Goal: Answer question/provide support

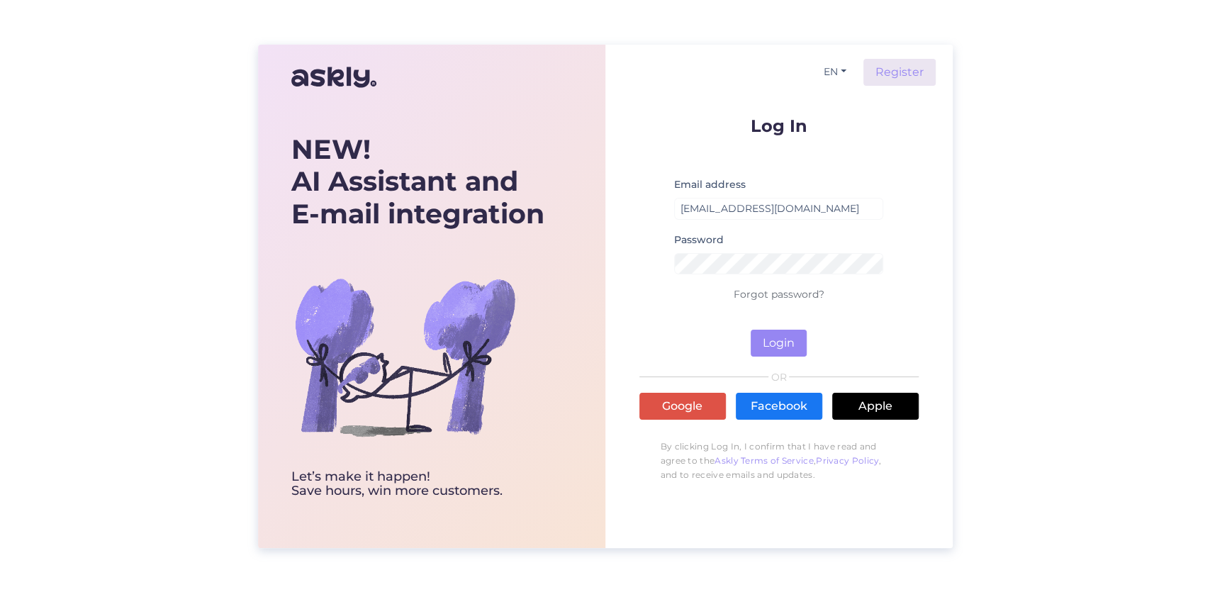
drag, startPoint x: 1199, startPoint y: 111, endPoint x: 1185, endPoint y: 110, distance: 14.2
click at [1198, 110] on div "NEW! AI Assistant and E-mail integration Let’s make it happen! Save hours, win …" at bounding box center [605, 296] width 1210 height 592
click at [782, 346] on button "Login" at bounding box center [778, 343] width 56 height 27
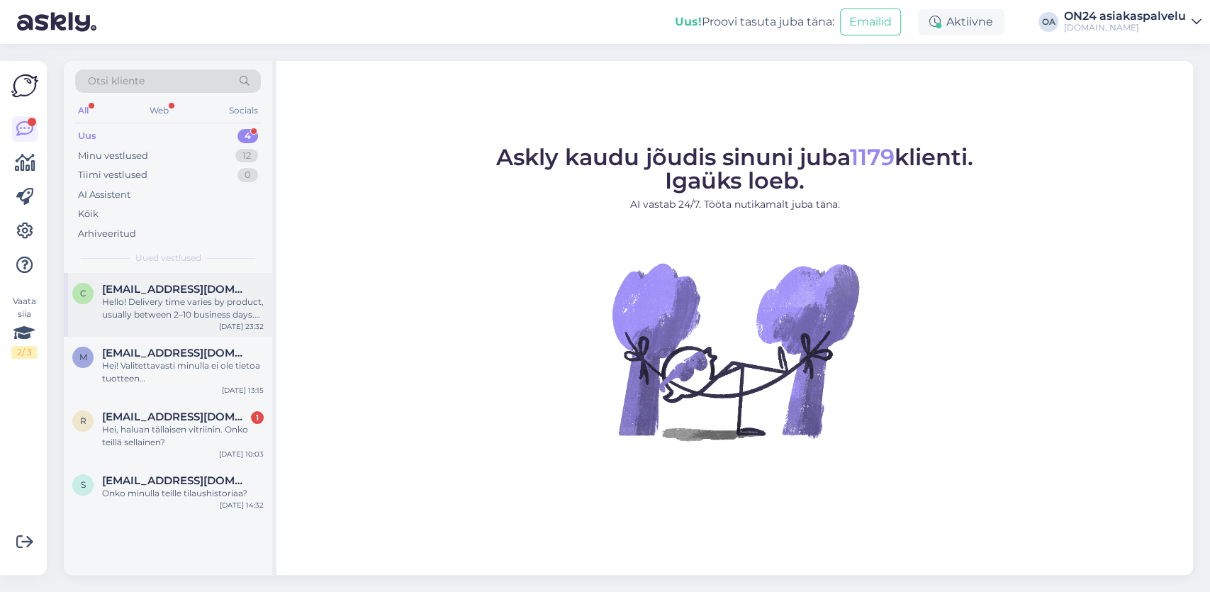
click at [142, 311] on div "Hello! Delivery time varies by product, usually between 2–10 business days. Est…" at bounding box center [183, 309] width 162 height 26
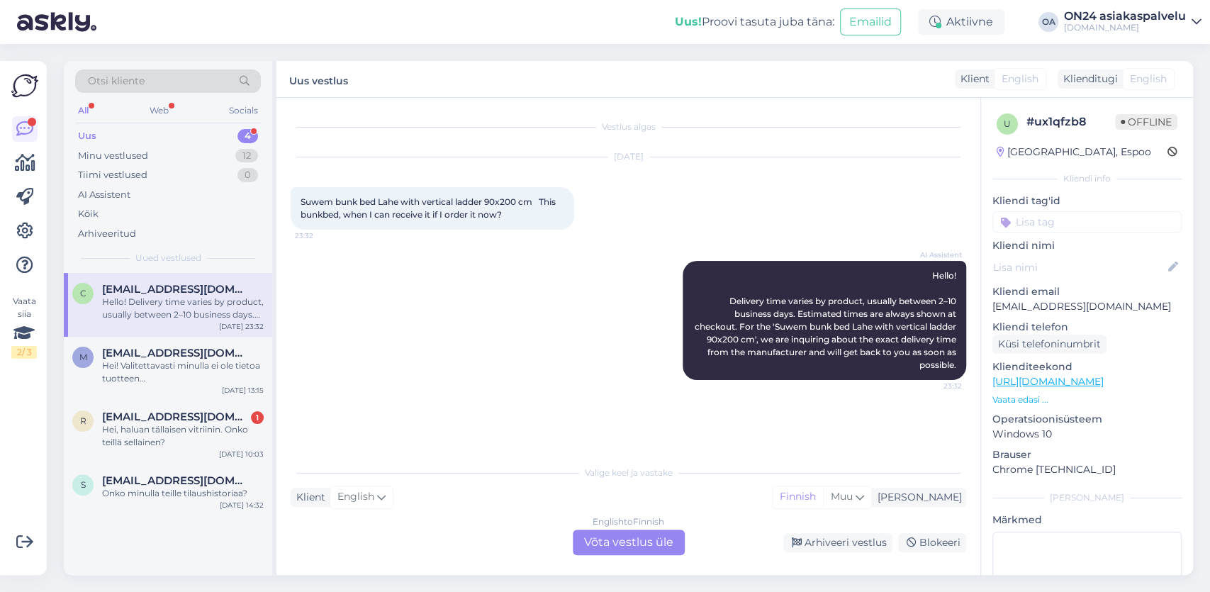
click at [631, 546] on div "English to Finnish Võta vestlus üle" at bounding box center [629, 542] width 112 height 26
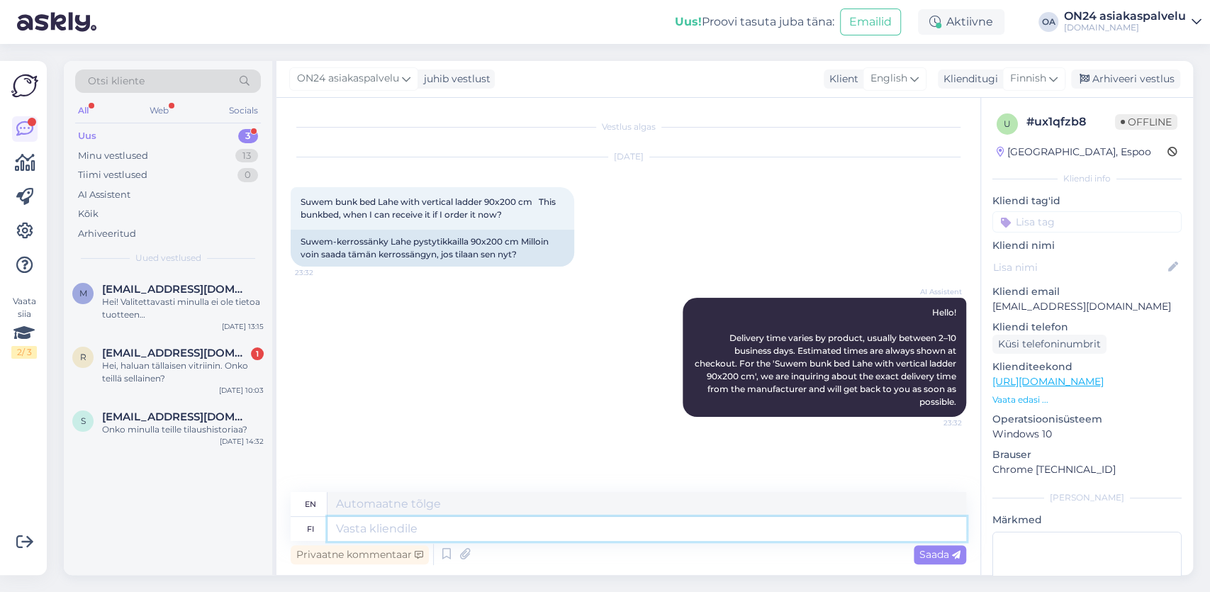
click at [358, 522] on textarea at bounding box center [646, 529] width 639 height 24
type textarea "Hei,"
type textarea "Hello,"
paste textarea "[URL][DOMAIN_NAME]"
type textarea "Hei, [URL][DOMAIN_NAME]"
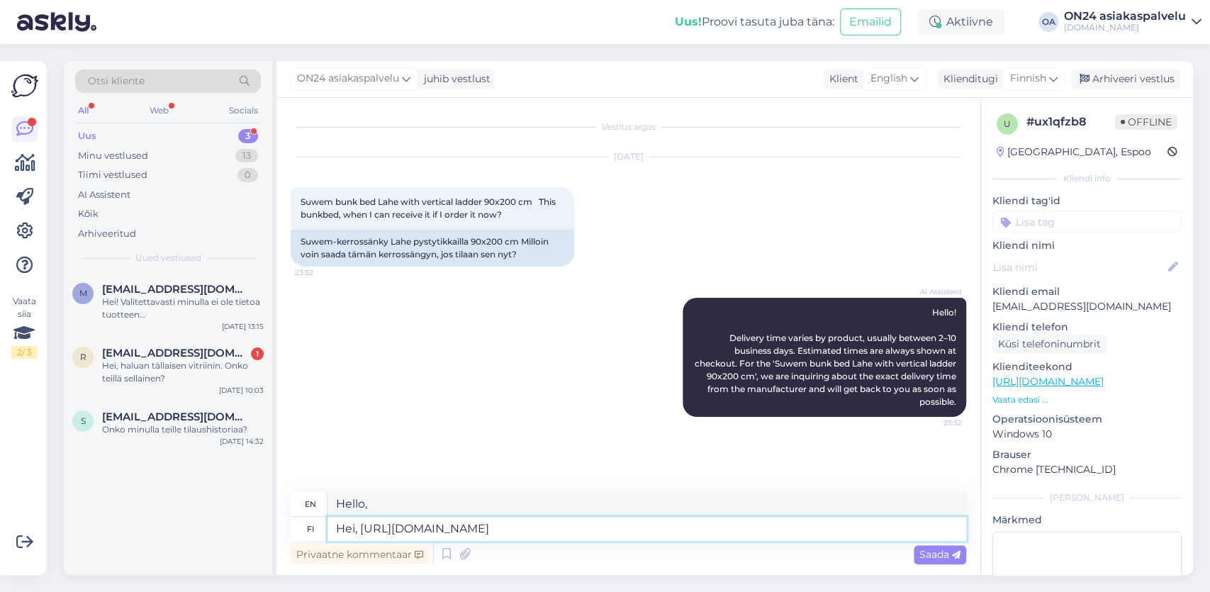
type textarea "Hello, [URL][DOMAIN_NAME]"
click at [360, 524] on textarea "Hei, [URL][DOMAIN_NAME]" at bounding box center [646, 529] width 639 height 24
click at [871, 532] on textarea "Hei, [URL][DOMAIN_NAME]" at bounding box center [646, 529] width 639 height 24
click at [362, 531] on textarea "Hei, [URL][DOMAIN_NAME]" at bounding box center [646, 529] width 639 height 24
paste textarea "Suwem kerrossänky Lahe pystytikkailla 90x200 cm"
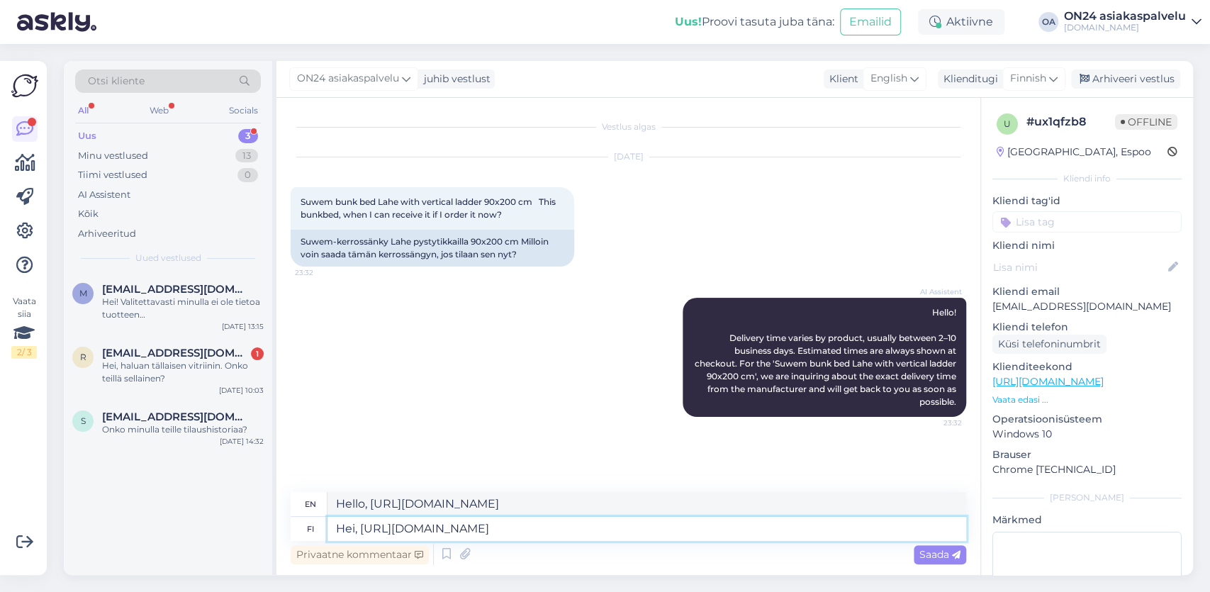
type textarea "Hei, Suwem kerrossänky Lahe pystytikkailla 90x200 cmhttps://[DOMAIN_NAME][URL]"
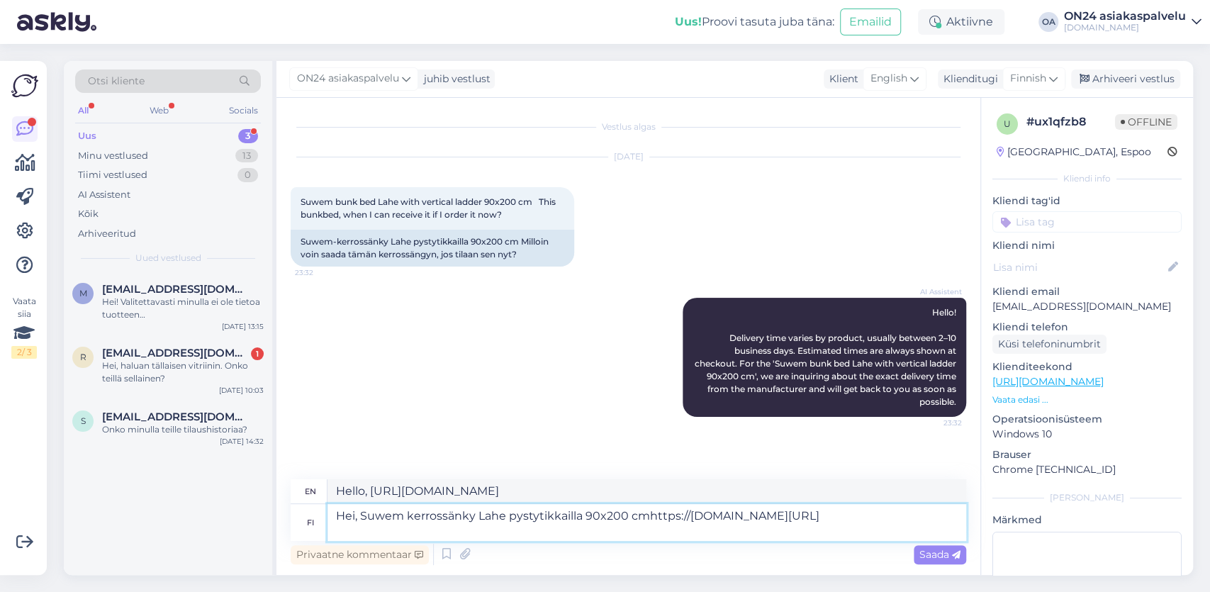
type textarea "Hi, Suwem bunk bed Lahe with vertical ladder 90x200 cmhttps://[DOMAIN_NAME][URL]"
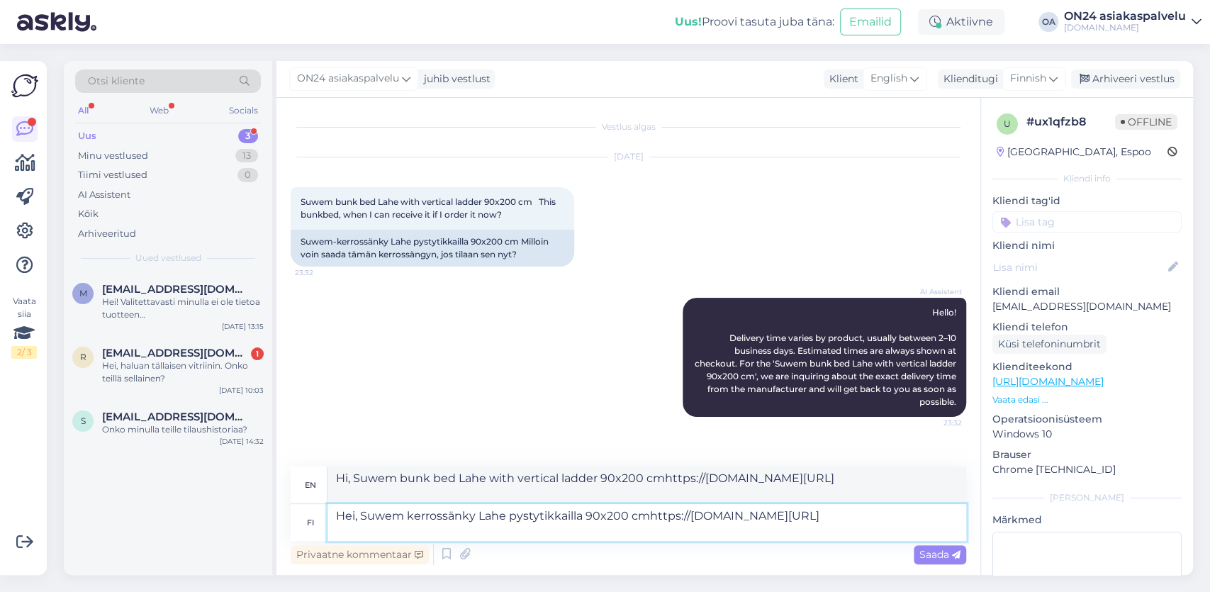
type textarea "Hei, Suwem kerrossänky Lahe pystytikkailla 90x200 cm [URL][DOMAIN_NAME]"
type textarea "Hi, Suwem bunk bed Lahe with vertical ladder 90x200 cm [URL][DOMAIN_NAME]"
click at [629, 528] on textarea "Hei, Suwem kerrossänky Lahe pystytikkailla 90x200 cm [URL][DOMAIN_NAME]" at bounding box center [646, 522] width 639 height 37
type textarea "Hei, Suwem kerrossänky Lahe pystytikkailla 90x200 cm [URL][DOMAIN_NAME] toimitu…"
type textarea "Hi, Suwem bunk bed Lahe with vertical ladder 90x200 cm [URL][DOMAIN_NAME] deliv…"
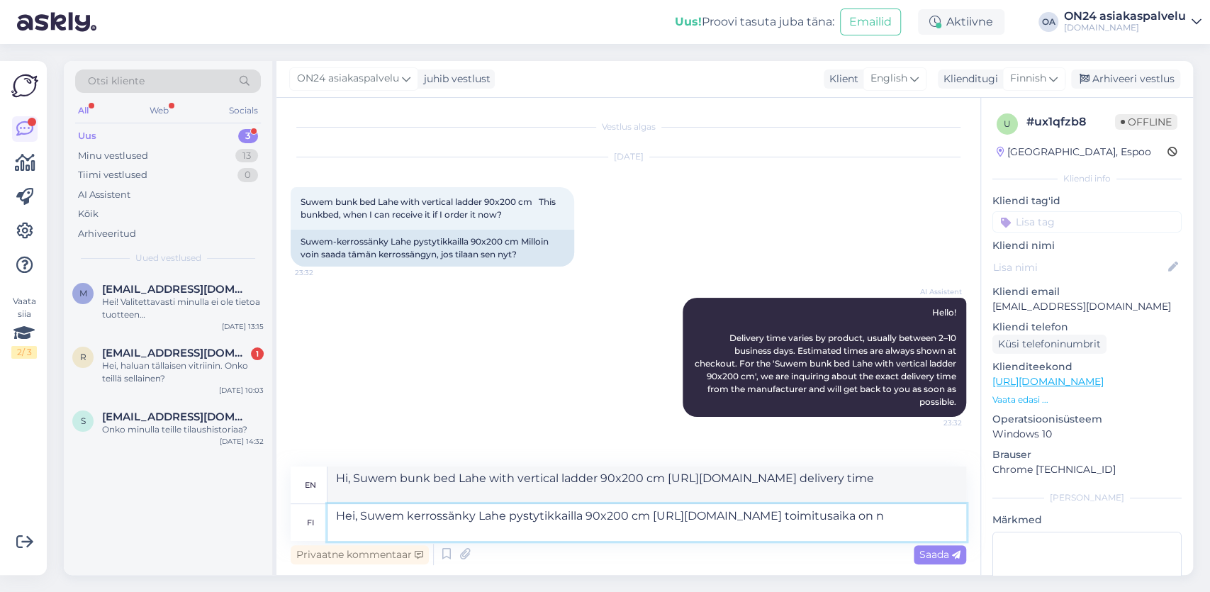
type textarea "Hei, Suwem kerrossänky Lahe pystytikkailla 90x200 cm [URL][DOMAIN_NAME] toimitu…"
type textarea "Hi, Suwem bunk bed Lahe with vertical ladder 90x200 cm [URL][DOMAIN_NAME] deliv…"
type textarea "Hei, Suwem kerrossänky Lahe pystytikkailla 90x200 cm [URL][DOMAIN_NAME] toimitu…"
type textarea "Hi, Suwem bunk bed Lahe with vertical ladder 90x200 cm [URL][DOMAIN_NAME] deliv…"
type textarea "Hei, Suwem kerrossänky Lahe pystytikkailla 90x200 cm [URL][DOMAIN_NAME] toimitu…"
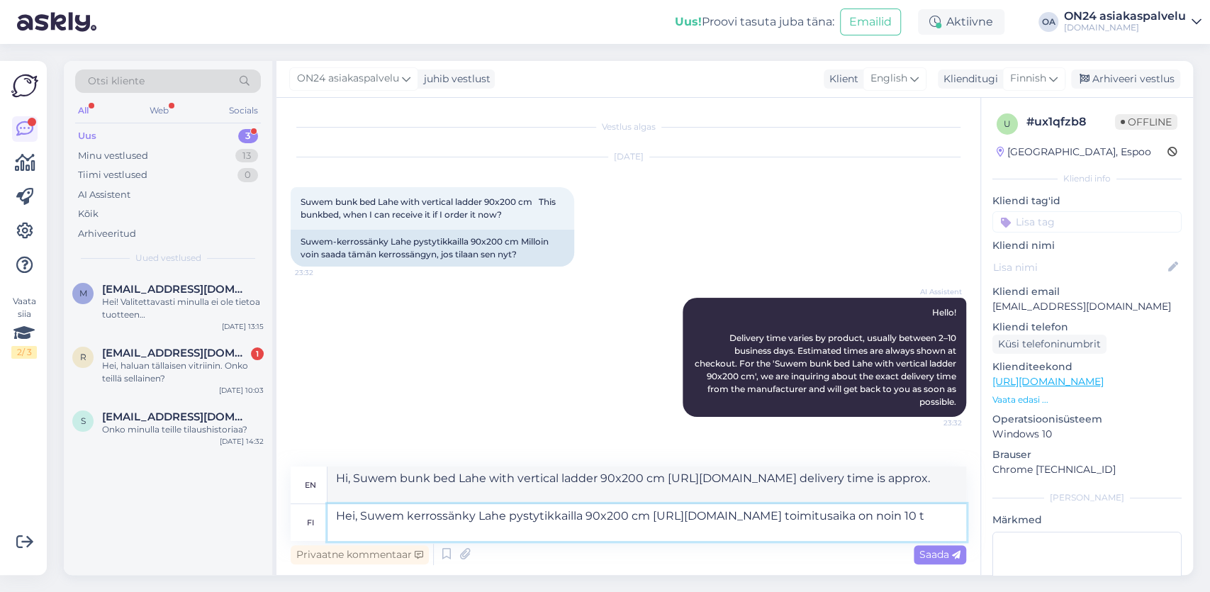
type textarea "Hi, Suwem bunk bed Lahe with vertical ladder 90x200 cm [URL][DOMAIN_NAME] deliv…"
type textarea "Hei, Suwem kerrossänky Lahe pystytikkailla 90x200 cm [URL][DOMAIN_NAME] toimitu…"
type textarea "Hello, Suwem bunk bed Lahe with vertical ladder 90x200 cm [URL][DOMAIN_NAME] de…"
type textarea "Hei, Suwem kerrossänky Lahe pystytikkailla 90x200 cm [URL][DOMAIN_NAME] toimitu…"
type textarea "Hello, Suwem bunk bed Lahe with vertical ladder 90x200 cm [URL][DOMAIN_NAME] de…"
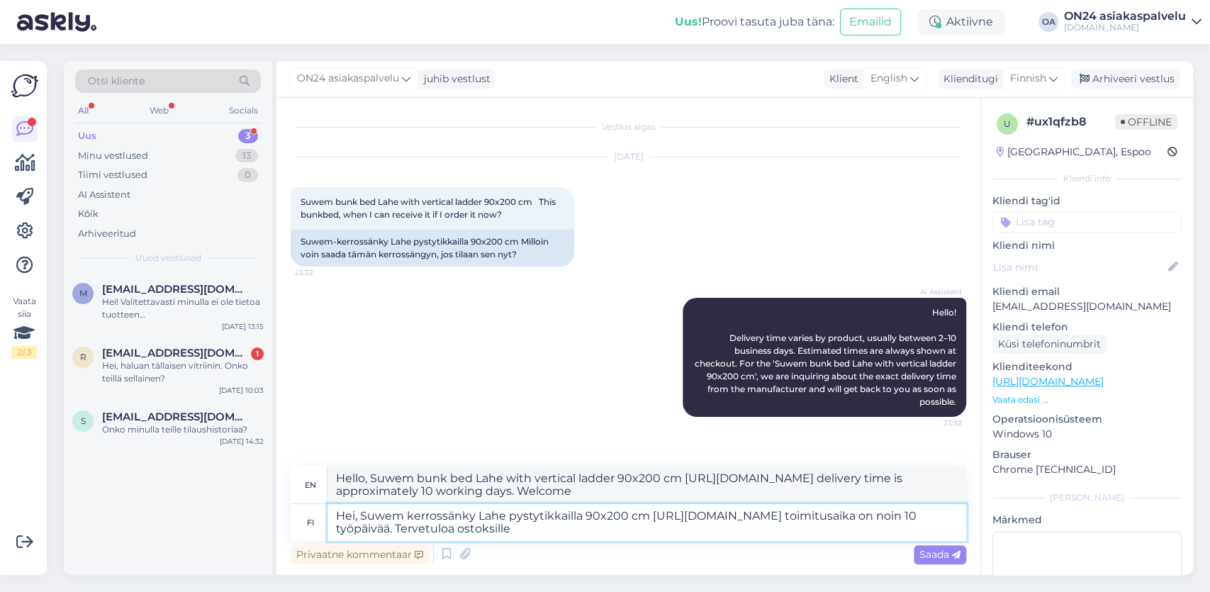
type textarea "Hei, Suwem kerrossänky Lahe pystytikkailla 90x200 cm [URL][DOMAIN_NAME] toimitu…"
type textarea "Hi, Suwem bunk bed Lahe with vertical ladder 90x200 cm [URL][DOMAIN_NAME] deliv…"
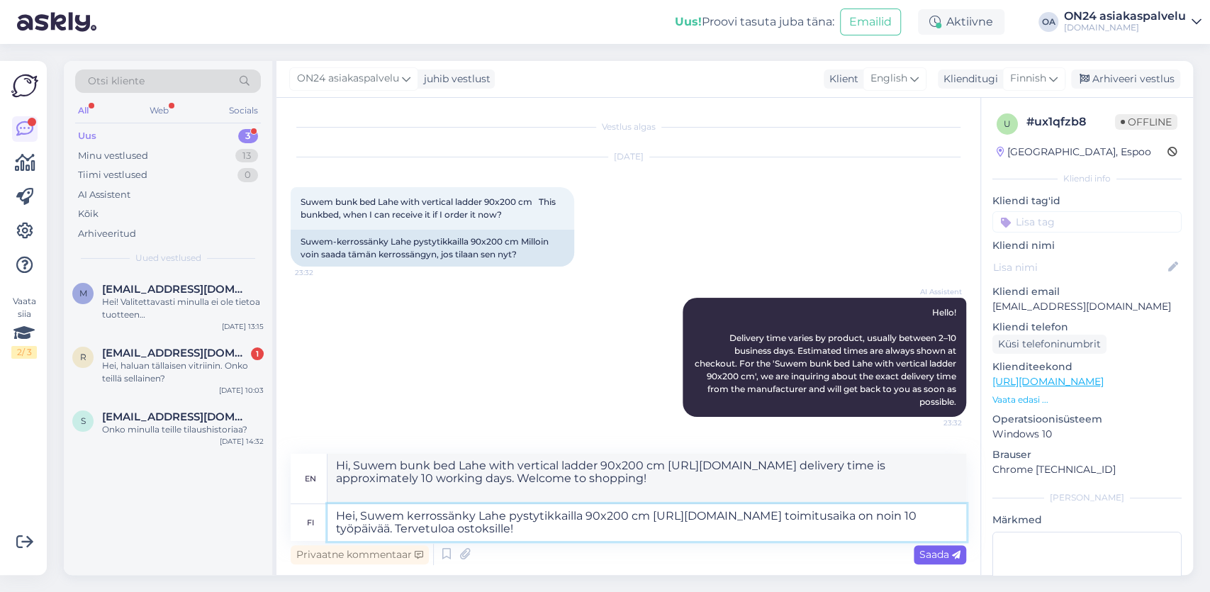
type textarea "Hei, Suwem kerrossänky Lahe pystytikkailla 90x200 cm [URL][DOMAIN_NAME] toimitu…"
click at [950, 551] on span "Saada" at bounding box center [939, 554] width 41 height 13
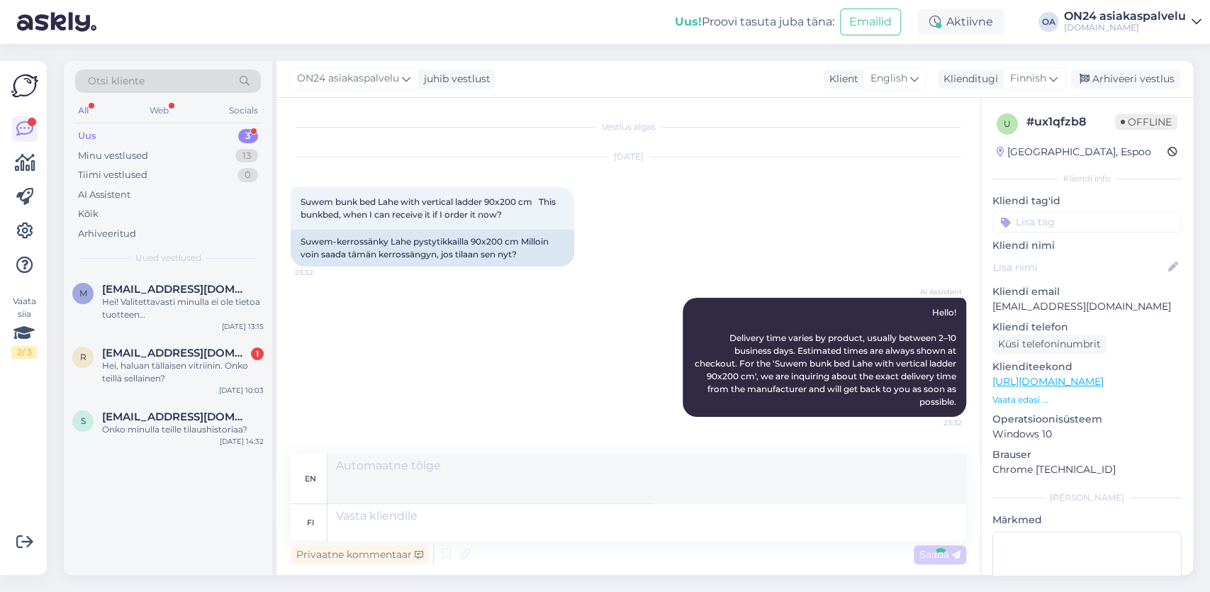
scroll to position [144, 0]
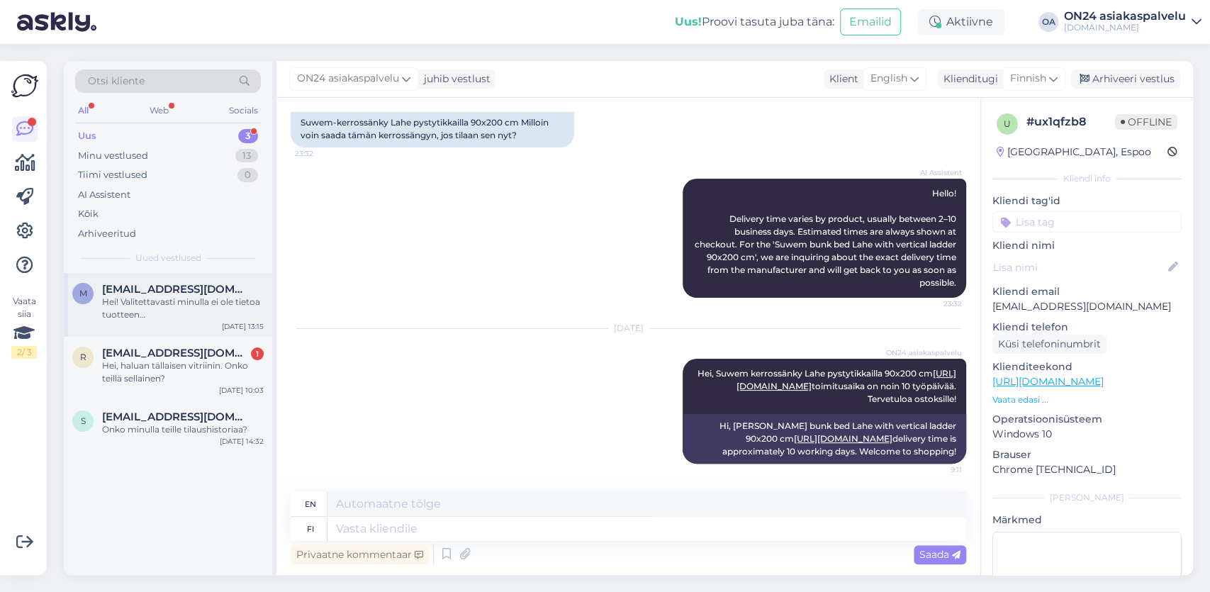
click at [252, 301] on div "Hei! Valitettavasti minulla ei ole tietoa tuotteen räätälöintimahdollisuuksista…" at bounding box center [183, 309] width 162 height 26
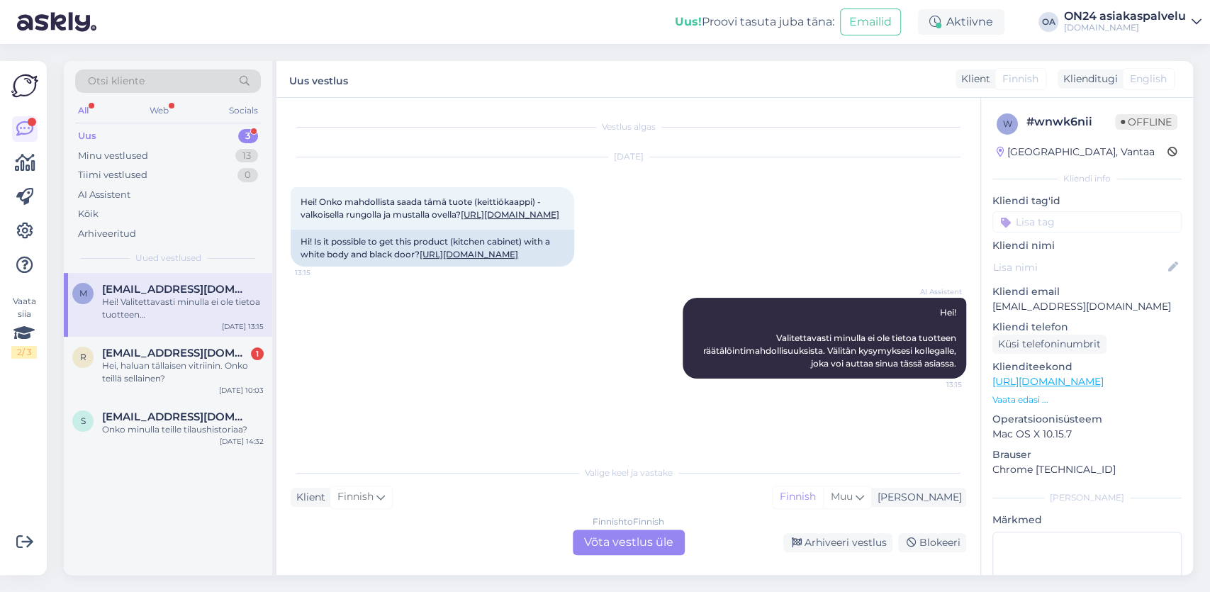
click at [621, 536] on div "Finnish to Finnish Võta vestlus üle" at bounding box center [629, 542] width 112 height 26
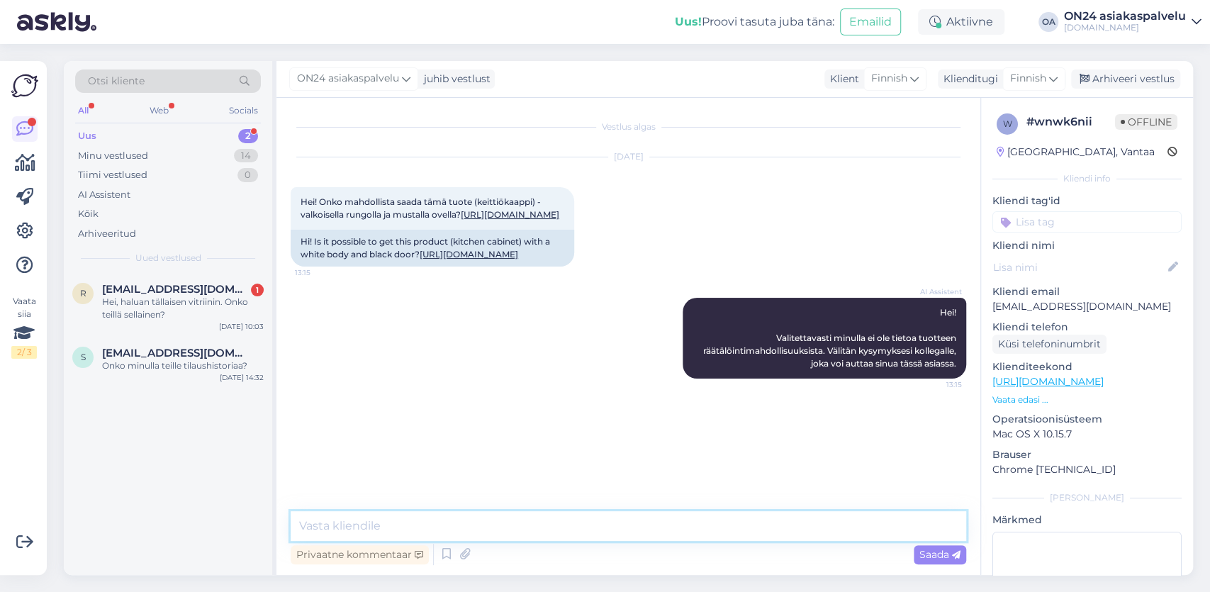
click at [325, 524] on textarea at bounding box center [628, 526] width 675 height 30
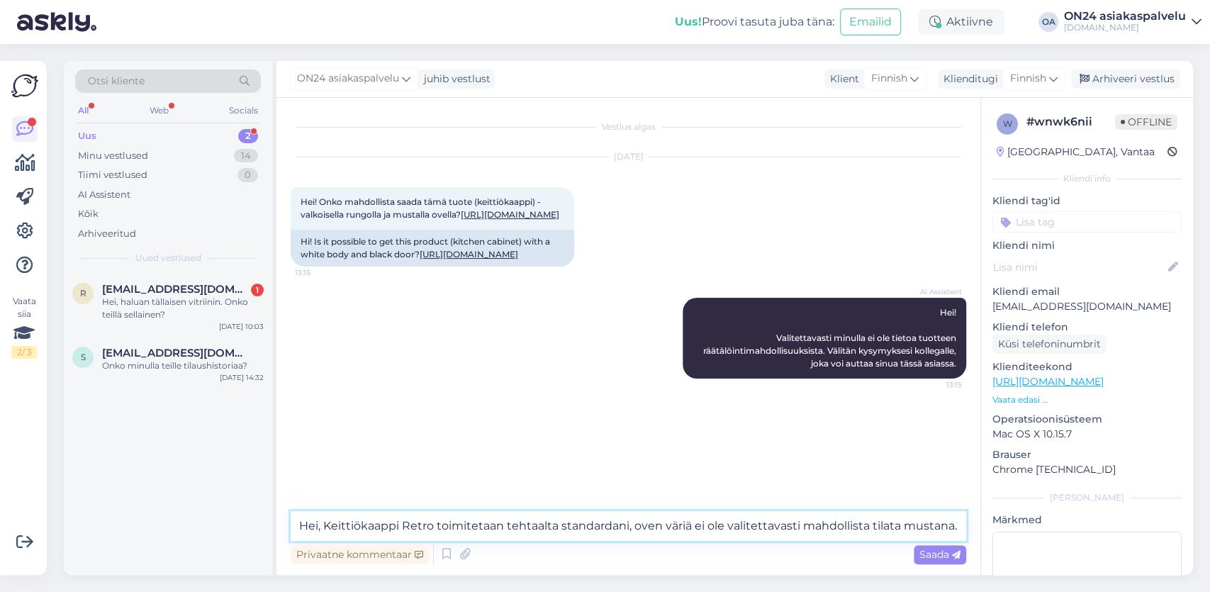
paste textarea "[URL][DOMAIN_NAME]"
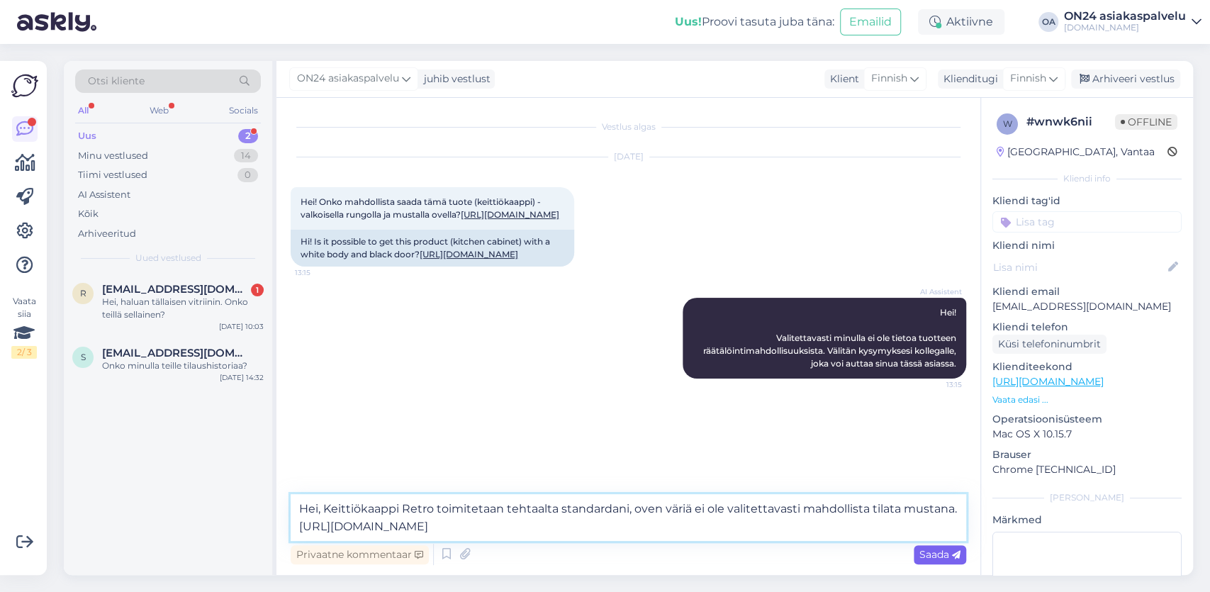
type textarea "Hei, Keittiökaappi Retro toimitetaan tehtaalta standardani, oven väriä ei ole v…"
click at [936, 553] on span "Saada" at bounding box center [939, 554] width 41 height 13
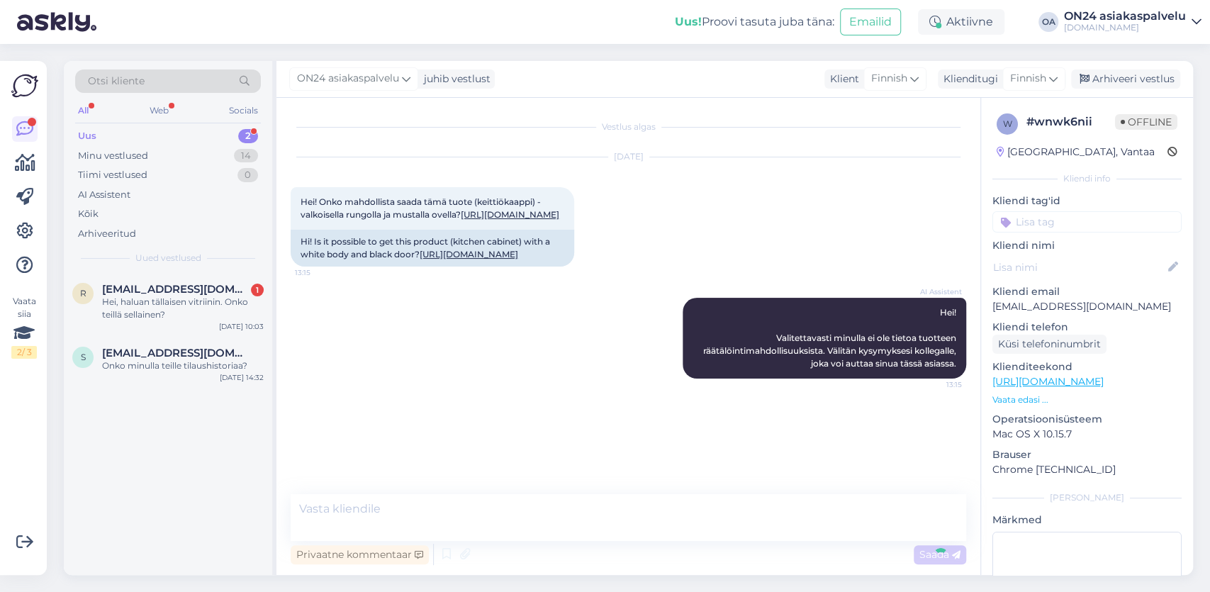
scroll to position [50, 0]
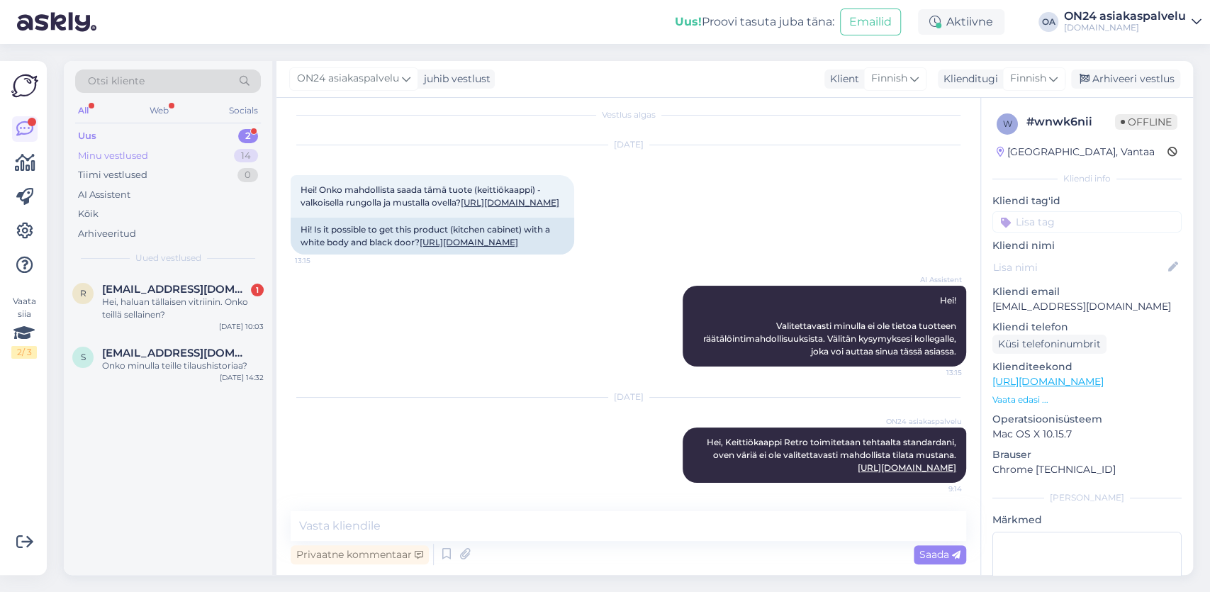
click at [140, 155] on div "Minu vestlused" at bounding box center [113, 156] width 70 height 14
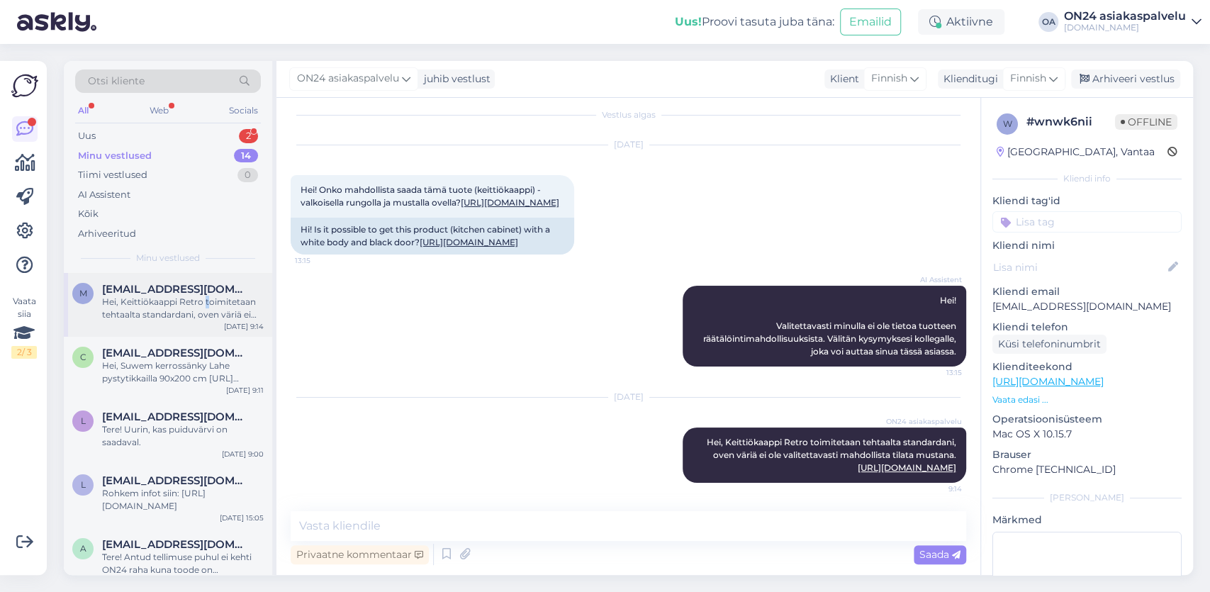
click at [206, 307] on div "Hei, Keittiökaappi Retro toimitetaan tehtaalta standardani, oven väriä ei ole v…" at bounding box center [183, 309] width 162 height 26
click at [1131, 73] on div "Arhiveeri vestlus" at bounding box center [1125, 78] width 109 height 19
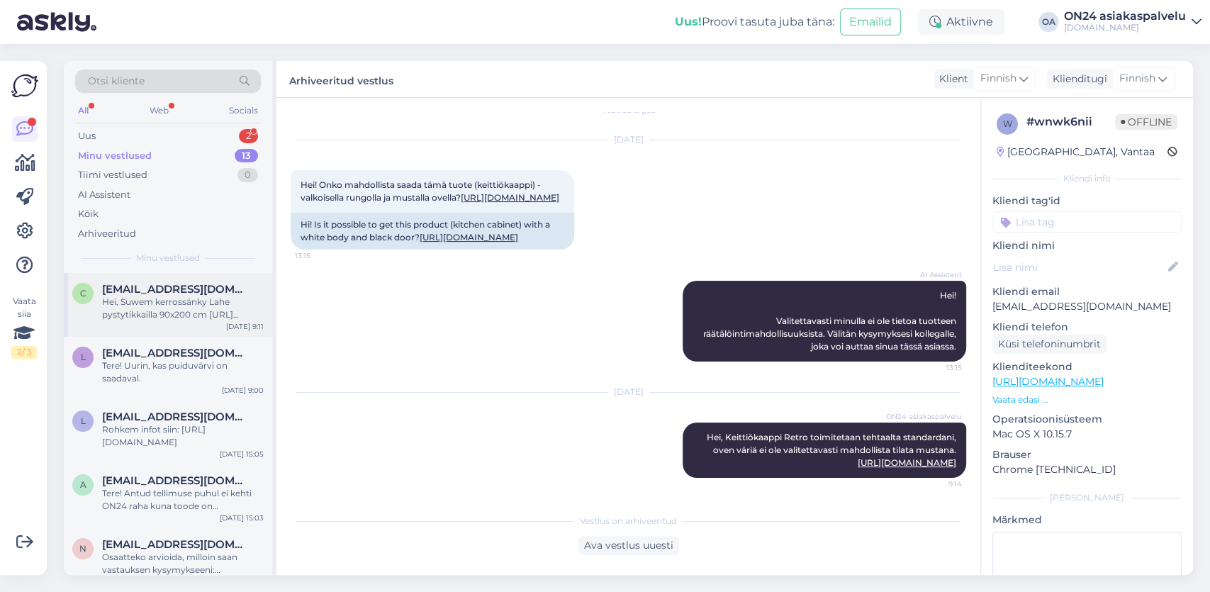
click at [162, 300] on div "Hei, Suwem kerrossänky Lahe pystytikkailla 90x200 cm [URL][DOMAIN_NAME] toimitu…" at bounding box center [183, 309] width 162 height 26
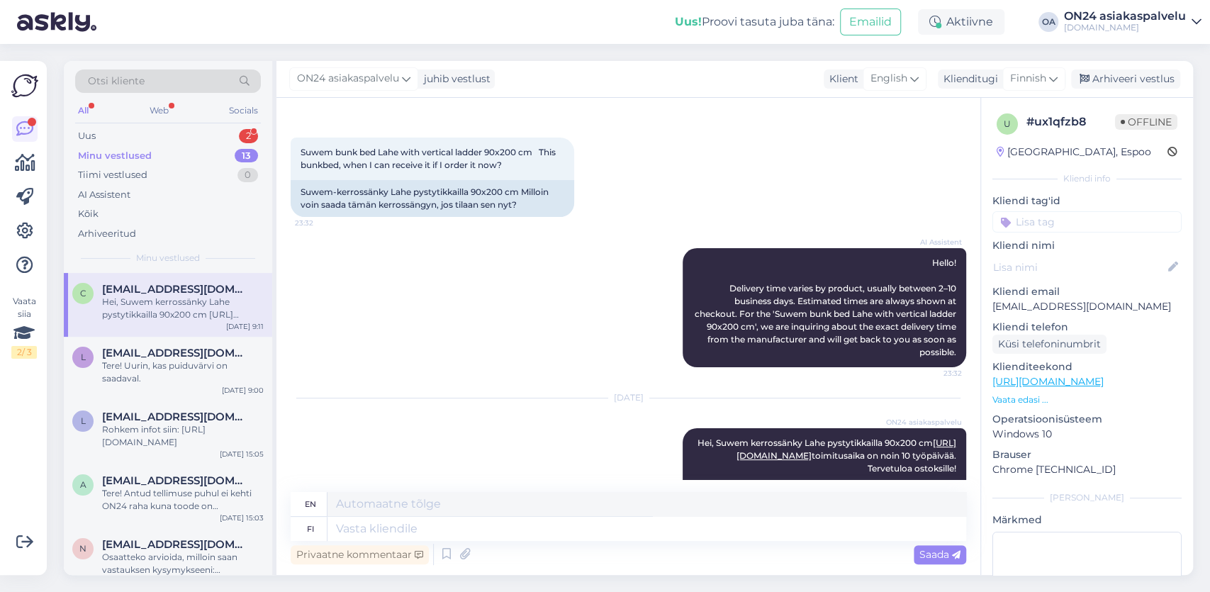
scroll to position [144, 0]
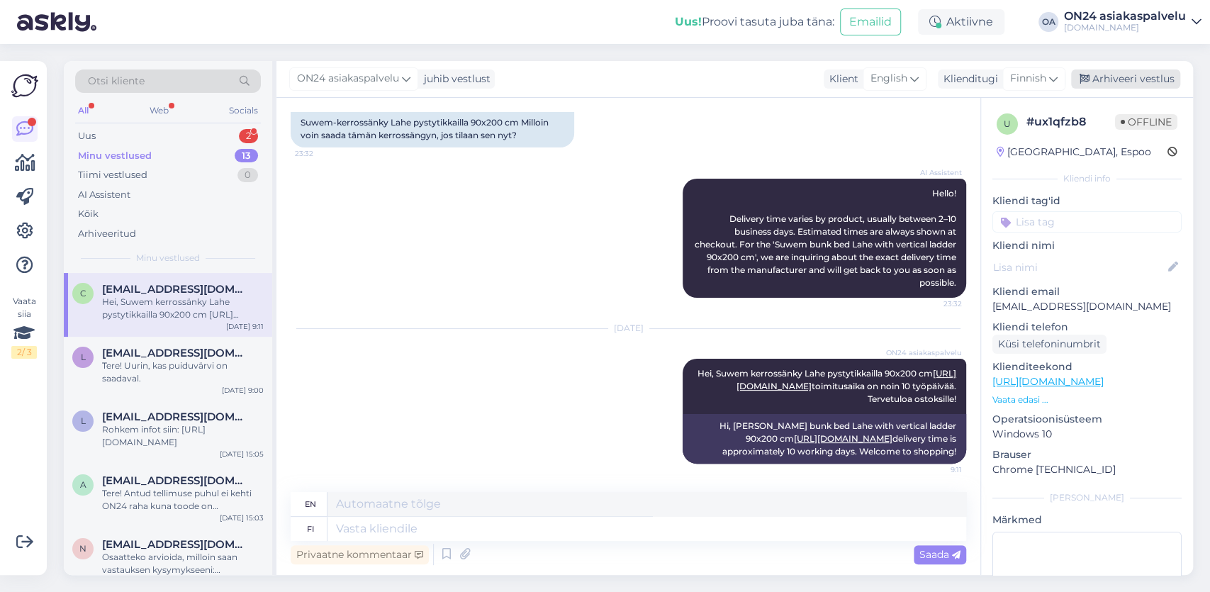
click at [1123, 79] on div "Arhiveeri vestlus" at bounding box center [1125, 78] width 109 height 19
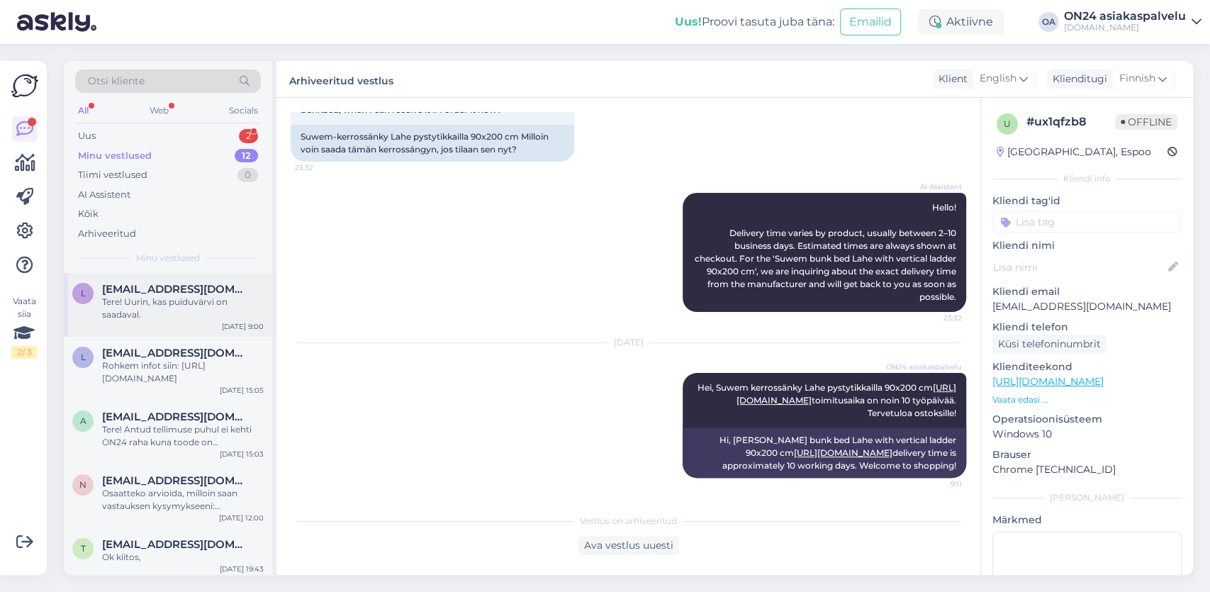
click at [174, 308] on div "Tere! Uurin, kas puiduvärvi on saadaval." at bounding box center [183, 309] width 162 height 26
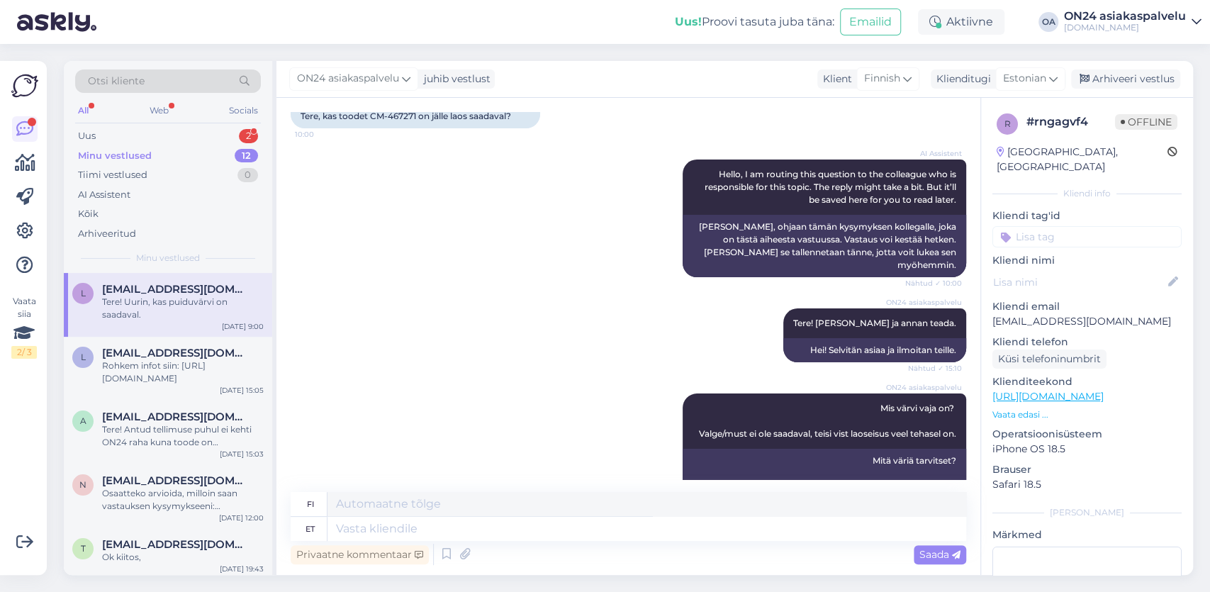
scroll to position [0, 0]
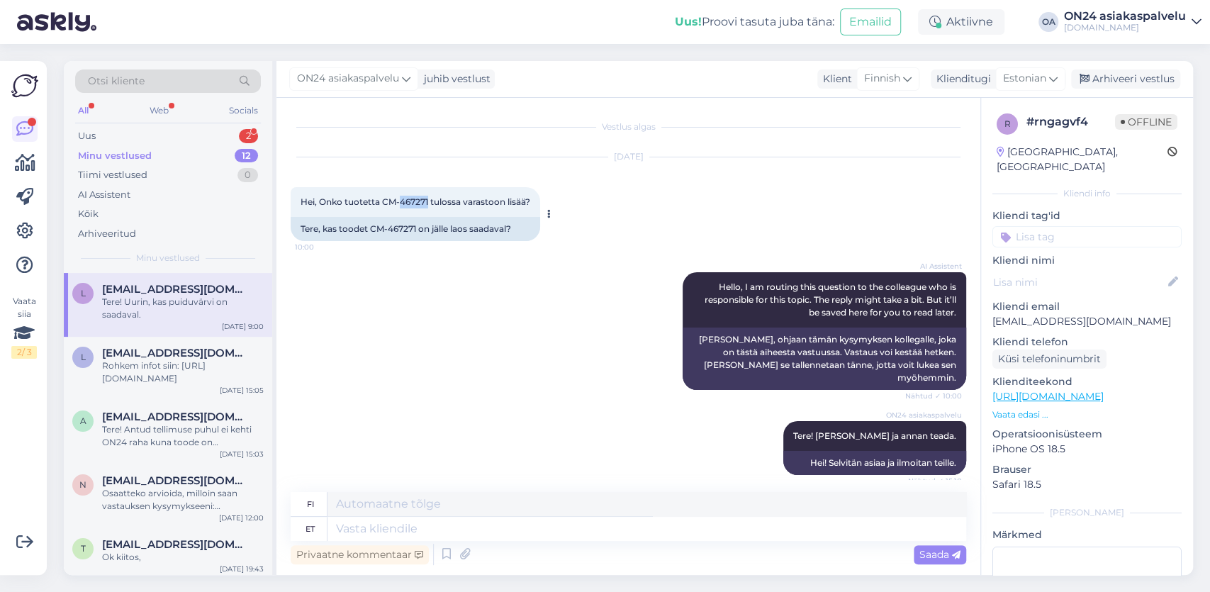
drag, startPoint x: 430, startPoint y: 201, endPoint x: 402, endPoint y: 203, distance: 28.5
click at [402, 203] on span "Hei, Onko tuotetta CM-467271 tulossa varastoon lisää?" at bounding box center [415, 201] width 230 height 11
copy span "467271"
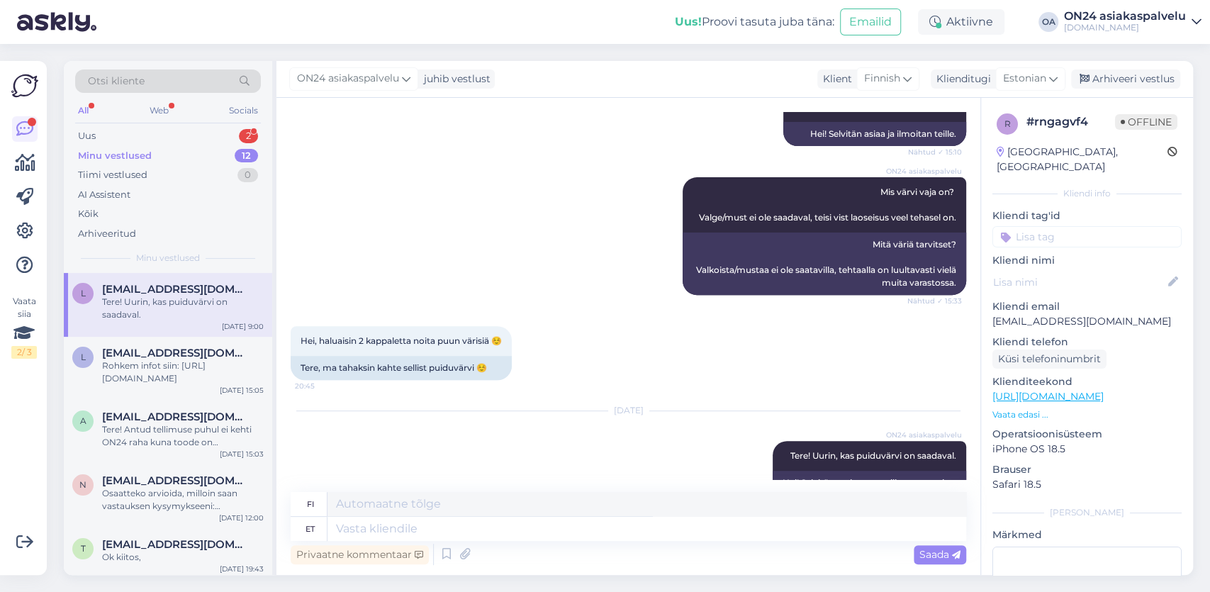
scroll to position [359, 0]
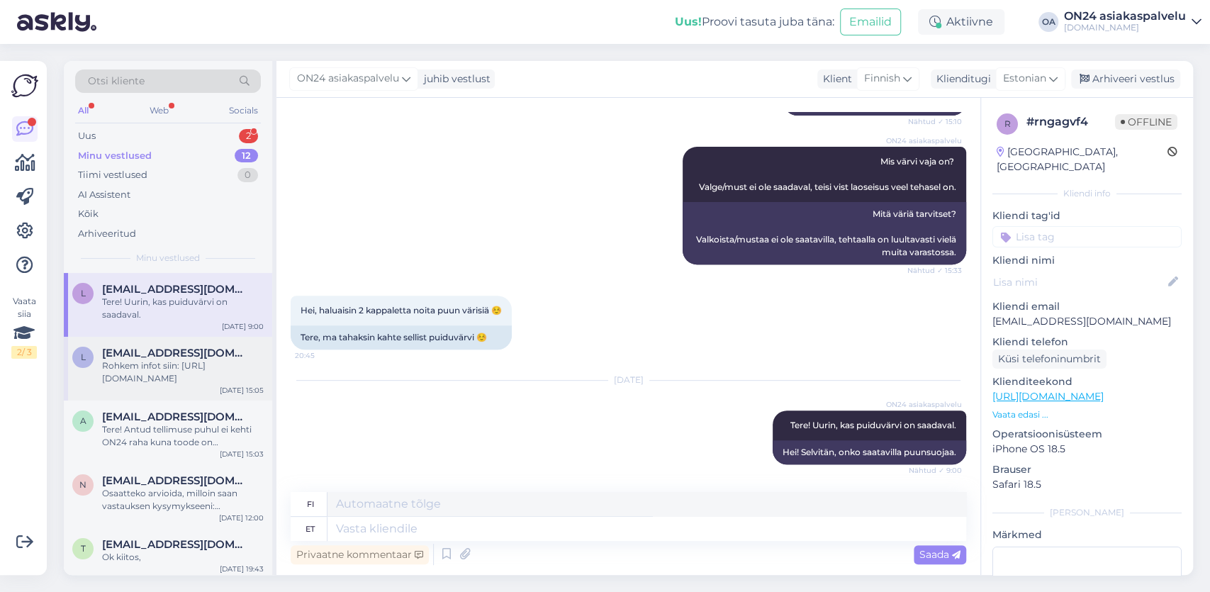
click at [162, 368] on div "Rohkem infot siin: [URL][DOMAIN_NAME]" at bounding box center [183, 372] width 162 height 26
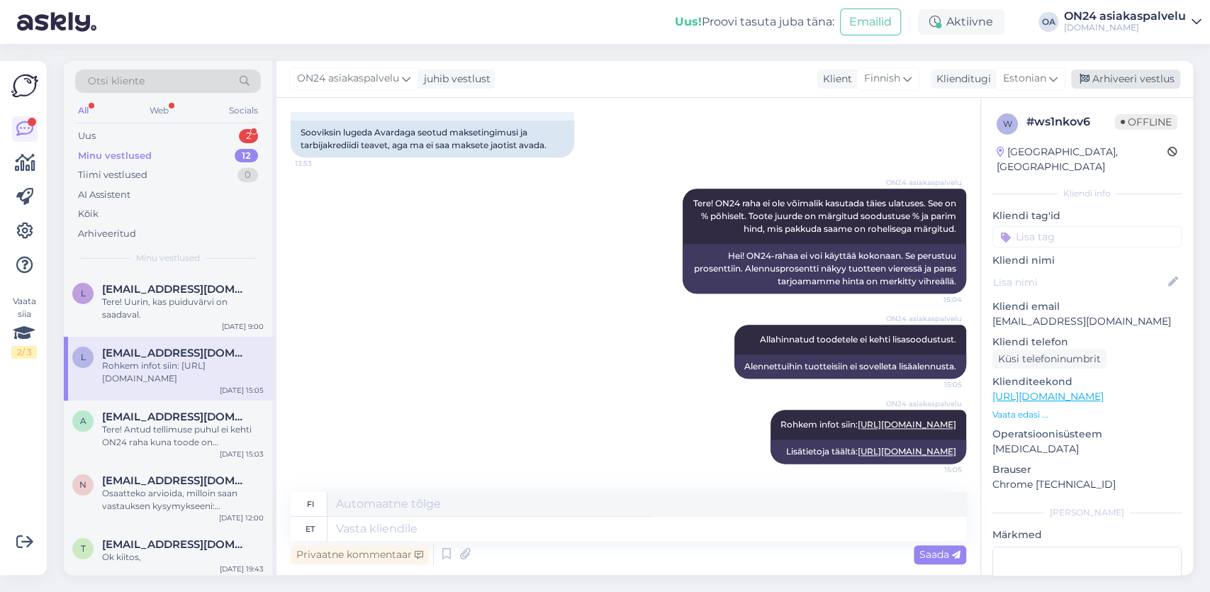
click at [1160, 80] on div "Arhiveeri vestlus" at bounding box center [1125, 78] width 109 height 19
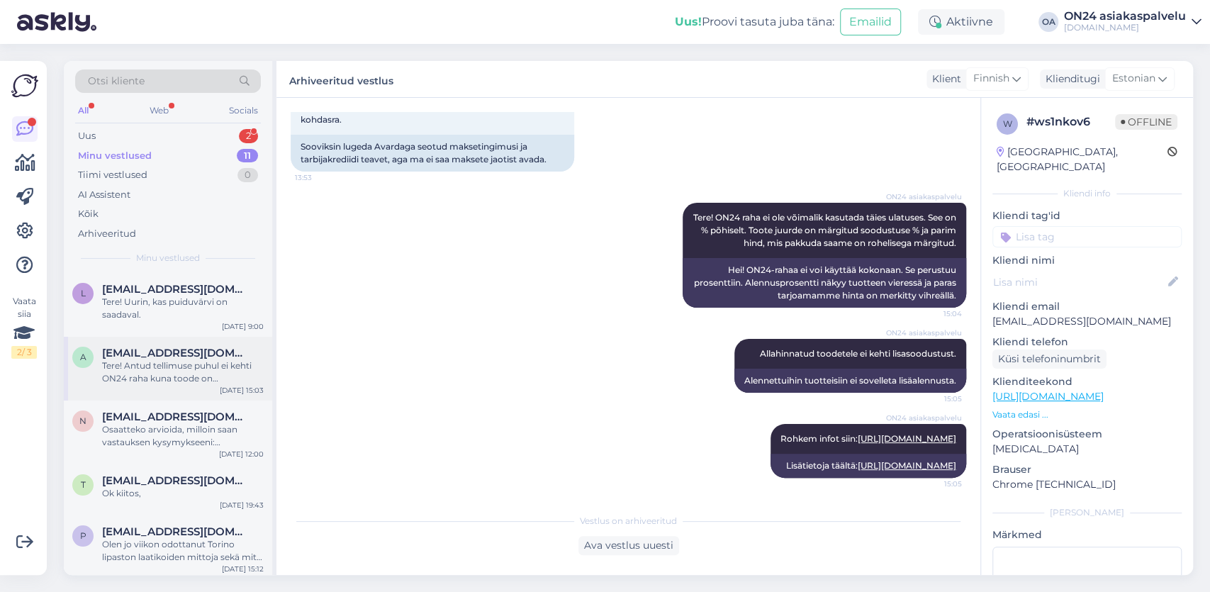
click at [151, 373] on div "Tere! Antud tellimuse puhul ei kehti ON24 raha kuna toode on [DEMOGRAPHIC_DATA]." at bounding box center [183, 372] width 162 height 26
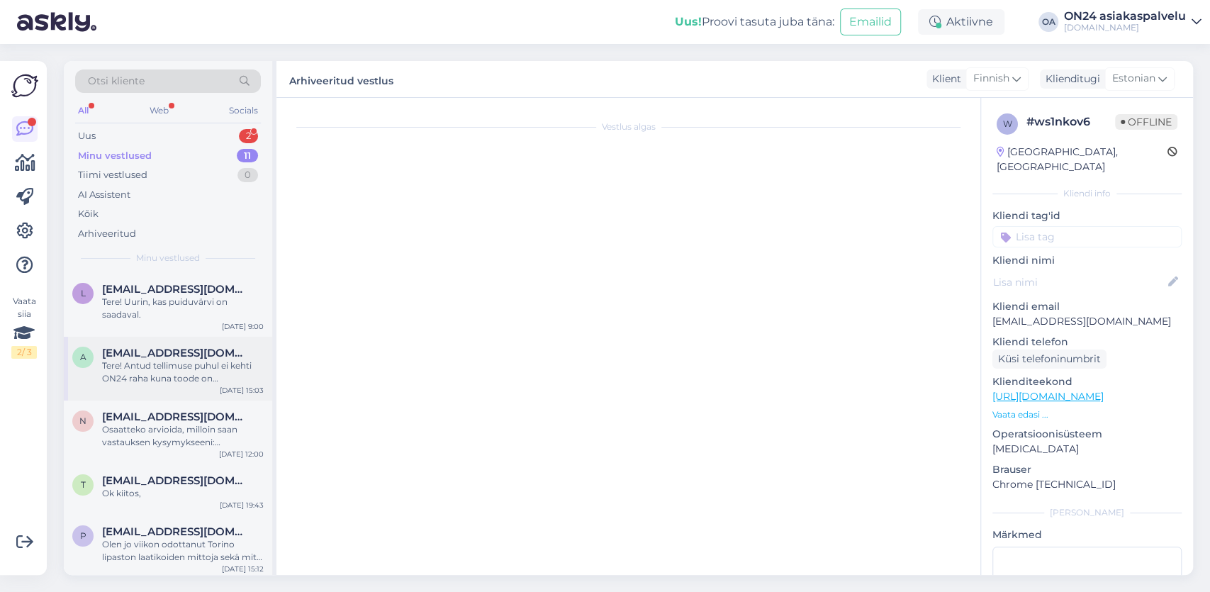
scroll to position [169, 0]
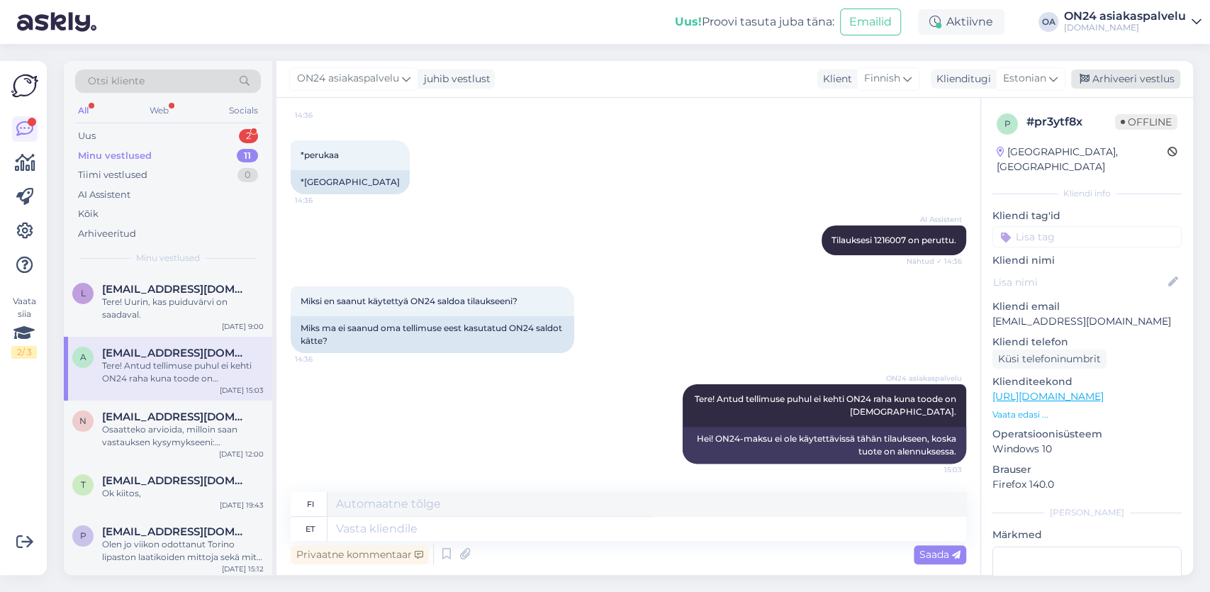
click at [1135, 80] on div "Arhiveeri vestlus" at bounding box center [1125, 78] width 109 height 19
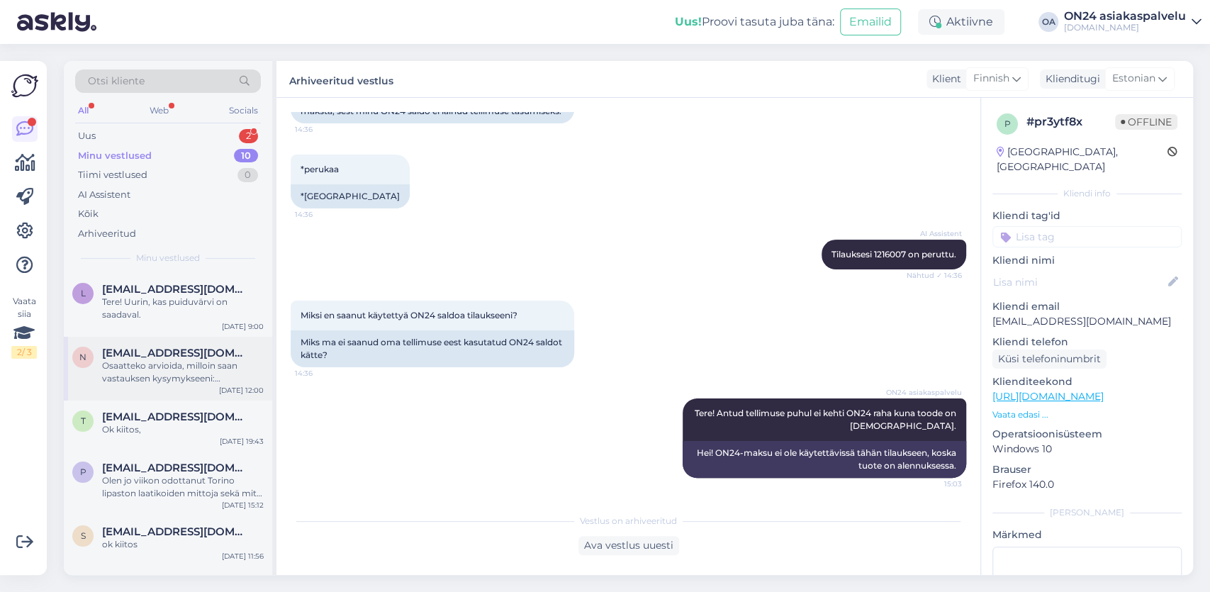
click at [151, 376] on div "Osaatteko arvioida, milloin saan vastauksen kysymykseeni: [PERSON_NAME] pohja s…" at bounding box center [183, 372] width 162 height 26
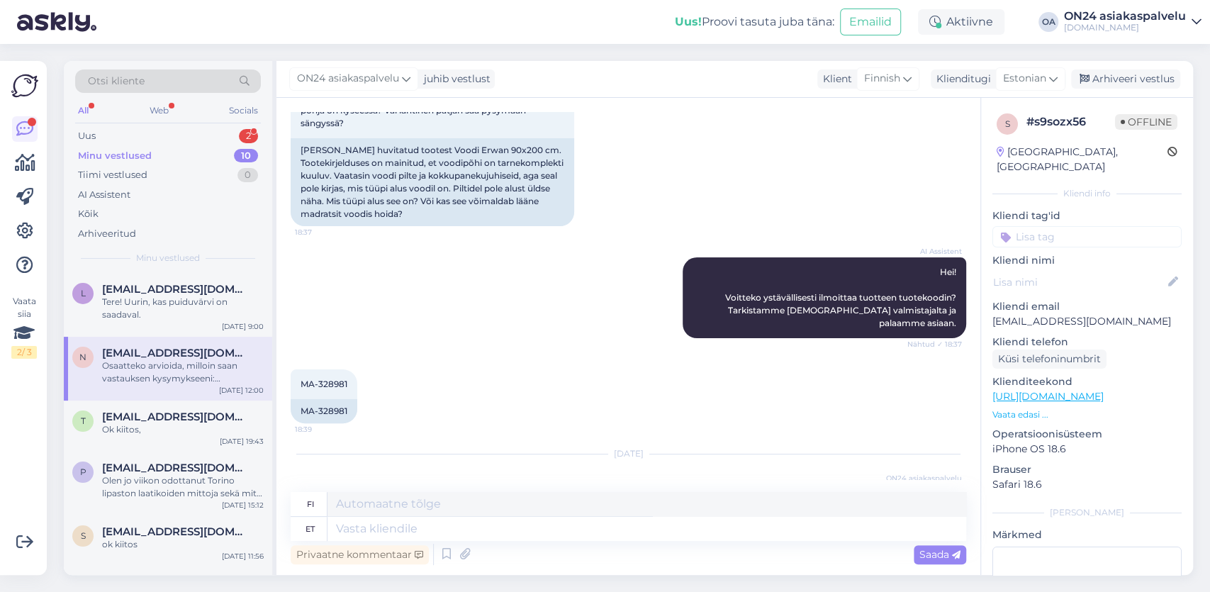
scroll to position [344, 0]
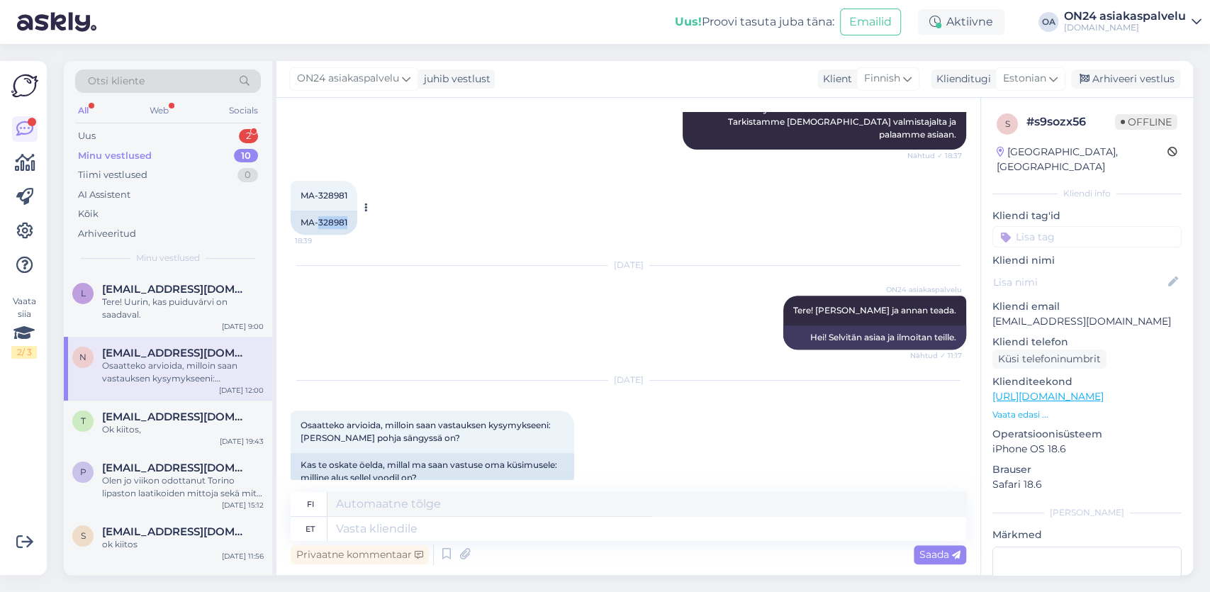
drag, startPoint x: 347, startPoint y: 192, endPoint x: 317, endPoint y: 193, distance: 29.8
click at [317, 210] on div "MA-328981" at bounding box center [324, 222] width 67 height 24
copy div "328981"
drag, startPoint x: 355, startPoint y: 495, endPoint x: 351, endPoint y: 502, distance: 7.9
click at [351, 502] on textarea at bounding box center [646, 504] width 639 height 24
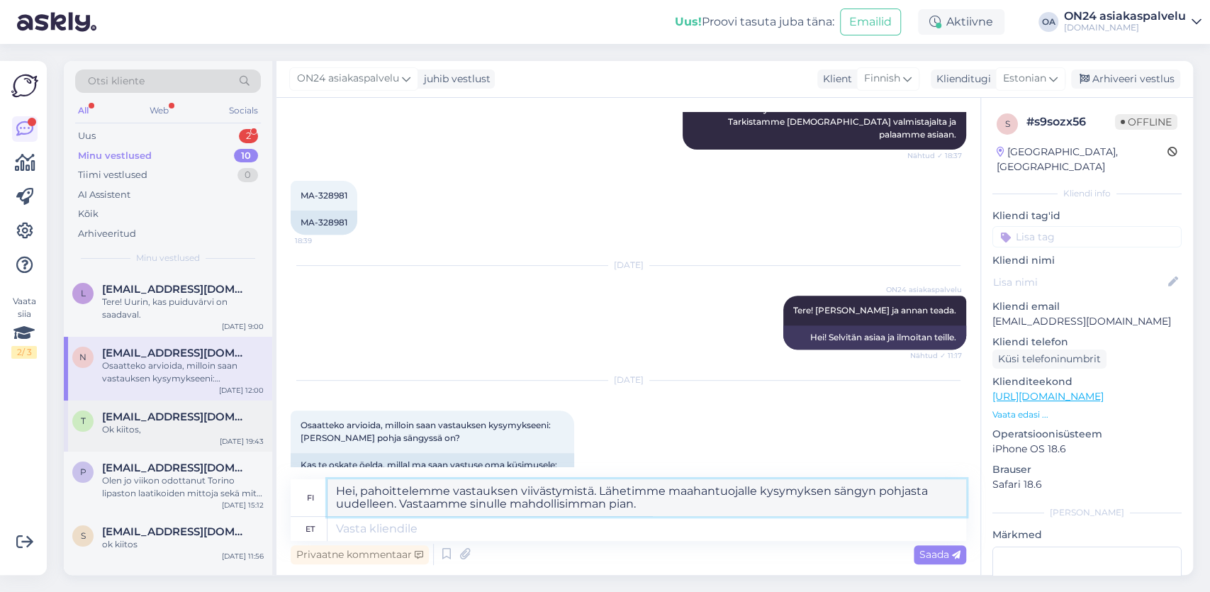
type textarea "Hei, pahoittelemme vastauksen viivästymistä. Lähetimme maahantuojalle kysymykse…"
click at [180, 408] on div "t [EMAIL_ADDRESS][DOMAIN_NAME] Ok kiitos, [DATE] 19:43" at bounding box center [168, 425] width 208 height 51
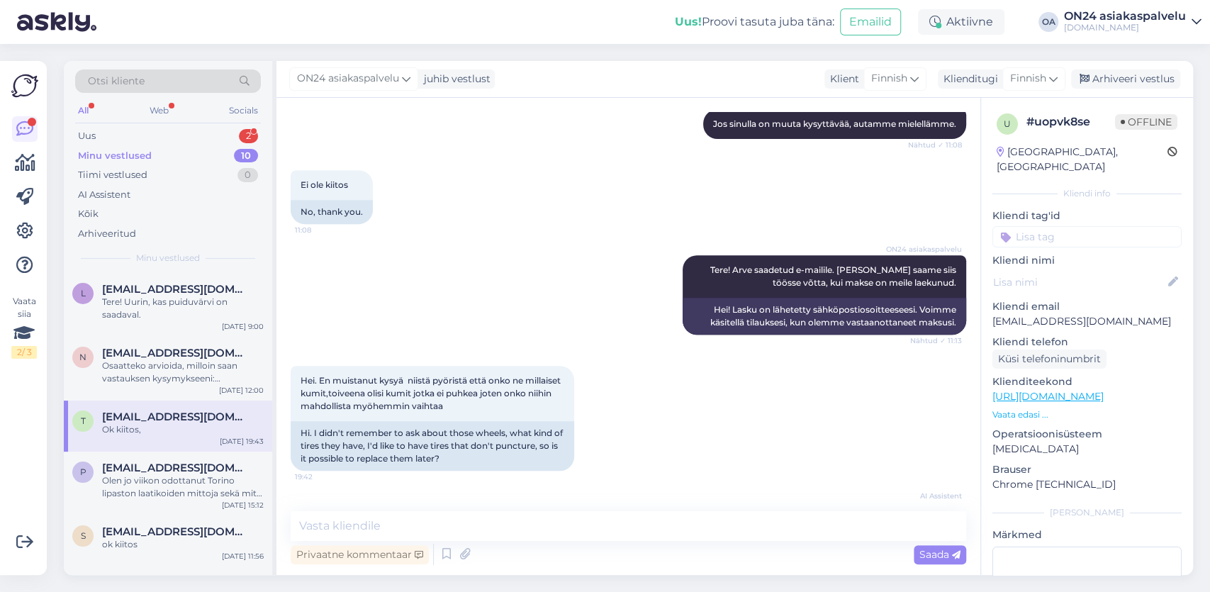
scroll to position [493, 0]
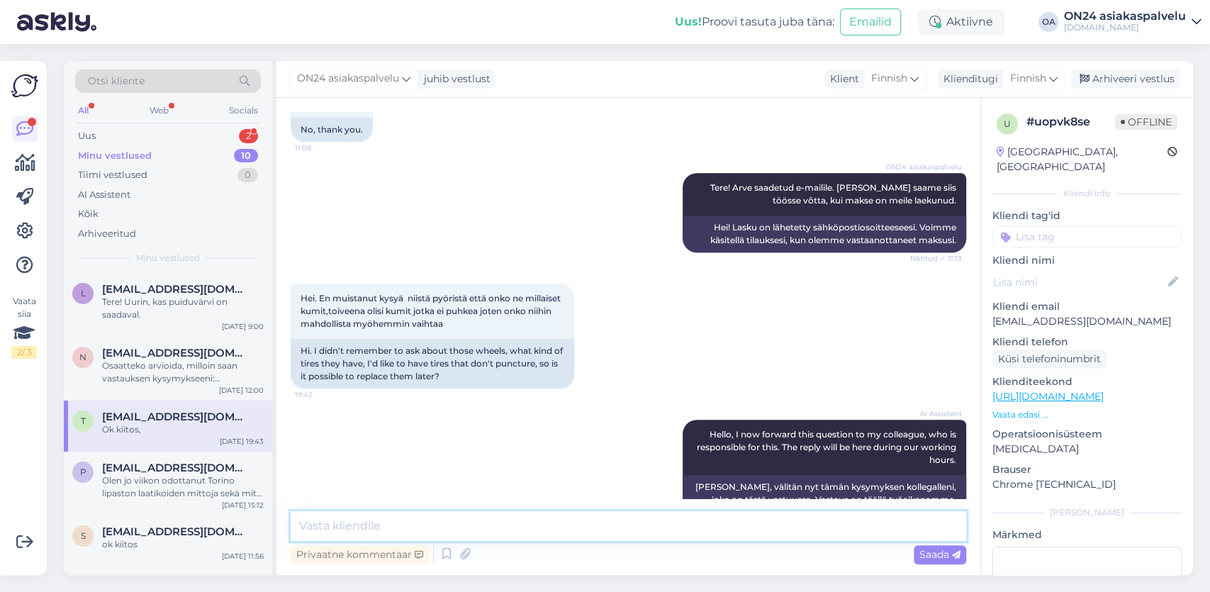
click at [361, 529] on textarea at bounding box center [628, 526] width 675 height 30
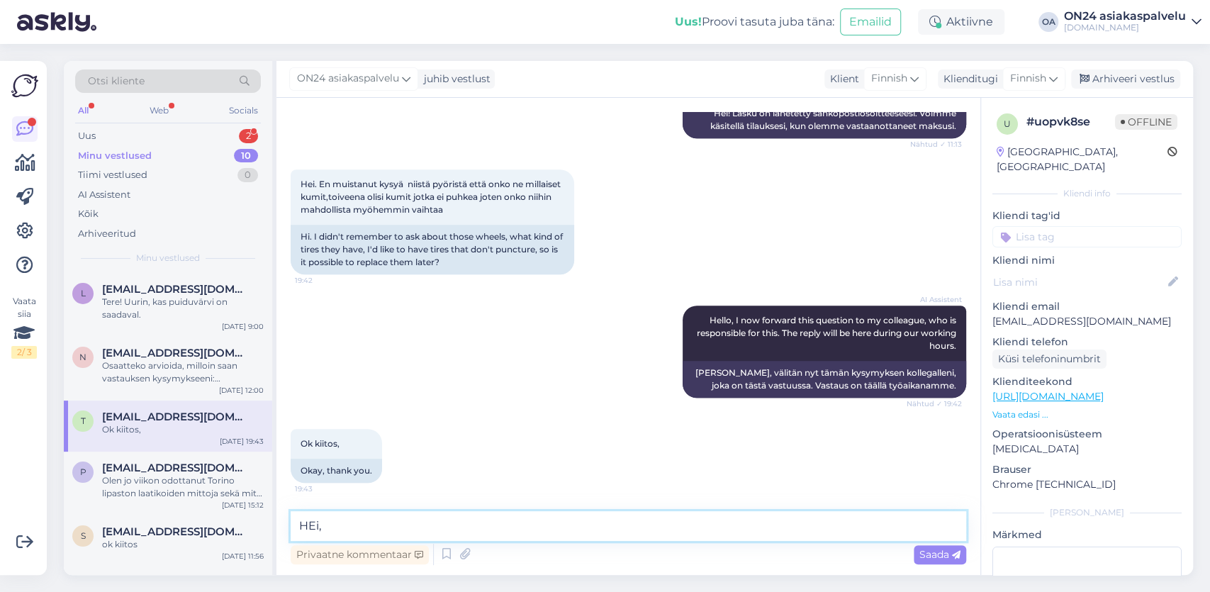
drag, startPoint x: 358, startPoint y: 531, endPoint x: 174, endPoint y: 498, distance: 186.4
click at [291, 511] on textarea "HEi," at bounding box center [628, 526] width 675 height 30
click at [646, 527] on textarea "Hei, Pyydän ystävällisesti ilmoittamaan tilausnumerosi sekä" at bounding box center [628, 526] width 675 height 30
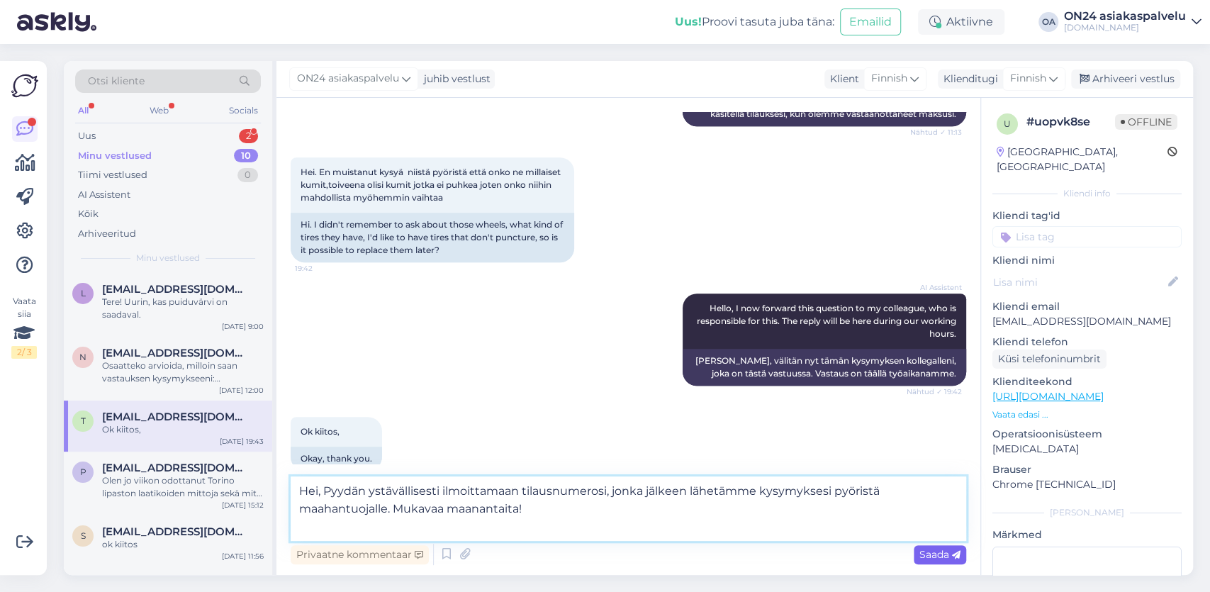
type textarea "Hei, Pyydän ystävällisesti ilmoittamaan tilausnumerosi, jonka jälkeen lähetämme…"
drag, startPoint x: 948, startPoint y: 554, endPoint x: 896, endPoint y: 546, distance: 52.3
click at [945, 553] on span "Saada" at bounding box center [939, 554] width 41 height 13
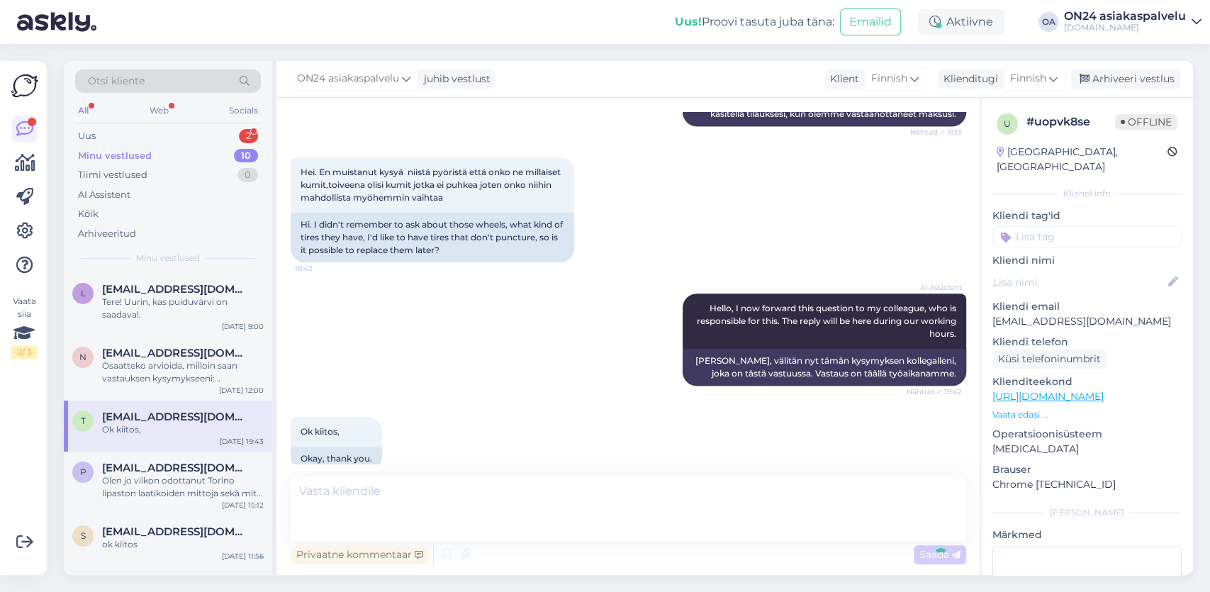
scroll to position [736, 0]
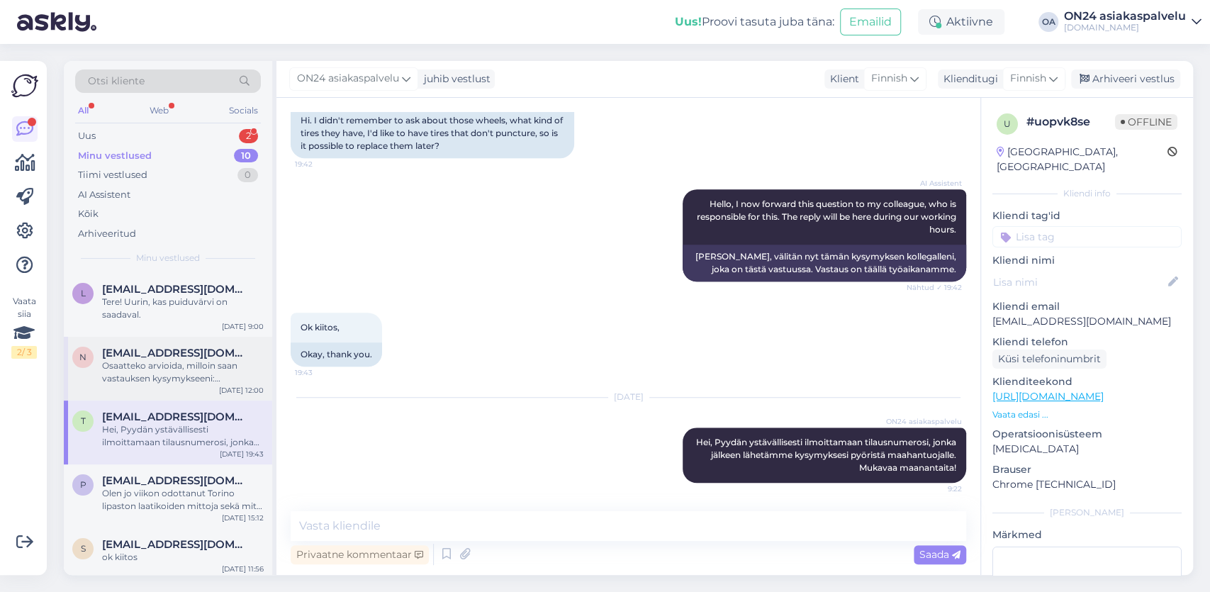
click at [133, 361] on div "Osaatteko arvioida, milloin saan vastauksen kysymykseeni: [PERSON_NAME] pohja s…" at bounding box center [183, 372] width 162 height 26
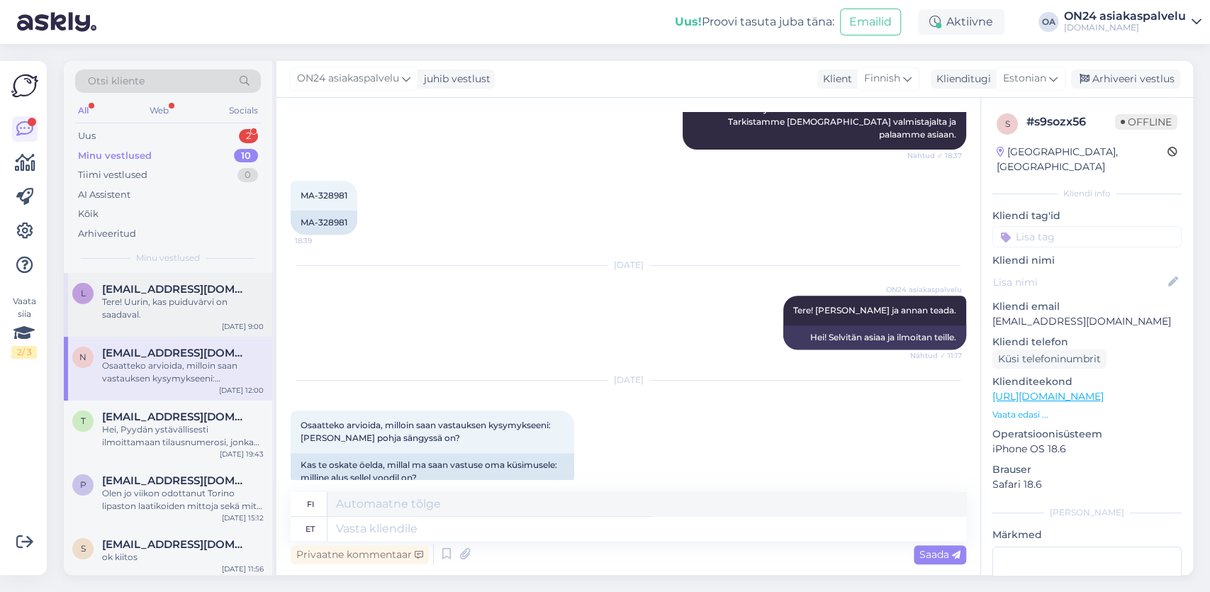
click at [139, 291] on span "[EMAIL_ADDRESS][DOMAIN_NAME]" at bounding box center [175, 289] width 147 height 13
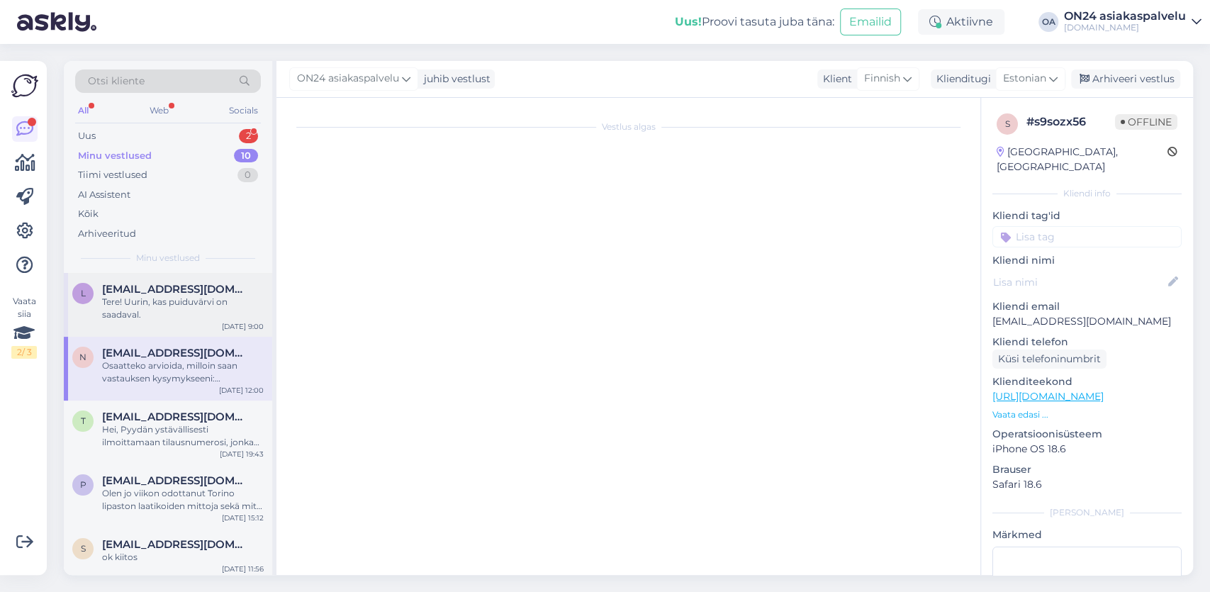
scroll to position [359, 0]
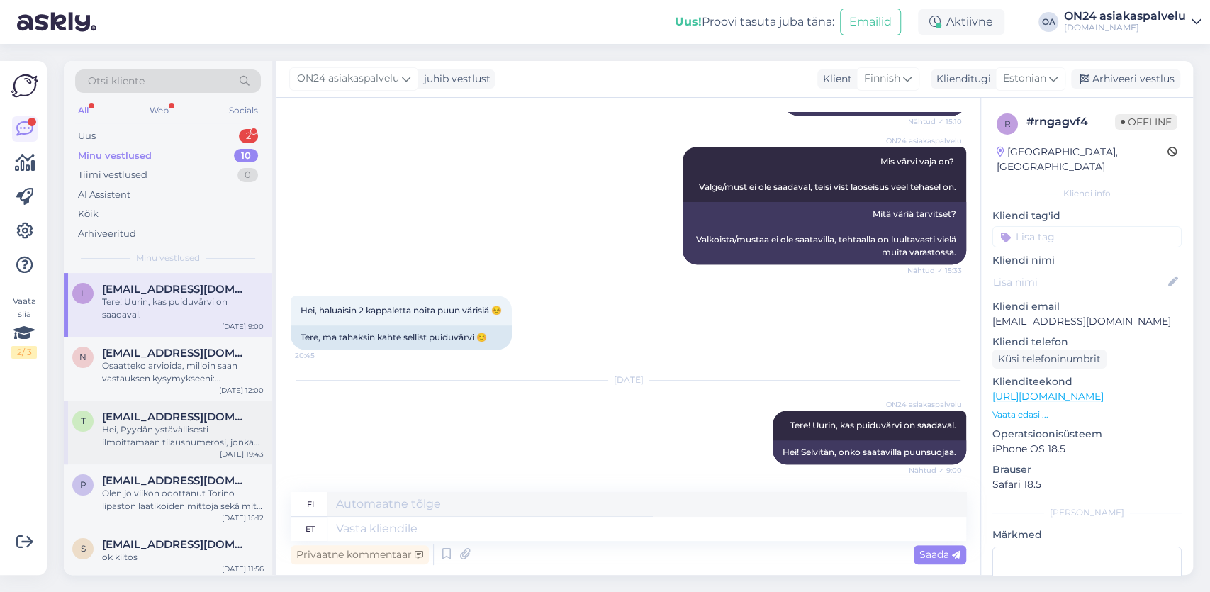
click at [151, 434] on div "Hei, Pyydän ystävällisesti ilmoittamaan tilausnumerosi, jonka jälkeen lähetämme…" at bounding box center [183, 436] width 162 height 26
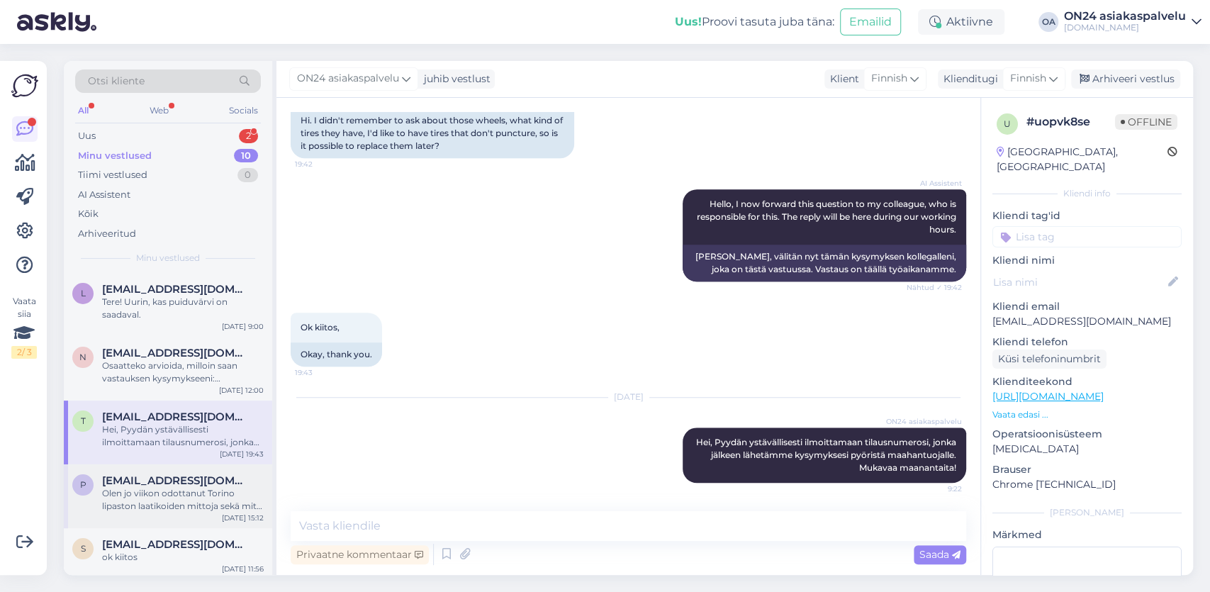
click at [159, 490] on div "Olen jo viikon odottanut Torino lipaston laatikoiden mittoja sekä mitä ABS-Kant…" at bounding box center [183, 500] width 162 height 26
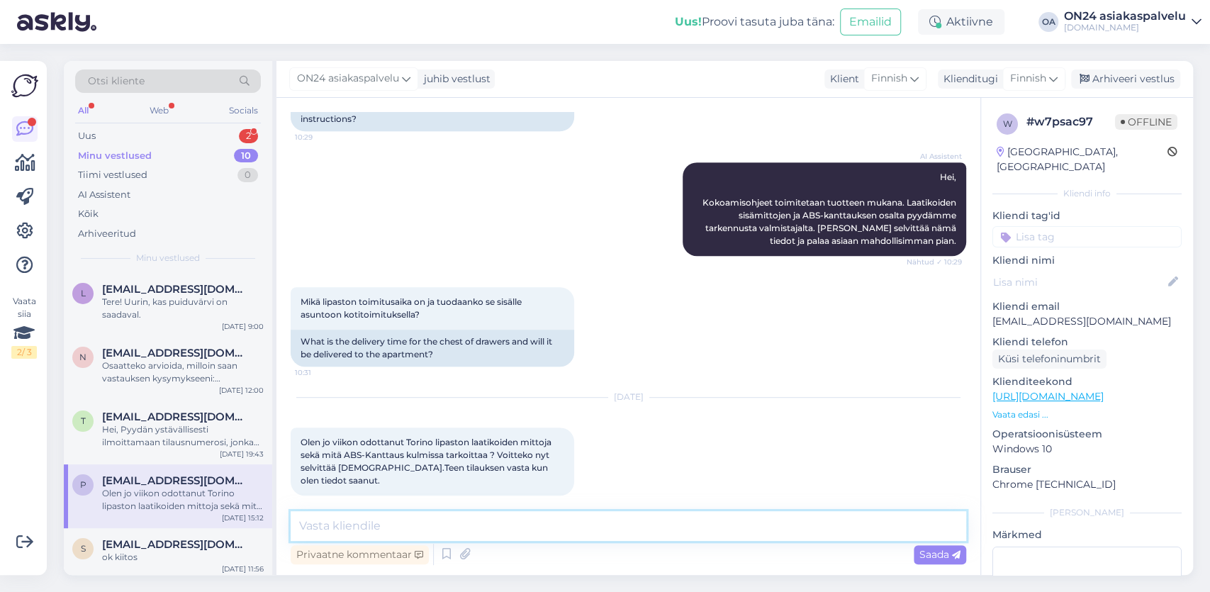
click at [398, 533] on textarea at bounding box center [628, 526] width 675 height 30
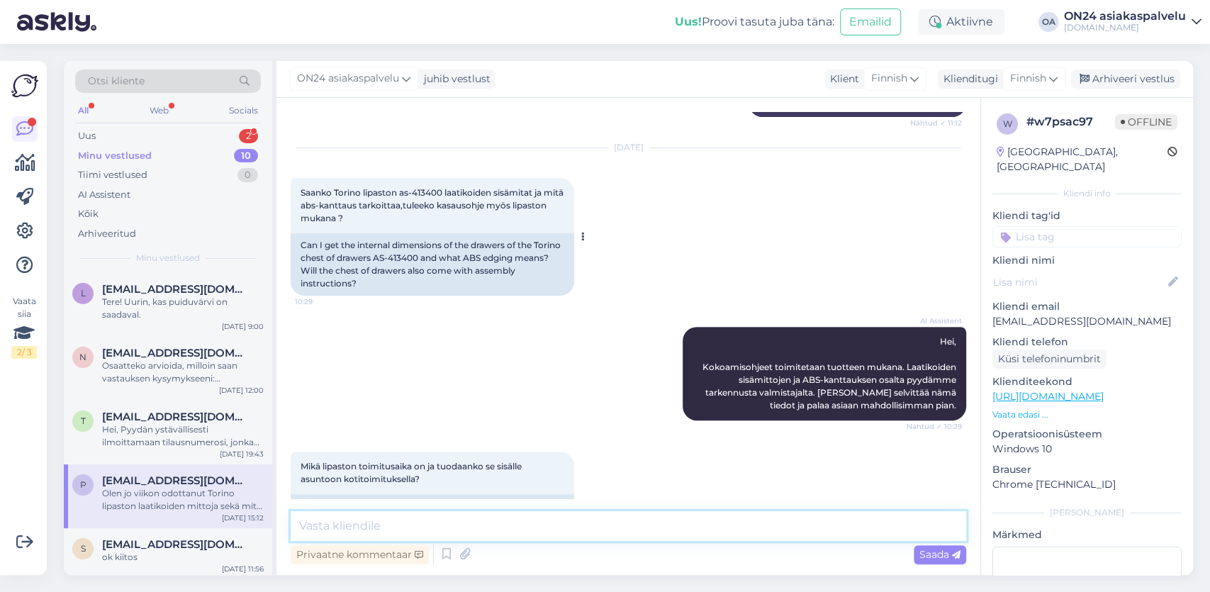
scroll to position [3766, 0]
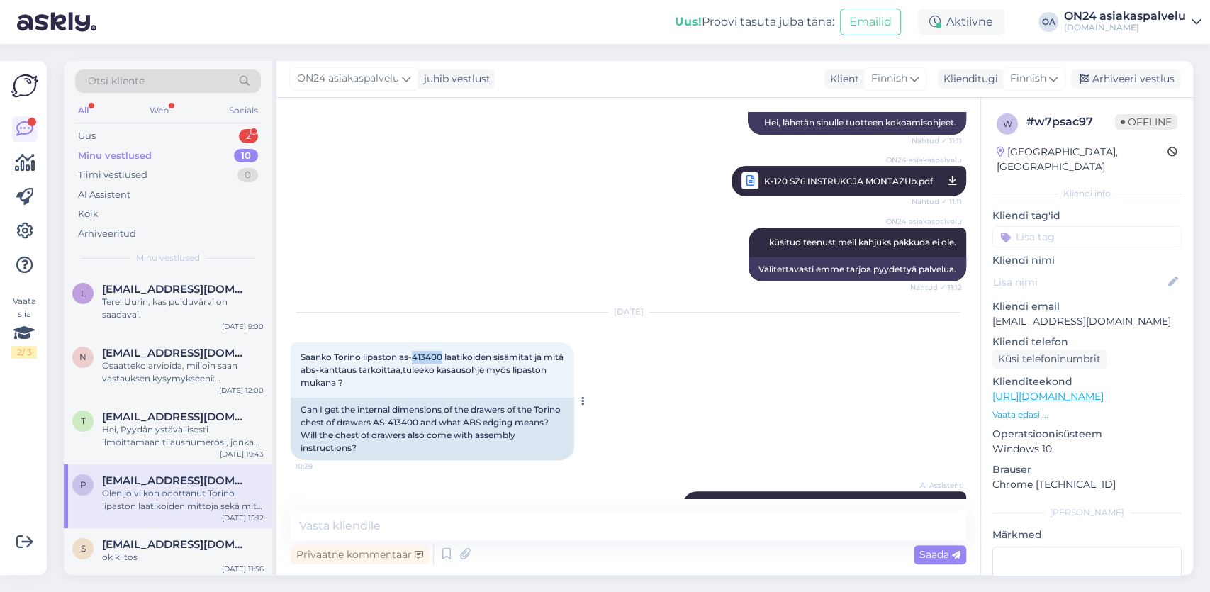
drag, startPoint x: 413, startPoint y: 356, endPoint x: 444, endPoint y: 358, distance: 30.5
click at [444, 358] on span "Saanko Torino lipaston as-413400 laatikoiden sisämitat ja mitä abs-kanttaus tar…" at bounding box center [432, 369] width 265 height 36
copy span "413400"
click at [325, 526] on textarea at bounding box center [628, 526] width 675 height 30
click at [469, 553] on icon at bounding box center [465, 554] width 20 height 21
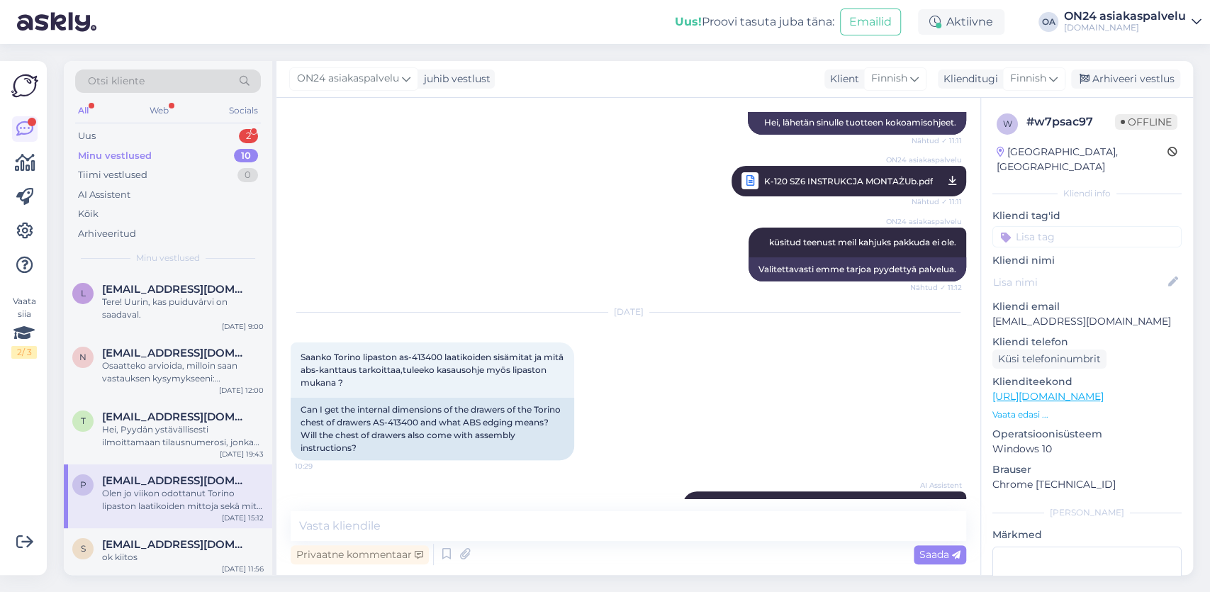
drag, startPoint x: 328, startPoint y: 544, endPoint x: 330, endPoint y: 528, distance: 15.7
click at [328, 542] on div "Privaatne kommentaar Saada" at bounding box center [628, 554] width 675 height 27
click at [329, 524] on textarea at bounding box center [628, 526] width 675 height 30
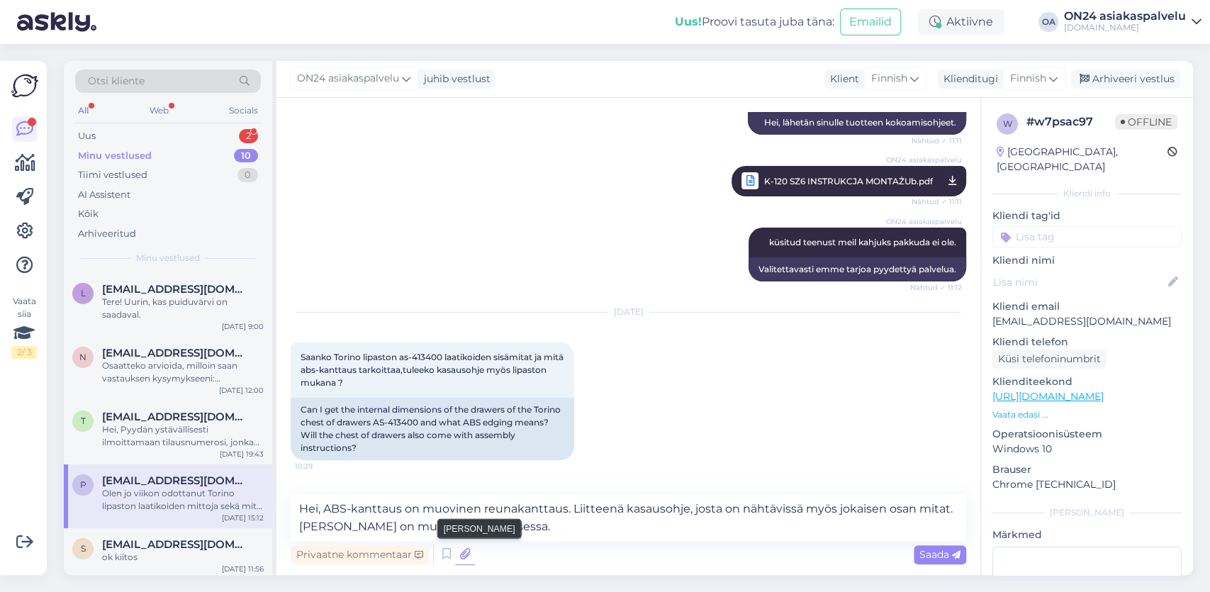
click at [467, 556] on icon at bounding box center [465, 554] width 20 height 21
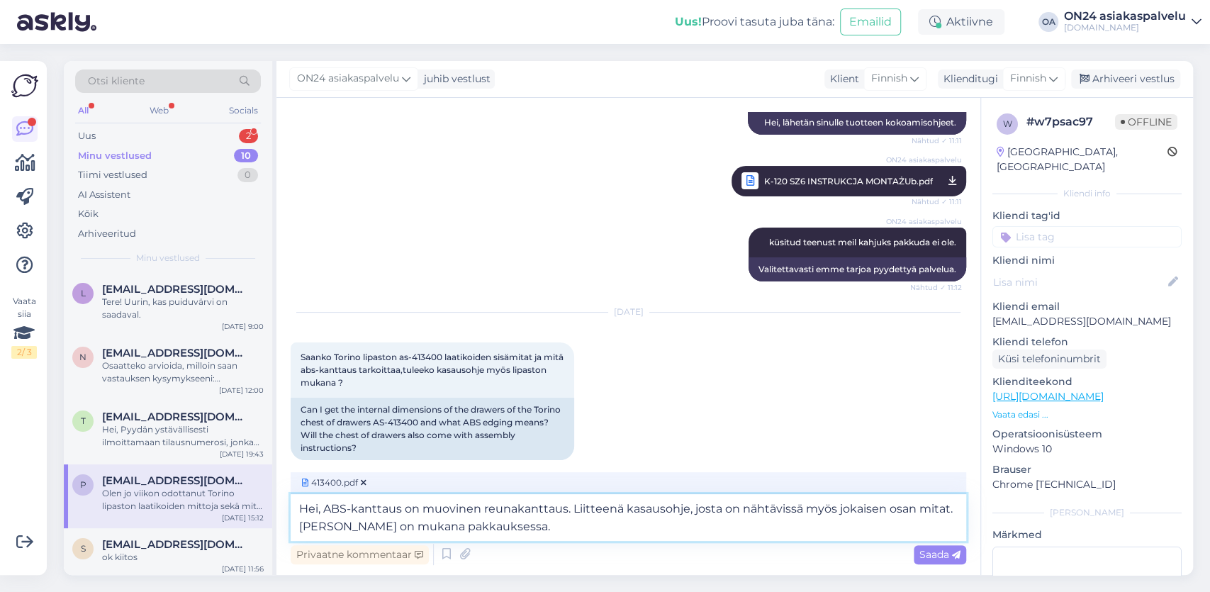
click at [565, 529] on textarea "Hei, ABS-kanttaus on muovinen reunakanttaus. Liitteenä kasausohje, josta on näh…" at bounding box center [628, 517] width 675 height 47
type textarea "Hei, ABS-kanttaus on muovinen reunakanttaus. Liitteenä kasausohje, josta on näh…"
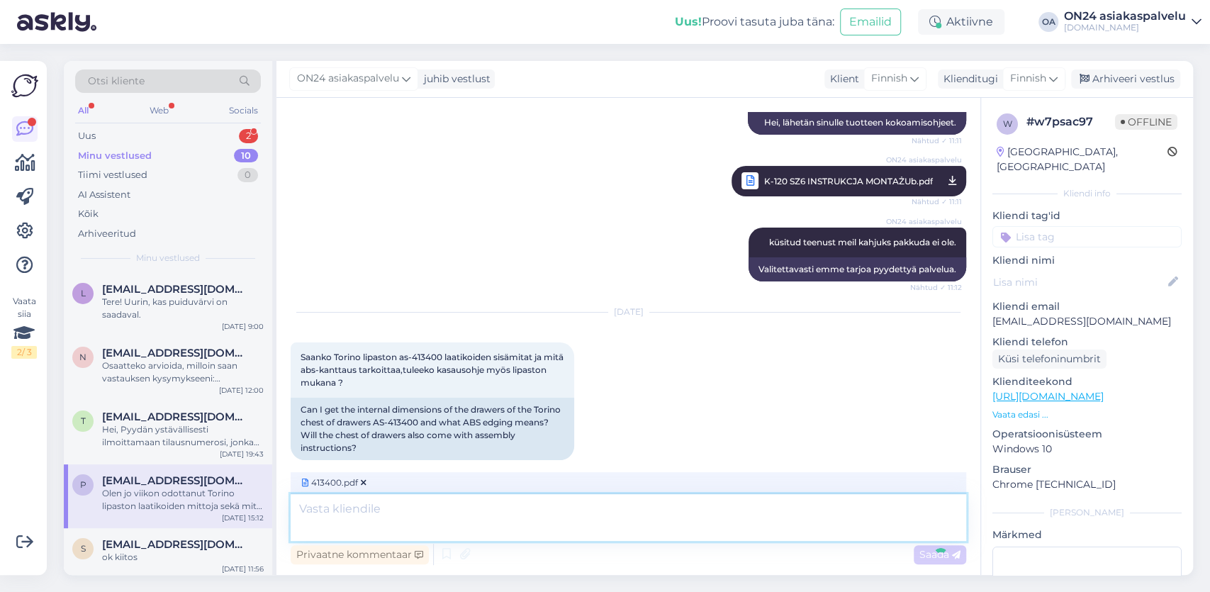
scroll to position [4285, 0]
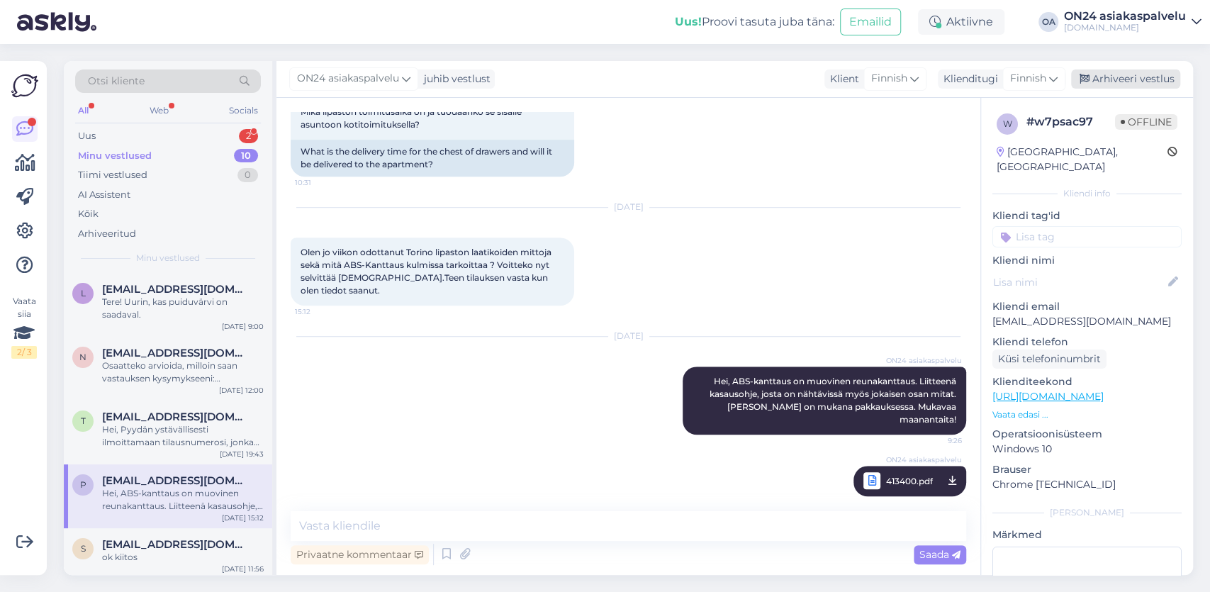
click at [1151, 74] on div "Arhiveeri vestlus" at bounding box center [1125, 78] width 109 height 19
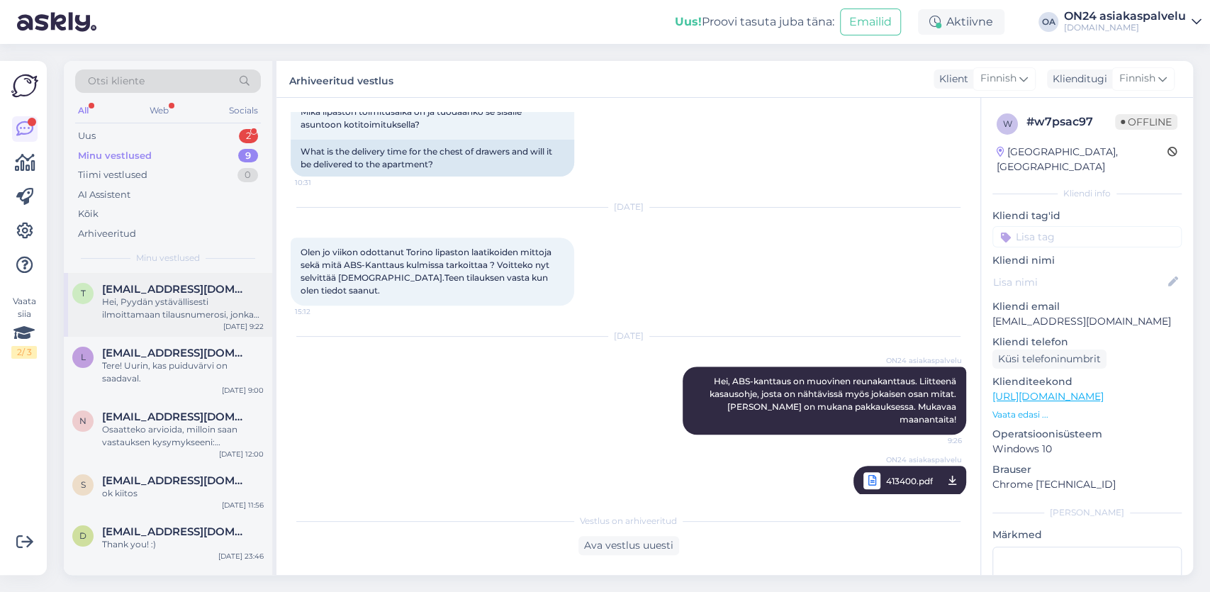
click at [147, 315] on div "Hei, Pyydän ystävällisesti ilmoittamaan tilausnumerosi, jonka jälkeen lähetämme…" at bounding box center [183, 309] width 162 height 26
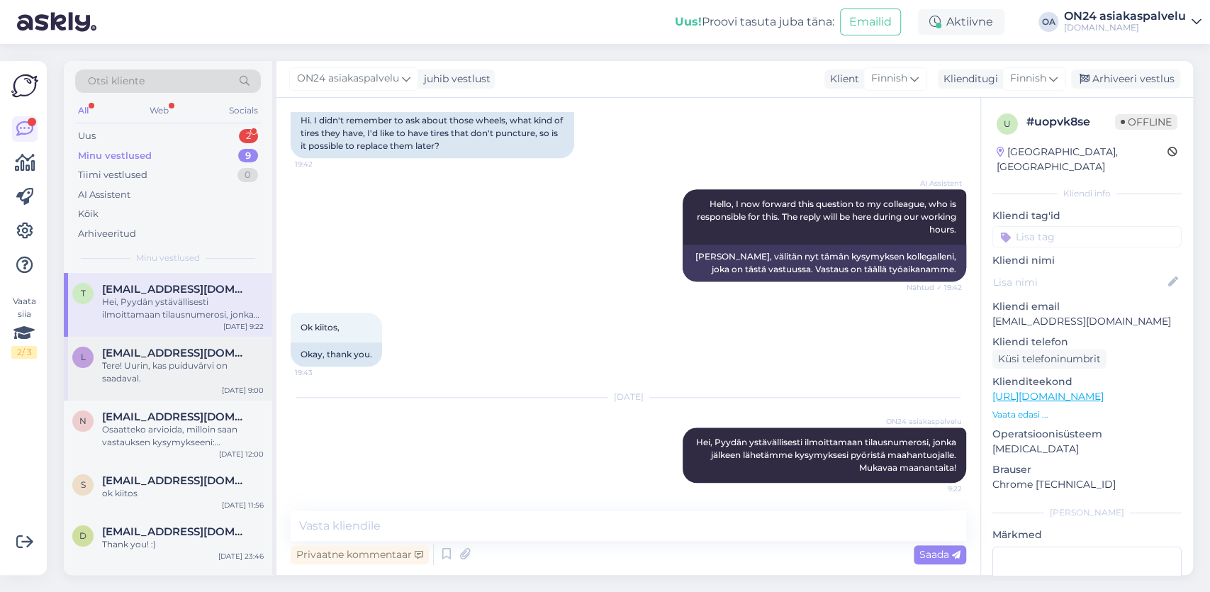
click at [154, 371] on div "Tere! Uurin, kas puiduvärvi on saadaval." at bounding box center [183, 372] width 162 height 26
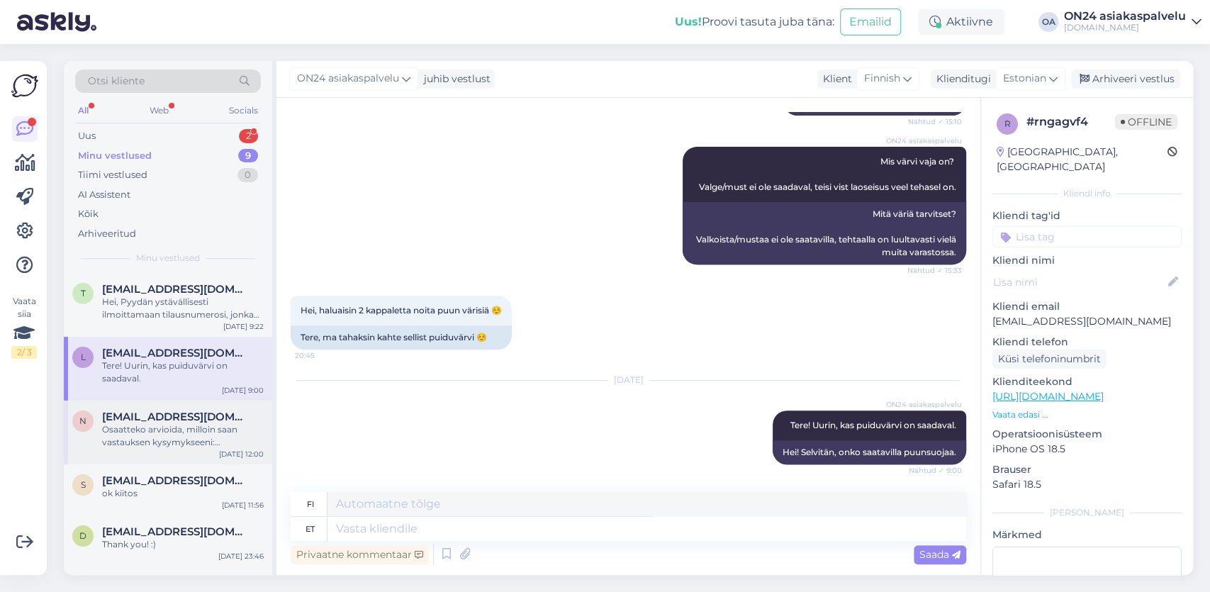
click at [140, 425] on div "Osaatteko arvioida, milloin saan vastauksen kysymykseeni: [PERSON_NAME] pohja s…" at bounding box center [183, 436] width 162 height 26
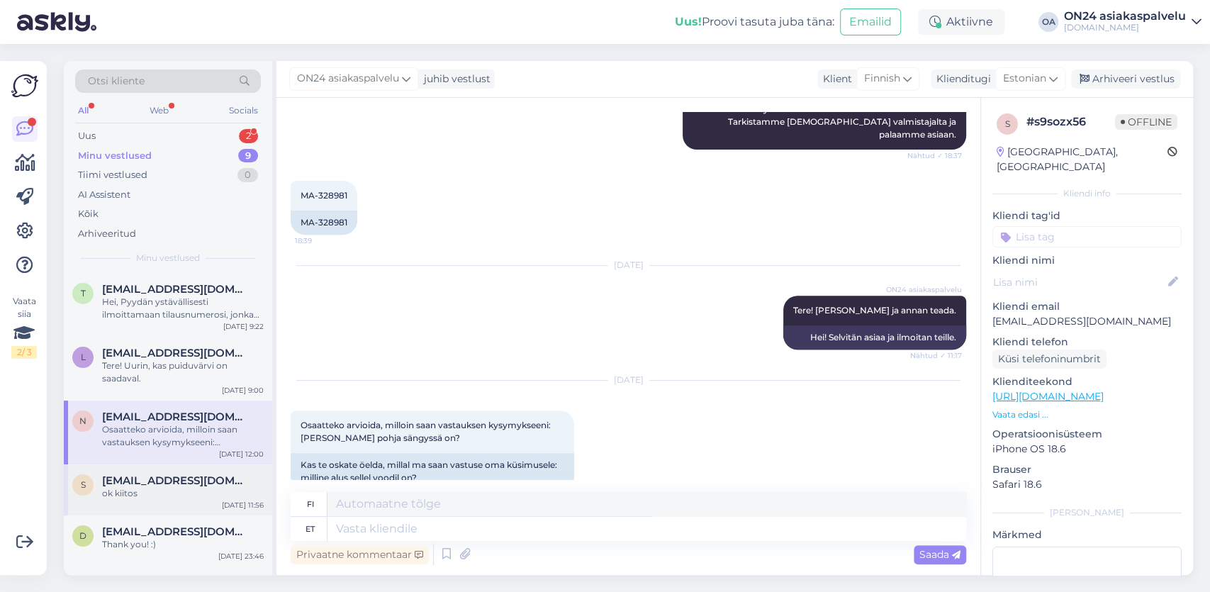
click at [134, 498] on div "ok kiitos" at bounding box center [183, 493] width 162 height 13
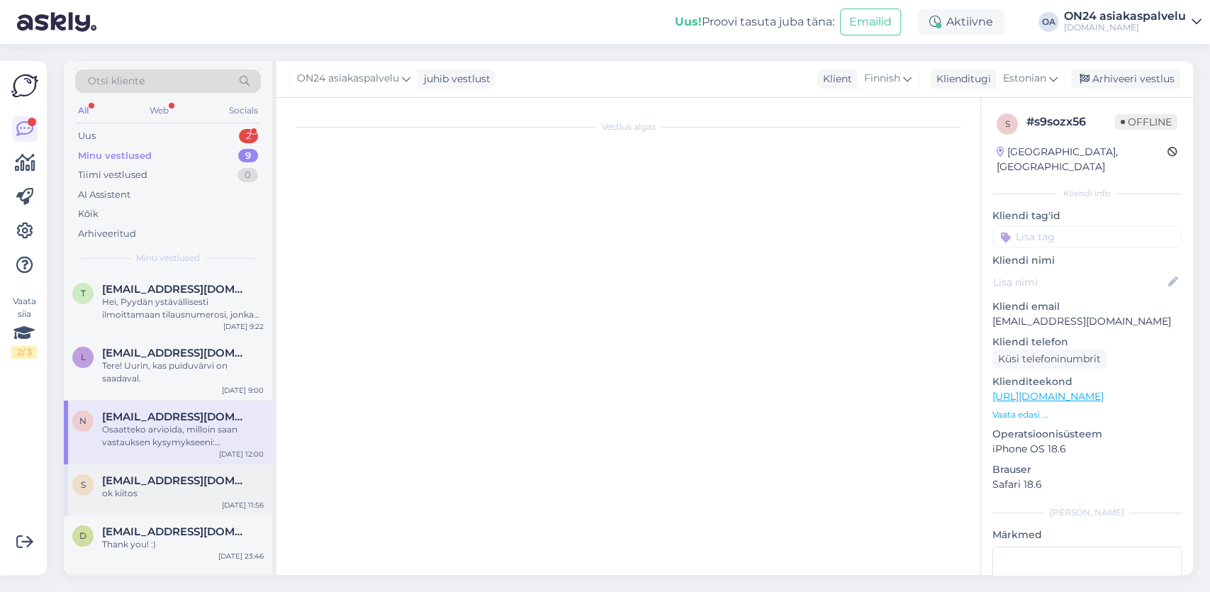
scroll to position [393, 0]
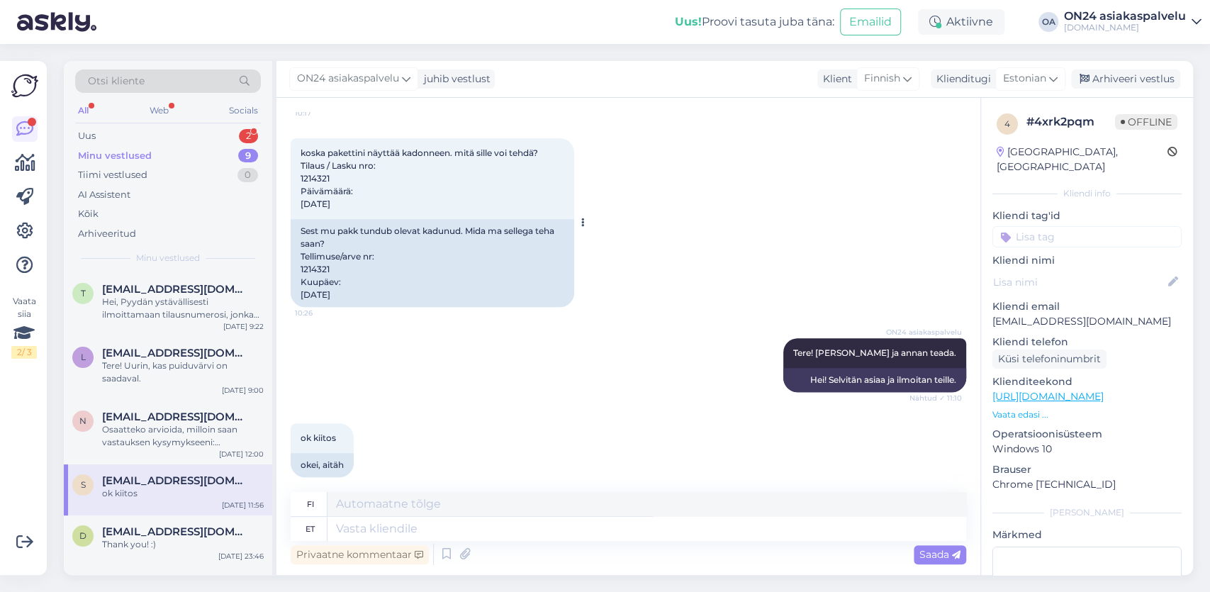
click at [335, 260] on div "Sest mu pakk tundub olevat kadunud. Mida ma sellega teha saan? Tellimuse/arve n…" at bounding box center [432, 263] width 283 height 88
drag, startPoint x: 335, startPoint y: 258, endPoint x: 296, endPoint y: 261, distance: 39.1
click at [296, 261] on div "Sest mu pakk tundub olevat kadunud. Mida ma sellega teha saan? Tellimuse/arve n…" at bounding box center [432, 263] width 283 height 88
copy div "1214321"
click at [339, 507] on textarea at bounding box center [646, 504] width 639 height 24
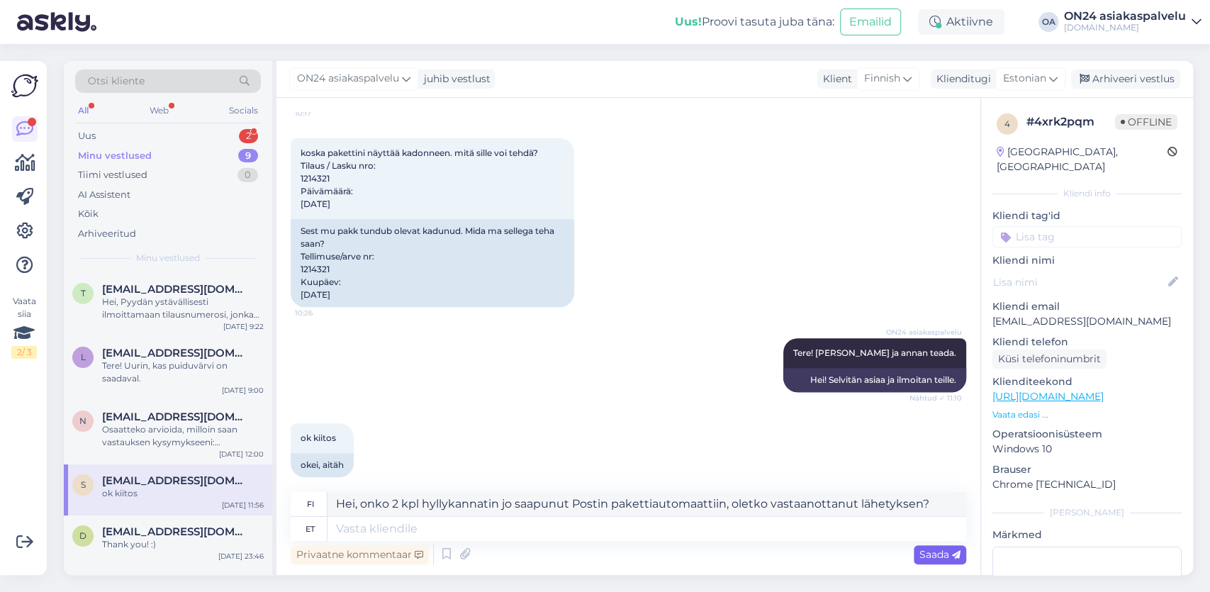
click at [952, 557] on icon at bounding box center [956, 555] width 9 height 9
click at [944, 562] on div "Saada" at bounding box center [939, 554] width 52 height 19
click at [936, 551] on span "Saada" at bounding box center [939, 554] width 41 height 13
click at [403, 524] on textarea at bounding box center [646, 529] width 639 height 24
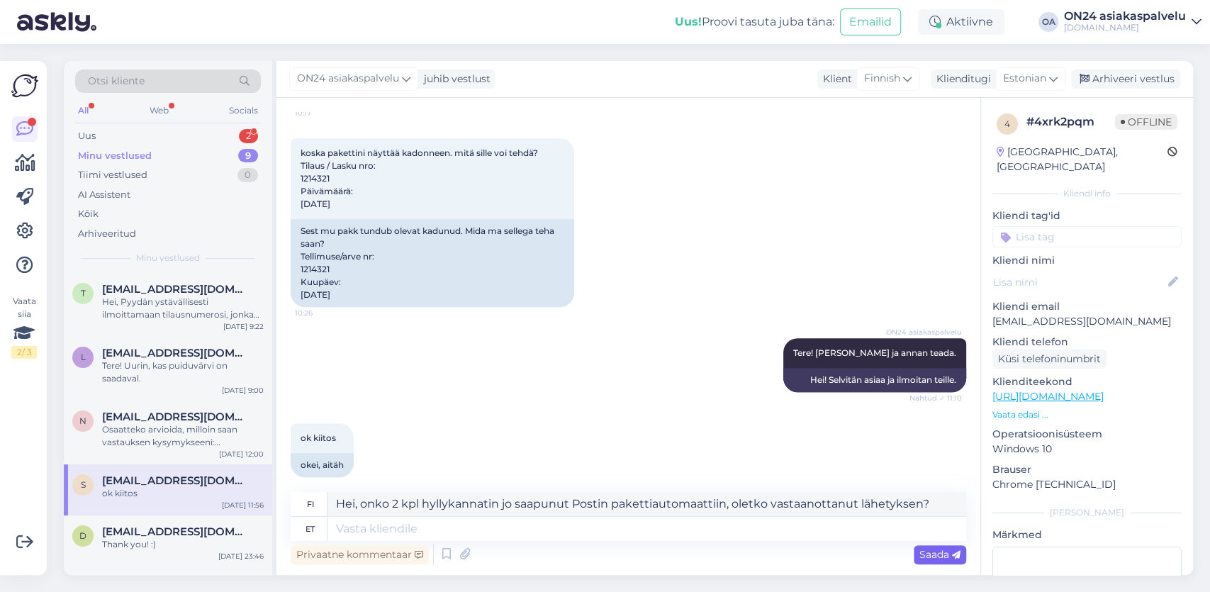
click at [940, 556] on span "Saada" at bounding box center [939, 554] width 41 height 13
click at [939, 554] on span "Saada" at bounding box center [939, 554] width 41 height 13
click at [933, 502] on textarea "Hei, onko 2 kpl hyllykannatin jo saapunut Postin pakettiautomaattiin, oletko va…" at bounding box center [646, 504] width 639 height 24
type textarea "Hei, onko 2 kpl hyllykannatin jo saapunut Postin pakettiautomaattiin, oletko va…"
click at [947, 556] on span "Saada" at bounding box center [939, 554] width 41 height 13
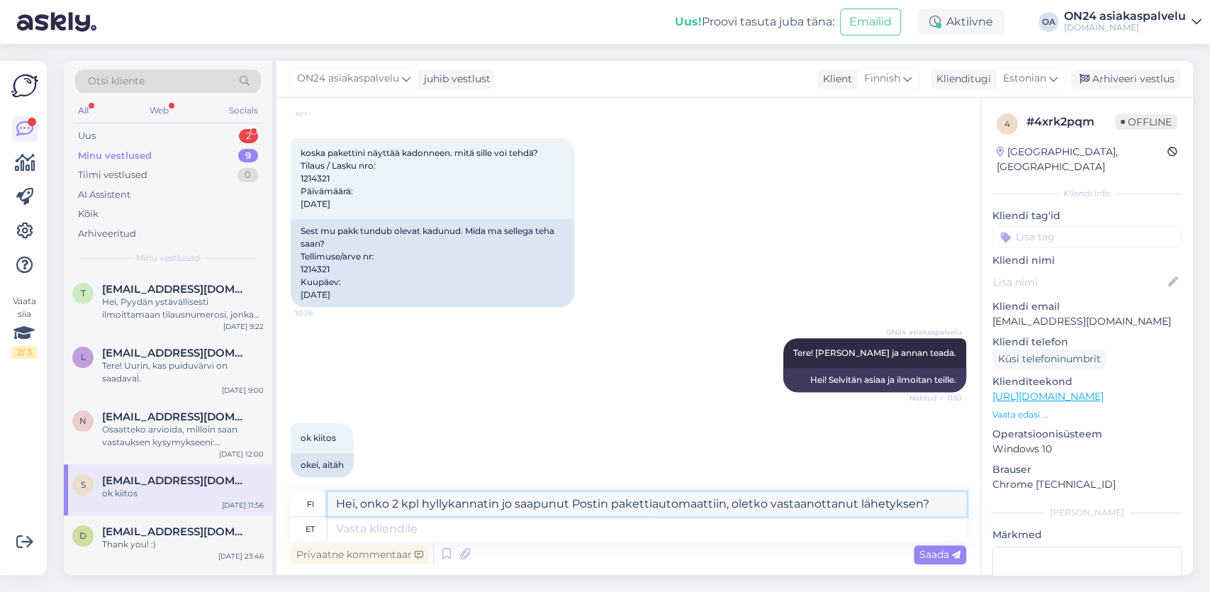
click at [334, 496] on textarea "Hei, onko 2 kpl hyllykannatin jo saapunut Postin pakettiautomaattiin, oletko va…" at bounding box center [646, 504] width 639 height 24
click at [388, 529] on textarea at bounding box center [646, 529] width 639 height 24
drag, startPoint x: 938, startPoint y: 509, endPoint x: 254, endPoint y: 443, distance: 686.3
click at [327, 492] on textarea "Hei, onko 2 kpl hyllykannatin jo saapunut Postin pakettiautomaattiin, oletko va…" at bounding box center [646, 504] width 639 height 24
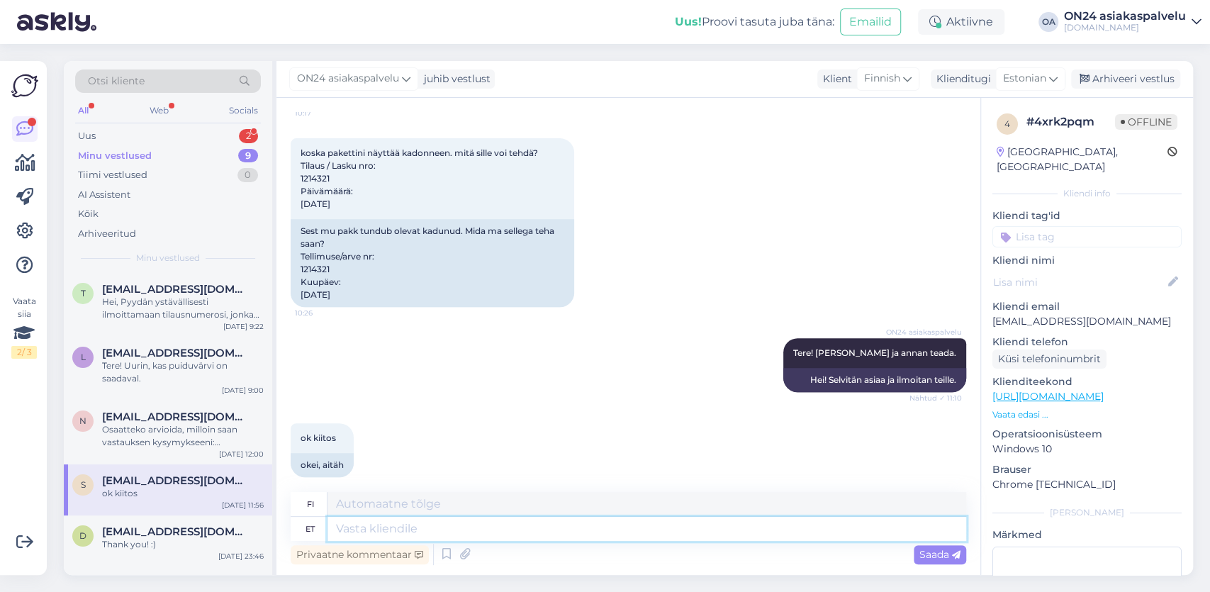
click at [364, 531] on textarea at bounding box center [646, 529] width 639 height 24
click at [359, 512] on textarea at bounding box center [646, 504] width 639 height 24
click at [355, 531] on textarea at bounding box center [646, 529] width 639 height 24
paste textarea "Hei, onko 2 kpl hyllykannatin jo saapunut Postin pakettiautomaattiin, oletko va…"
type textarea "Hei, onko 2 kpl hyllykannatin jo saapunut Postin pakettiautomaattiin, oletko va…"
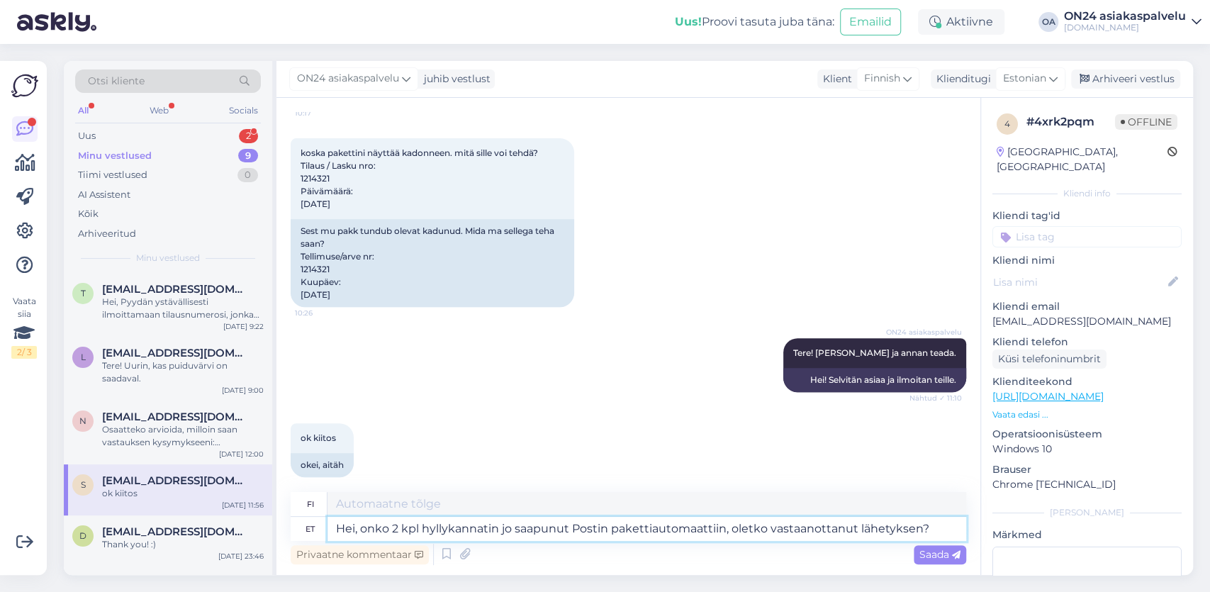
type textarea "Hei, onko 2 kpl hyllykannattimia jo saapunut Postin pakettiautomaattiin, oletko…"
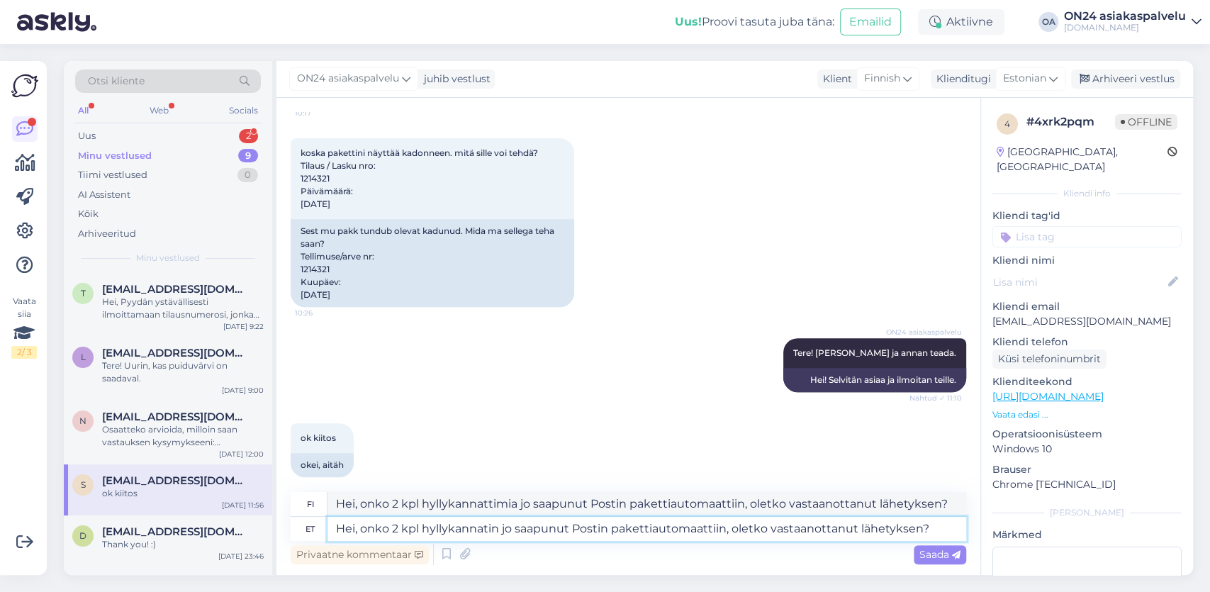
type textarea "Hei, onko 2 kpl hyllykannatin jo saapunut Postin pakettiautomaattiin, oletko va…"
click at [381, 502] on textarea "Hei, onko 2 kpl hyllykannattimia jo saapunut Postin pakettiautomaattiin, oletko…" at bounding box center [646, 504] width 639 height 24
drag, startPoint x: 942, startPoint y: 523, endPoint x: 197, endPoint y: 478, distance: 746.1
click at [327, 517] on textarea "Hei, onko 2 kpl hyllykannatin jo saapunut Postin pakettiautomaattiin, oletko va…" at bounding box center [646, 529] width 639 height 24
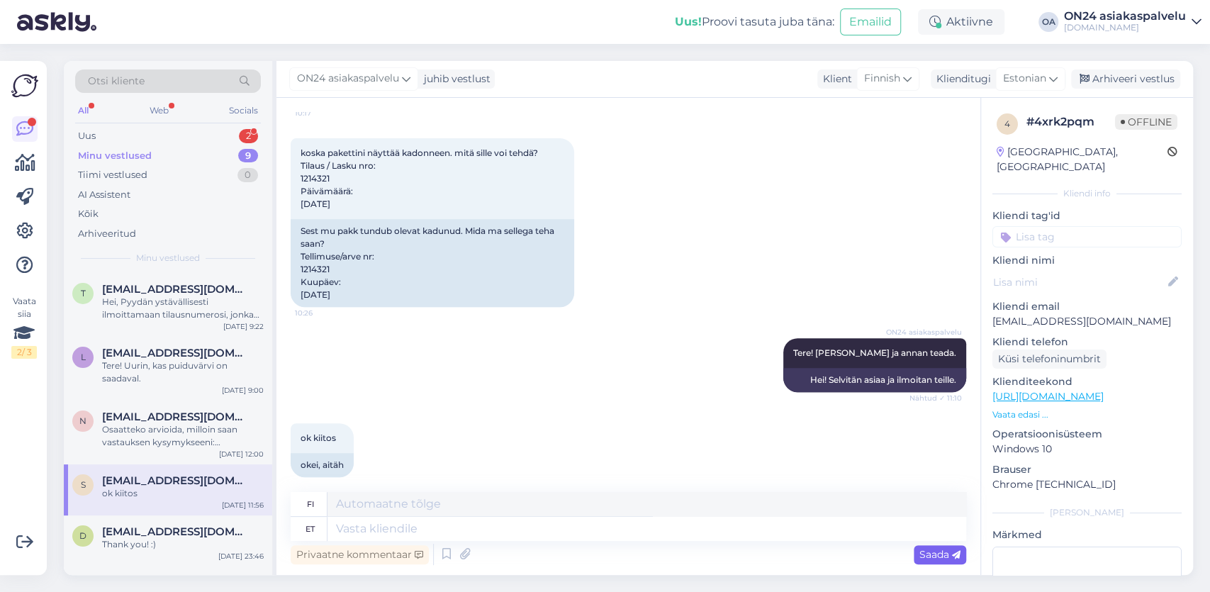
click at [940, 555] on span "Saada" at bounding box center [939, 554] width 41 height 13
click at [373, 506] on textarea at bounding box center [646, 504] width 639 height 24
click at [361, 534] on textarea at bounding box center [646, 529] width 639 height 24
paste textarea "Hei, onko 2 kpl hyllykannatin jo saapunut Postin pakettiautomaattiin, oletko va…"
type textarea "Hei, onko 2 kpl hyllykannatin jo saapunut Postin pakettiautomaattiin, oletko va…"
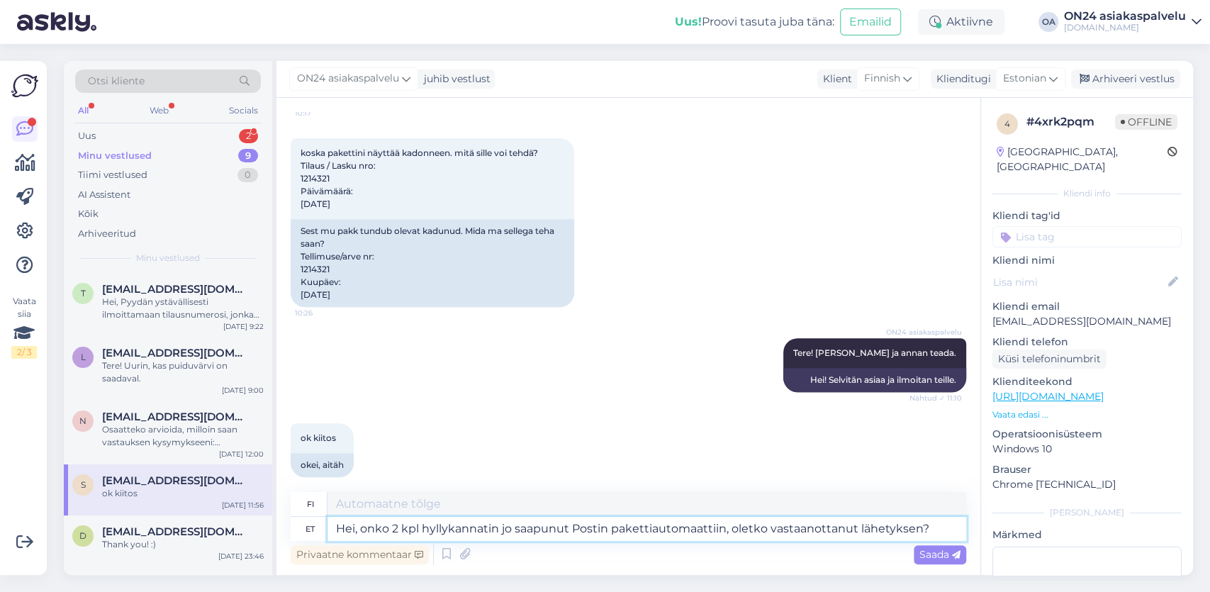
type textarea "Hei, onko 2 kpl hyllykannattimia jo saapunut Postin pakettiautomaattiin, oletko…"
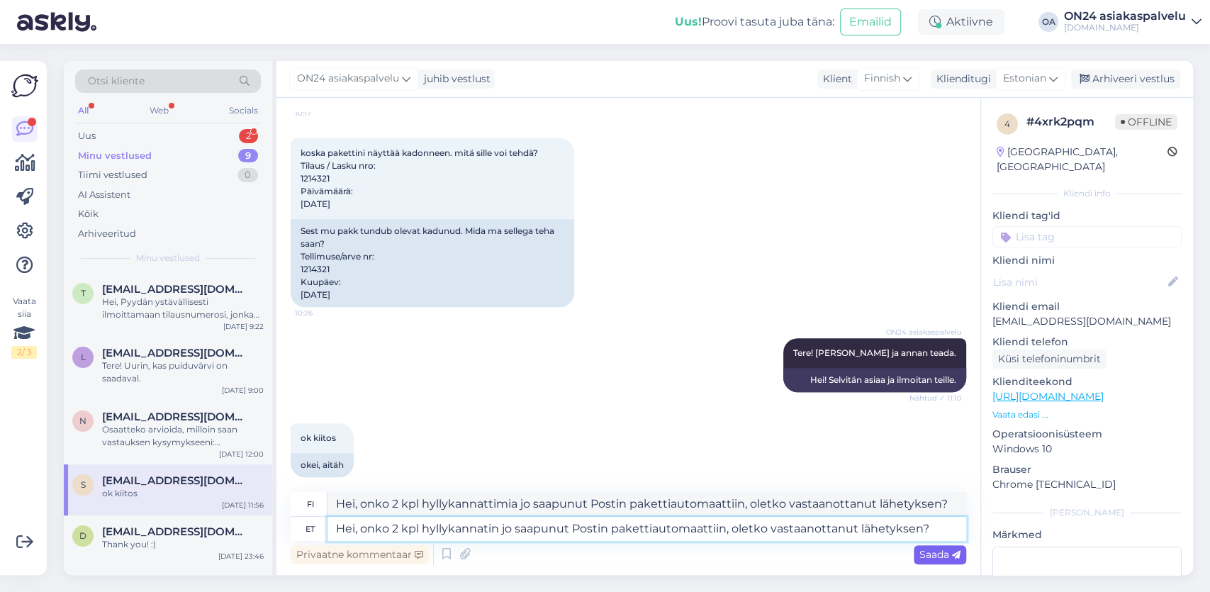
type textarea "Hei, onko 2 kpl hyllykannatin jo saapunut Postin pakettiautomaattiin, oletko va…"
click at [933, 553] on span "Saada" at bounding box center [939, 554] width 41 height 13
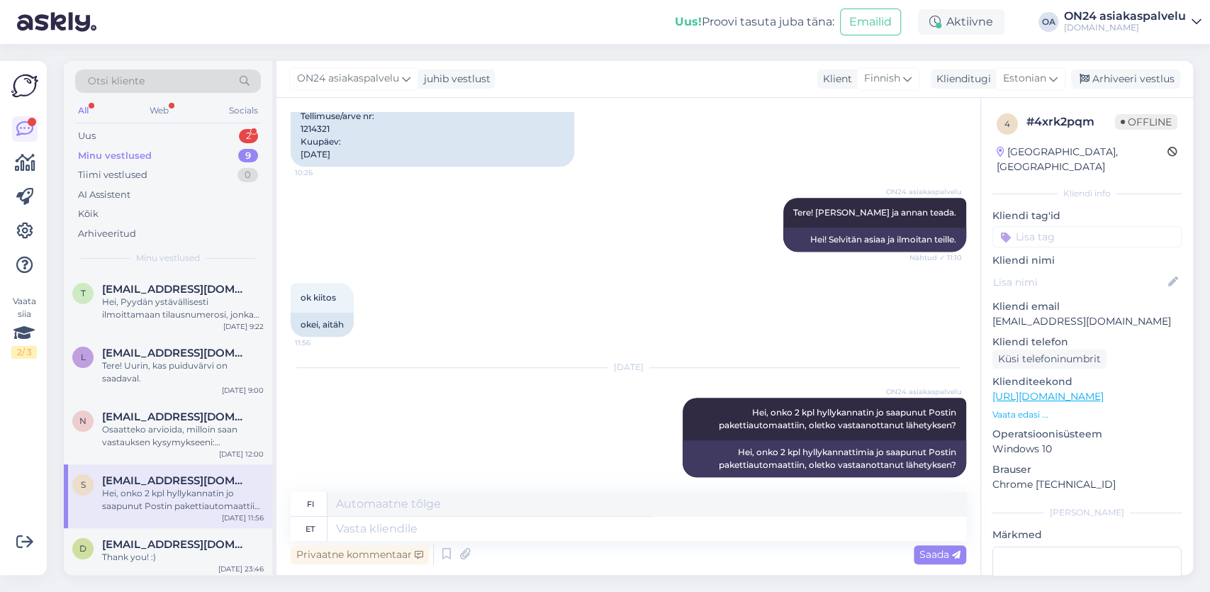
scroll to position [82, 0]
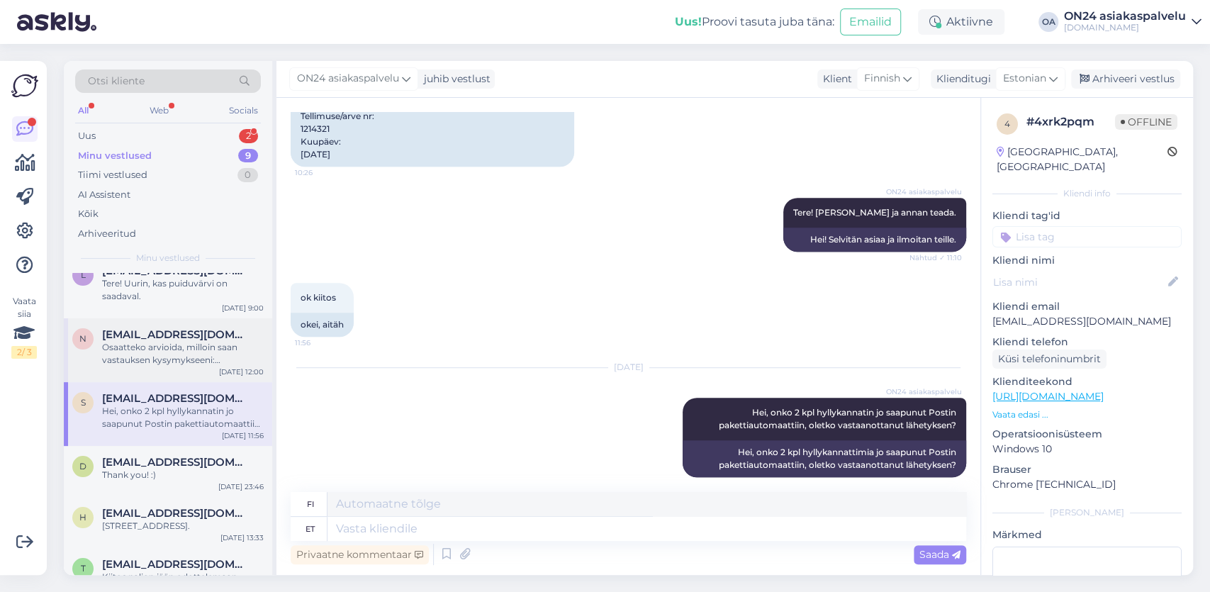
drag, startPoint x: 158, startPoint y: 359, endPoint x: 157, endPoint y: 381, distance: 22.0
click at [158, 359] on div "Osaatteko arvioida, milloin saan vastauksen kysymykseeni: [PERSON_NAME] pohja s…" at bounding box center [183, 354] width 162 height 26
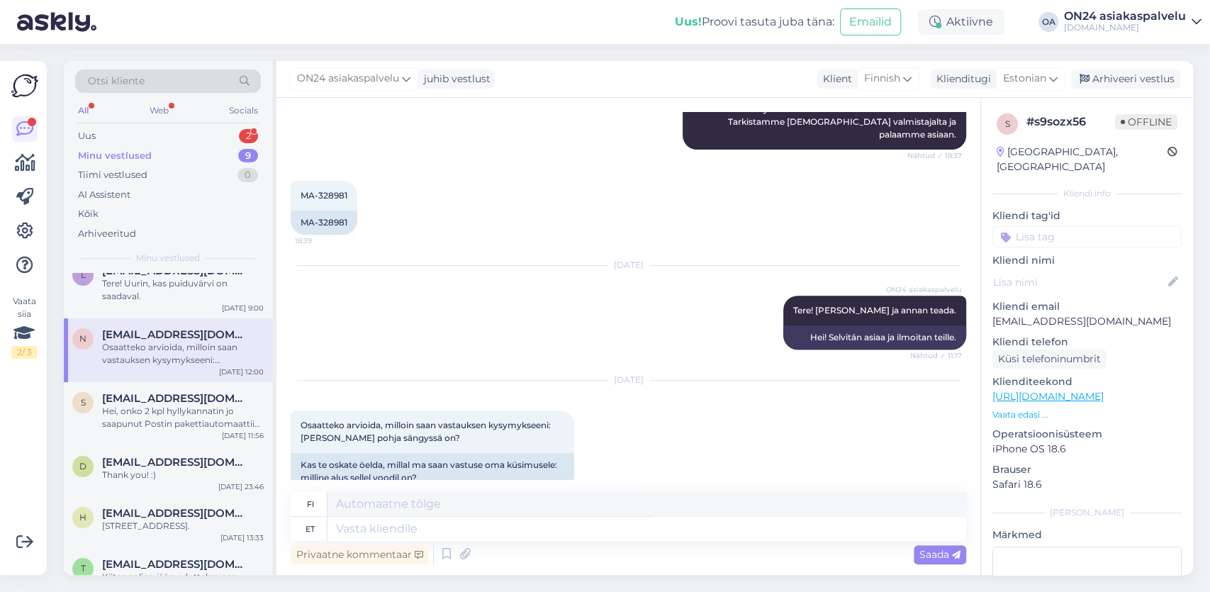
scroll to position [97, 0]
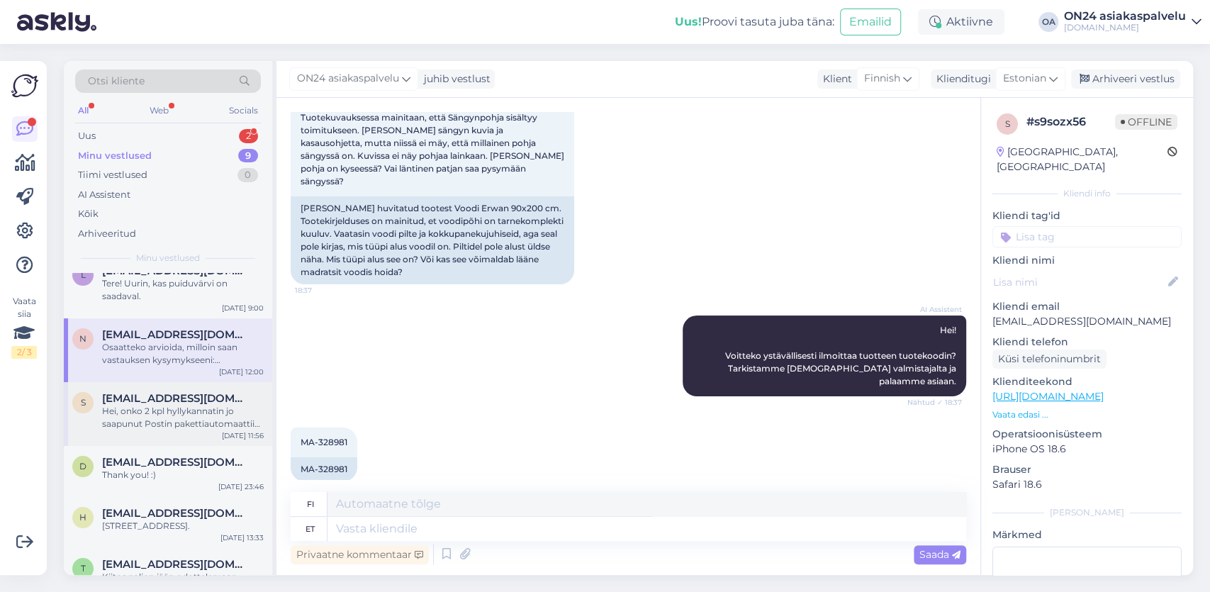
click at [186, 422] on div "Hei, onko 2 kpl hyllykannatin jo saapunut Postin pakettiautomaattiin, oletko va…" at bounding box center [183, 418] width 162 height 26
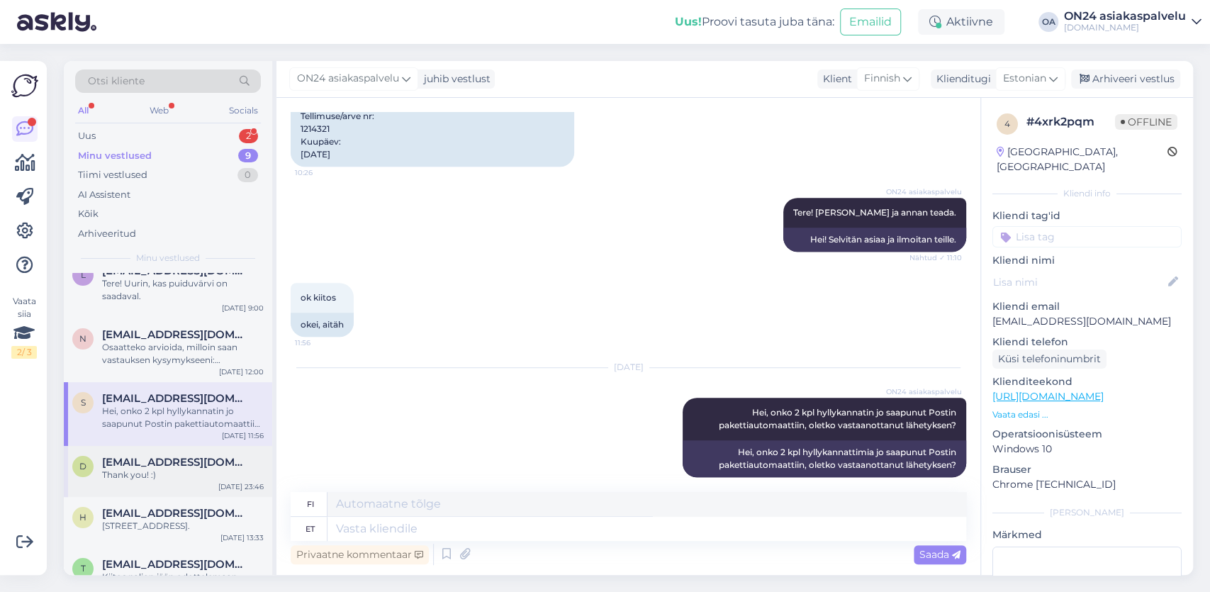
click at [162, 466] on span "[EMAIL_ADDRESS][DOMAIN_NAME]" at bounding box center [175, 462] width 147 height 13
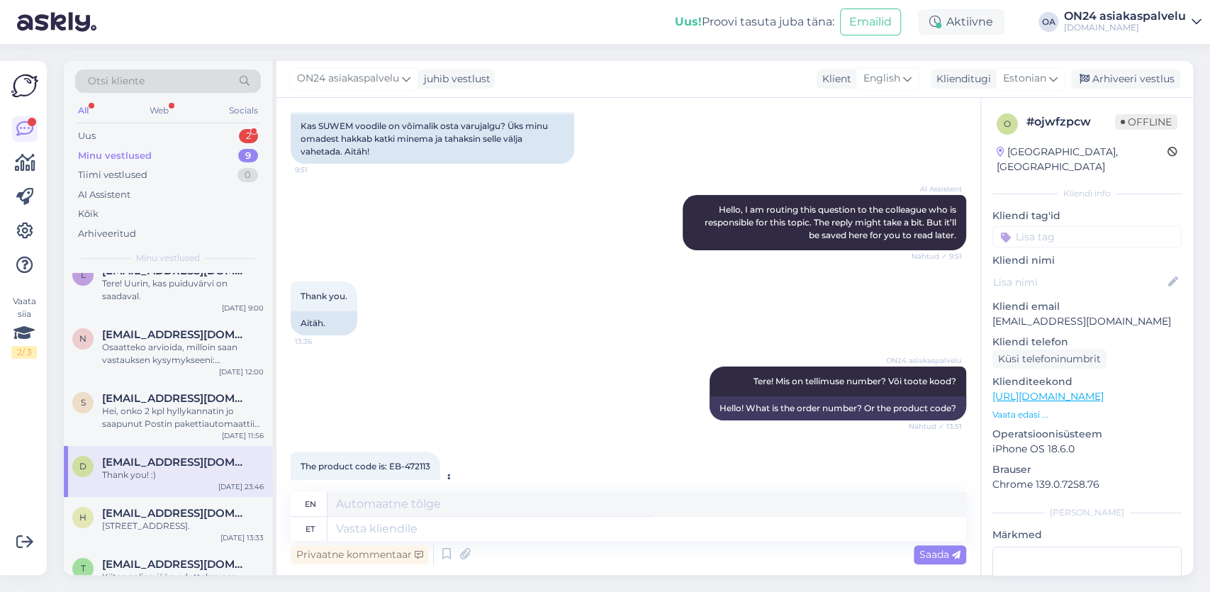
scroll to position [210, 0]
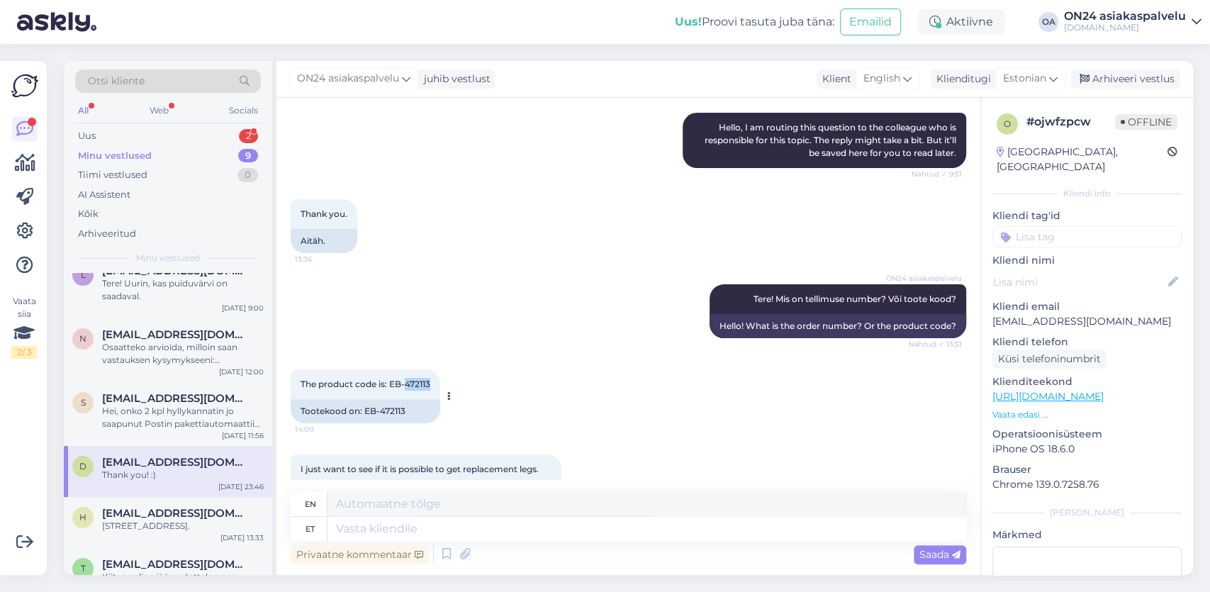
drag, startPoint x: 431, startPoint y: 382, endPoint x: 405, endPoint y: 381, distance: 26.3
click at [405, 381] on span "The product code is: EB-472113" at bounding box center [365, 383] width 130 height 11
copy span "472113"
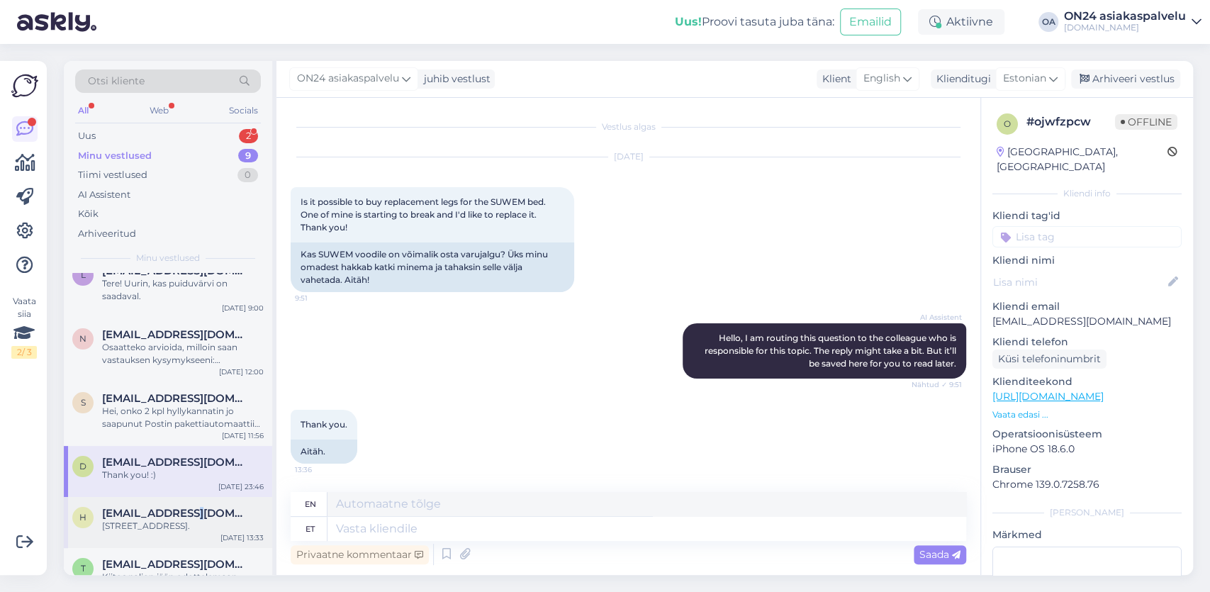
click at [186, 519] on span "[EMAIL_ADDRESS][DOMAIN_NAME]" at bounding box center [175, 513] width 147 height 13
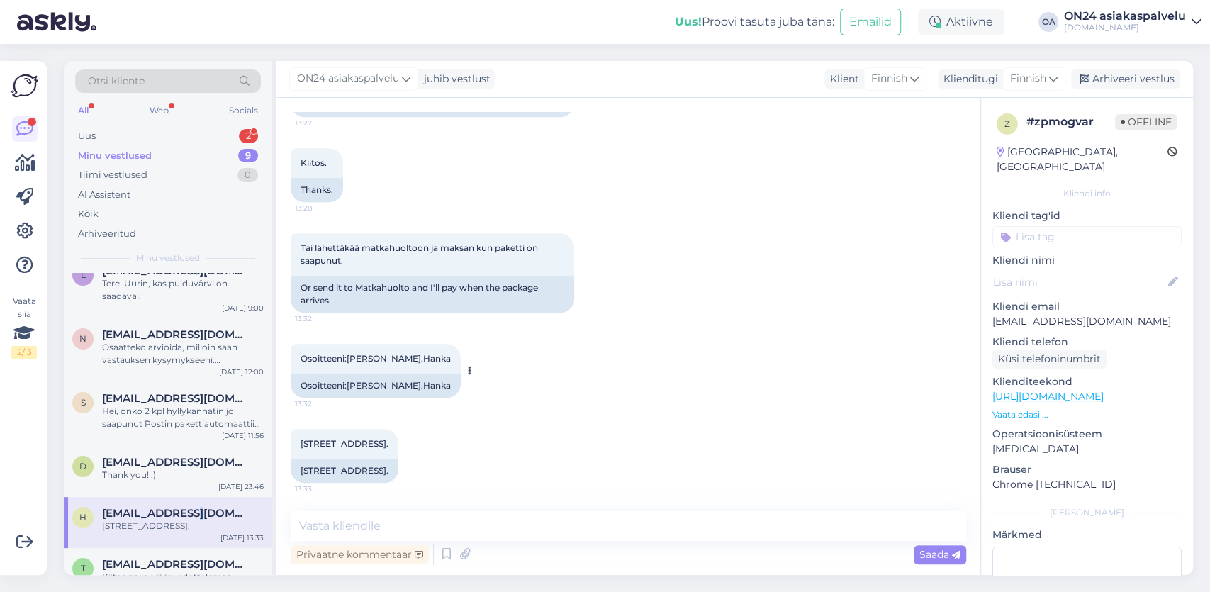
scroll to position [913, 0]
drag, startPoint x: 415, startPoint y: 358, endPoint x: 348, endPoint y: 359, distance: 66.6
click at [348, 359] on span "Osoitteeni:[PERSON_NAME].Hanka" at bounding box center [375, 358] width 150 height 11
copy span "Marjatta.Hanka"
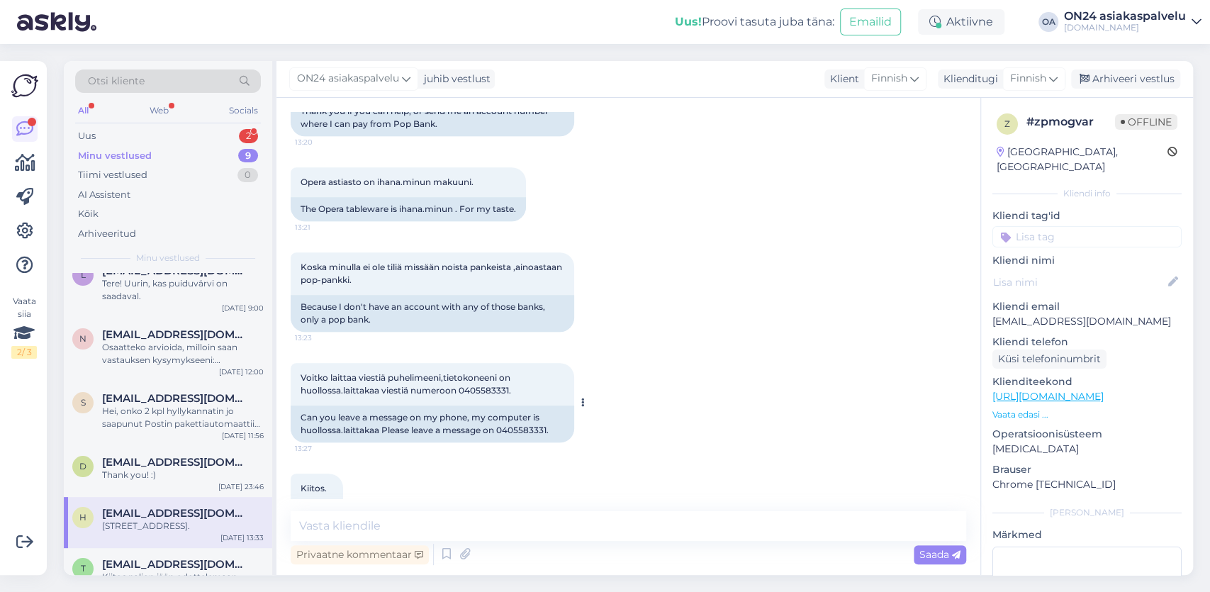
scroll to position [658, 0]
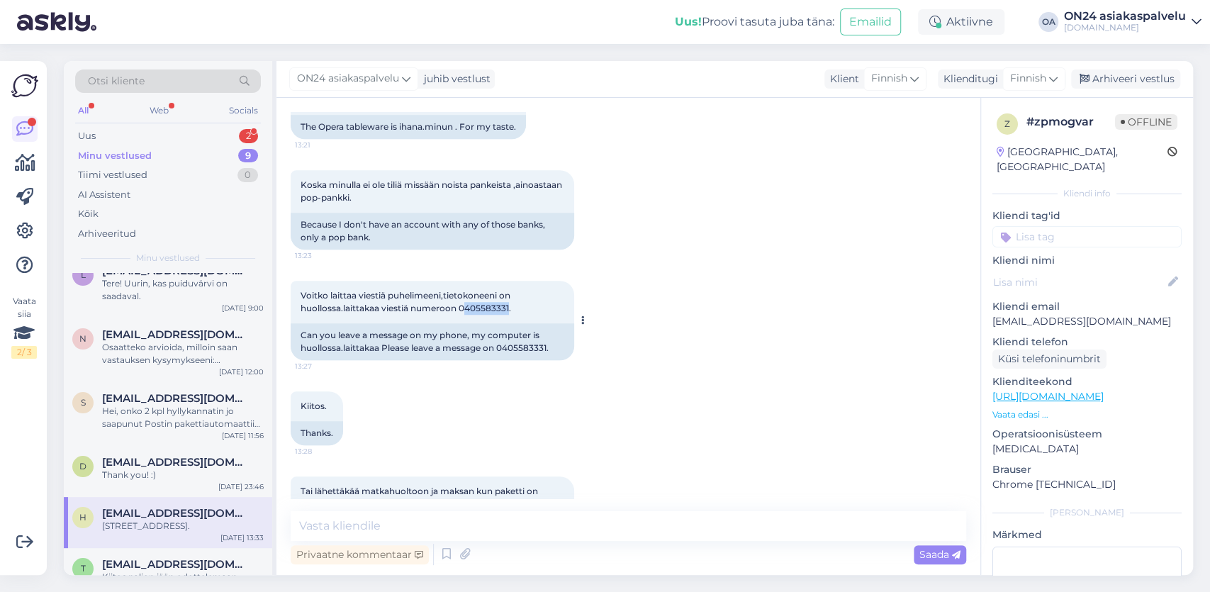
drag, startPoint x: 510, startPoint y: 320, endPoint x: 463, endPoint y: 318, distance: 46.1
click at [463, 313] on span "Voitko laittaa viestiä puhelimeeni,tietokoneeni on huollossa.laittakaa viestiä …" at bounding box center [406, 301] width 212 height 23
copy span "405583331"
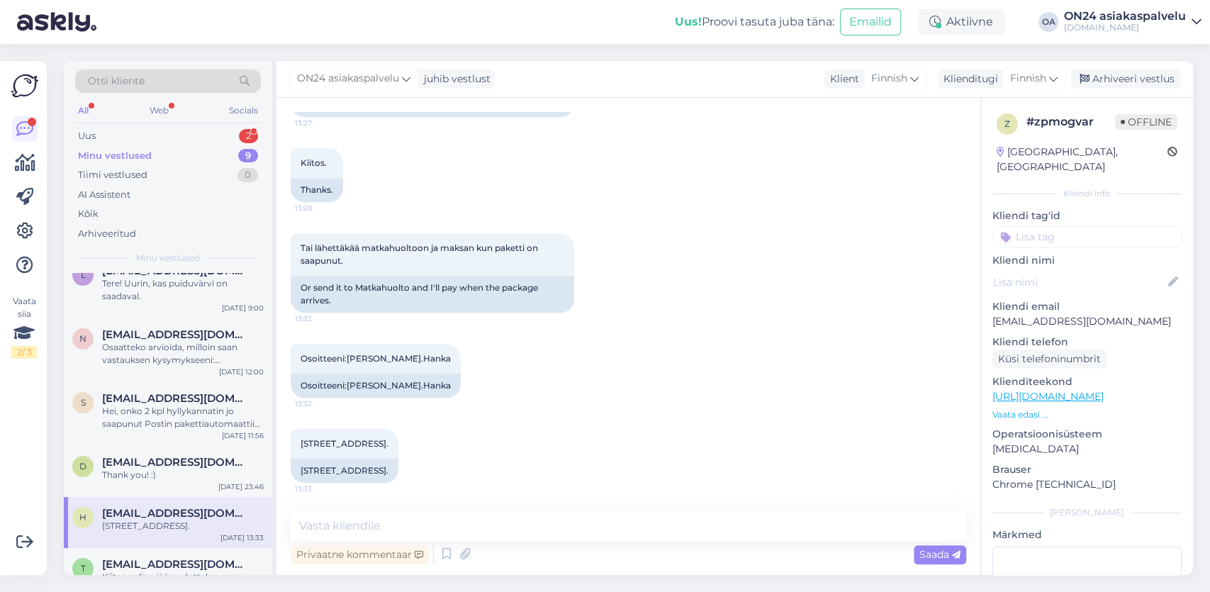
scroll to position [913, 0]
drag, startPoint x: 412, startPoint y: 359, endPoint x: 348, endPoint y: 358, distance: 63.8
click at [348, 358] on span "Osoitteeni:[PERSON_NAME].Hanka" at bounding box center [375, 358] width 150 height 11
copy span "Marjatta.Hanka"
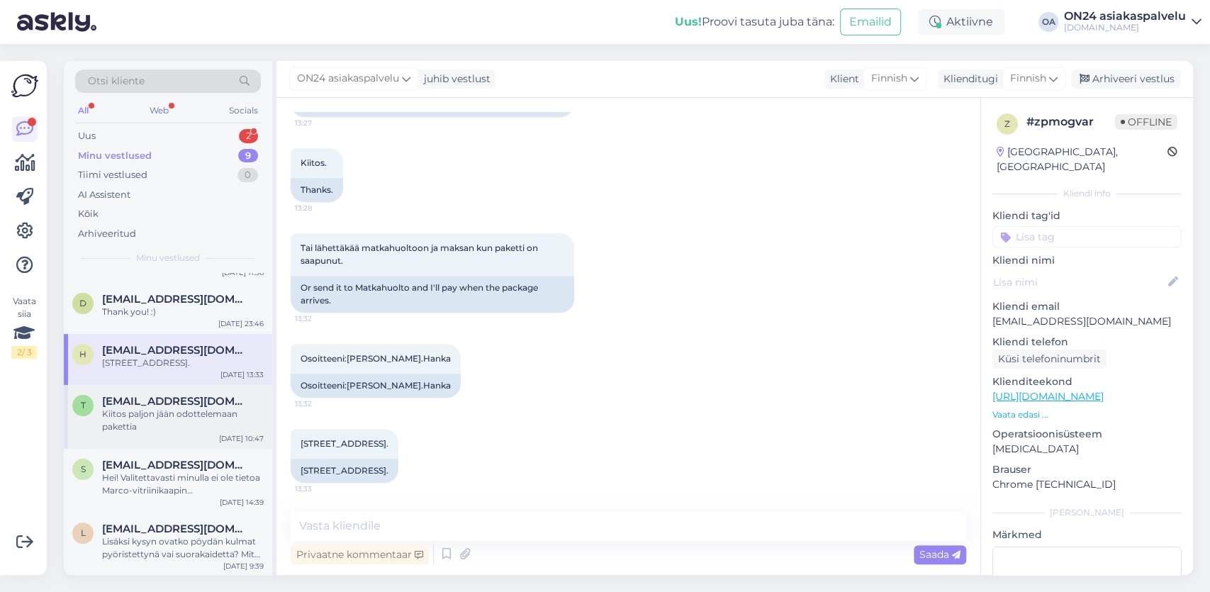
click at [147, 417] on div "Kiitos paljon jään odottelemaan pakettia" at bounding box center [183, 420] width 162 height 26
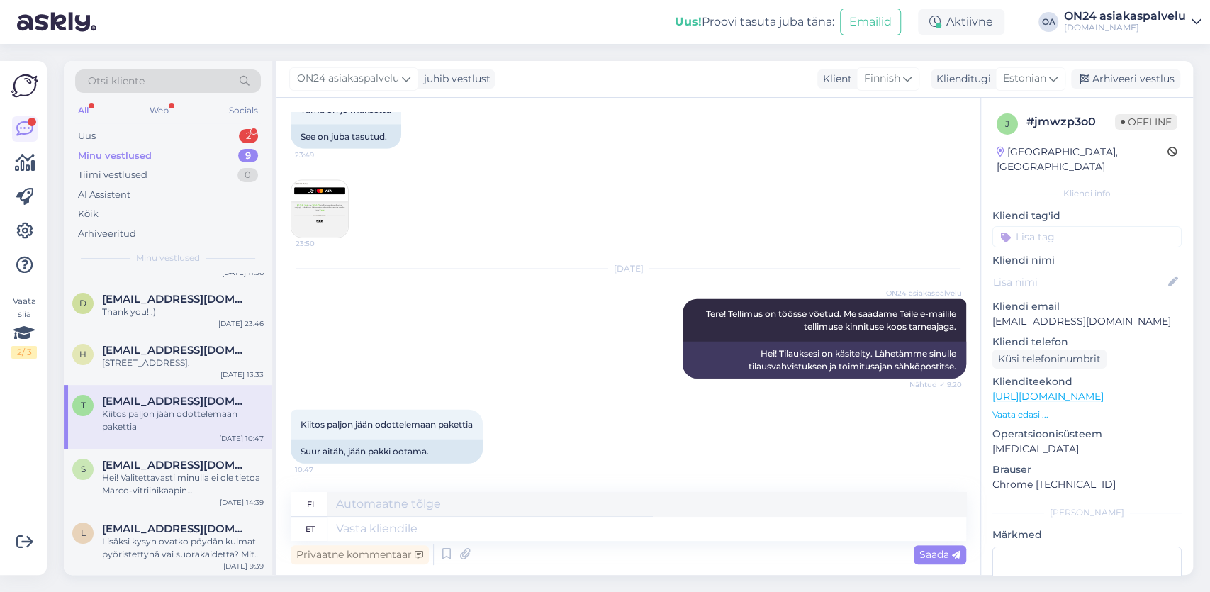
scroll to position [1845, 0]
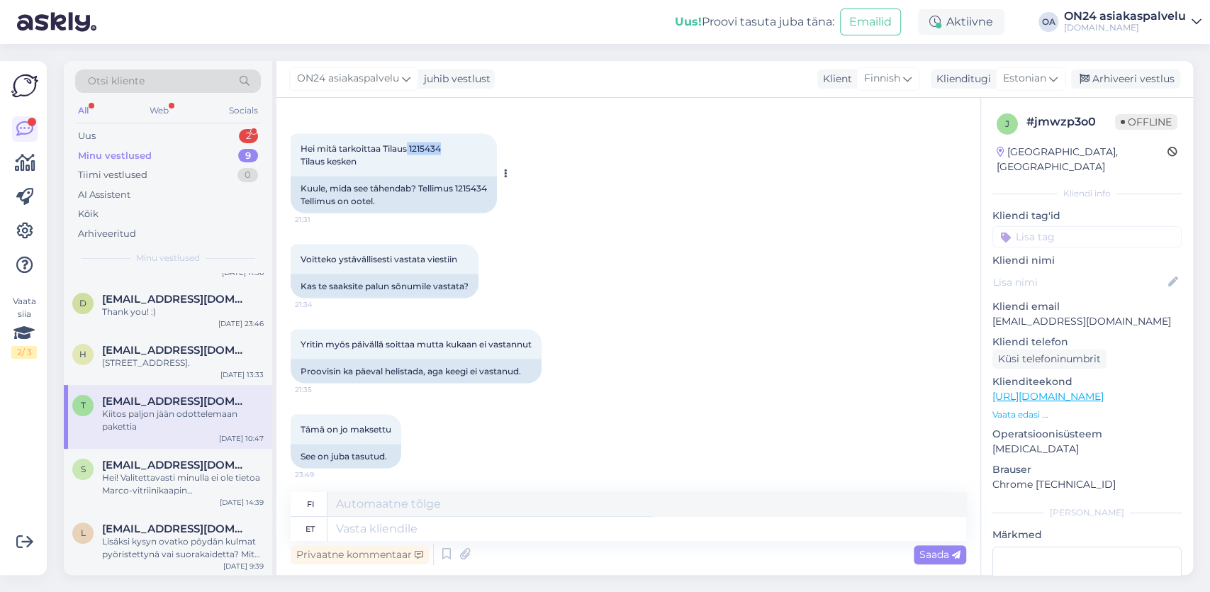
drag, startPoint x: 449, startPoint y: 158, endPoint x: 409, endPoint y: 162, distance: 39.8
click at [409, 162] on div "Hei mitä tarkoittaa Tilaus 1215434 Tilaus kesken 21:31" at bounding box center [394, 154] width 206 height 43
copy span "1215434"
click at [154, 424] on div "Kiitos paljon jään odottelemaan pakettia" at bounding box center [183, 420] width 162 height 26
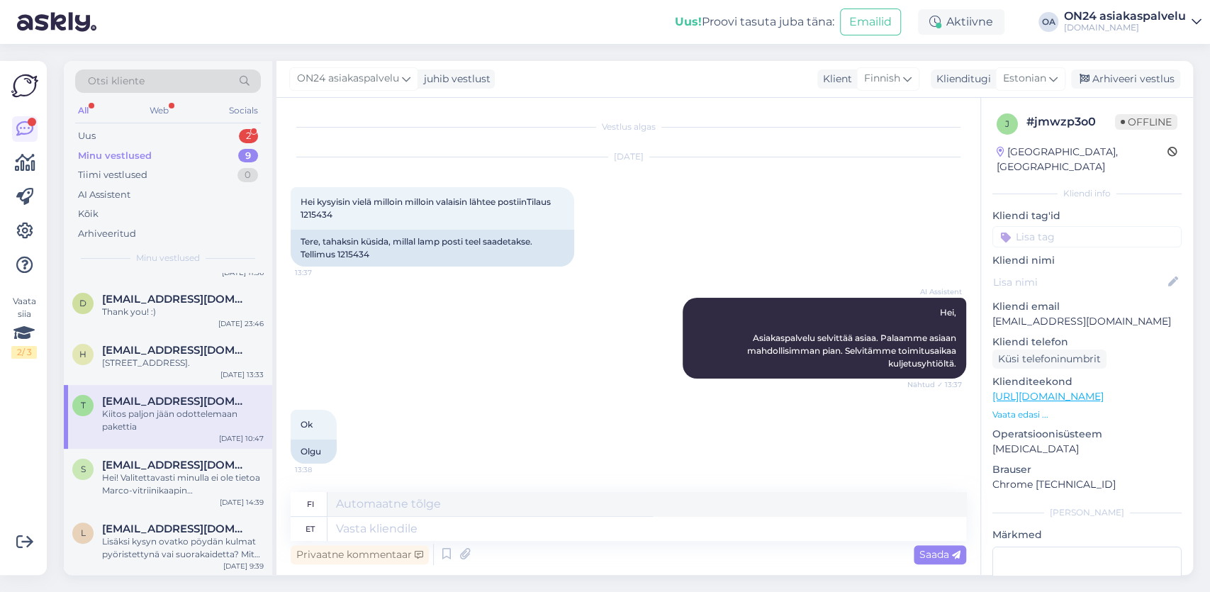
click at [156, 429] on div "Kiitos paljon jään odottelemaan pakettia" at bounding box center [183, 420] width 162 height 26
click at [1137, 82] on div "Arhiveeri vestlus" at bounding box center [1125, 78] width 109 height 19
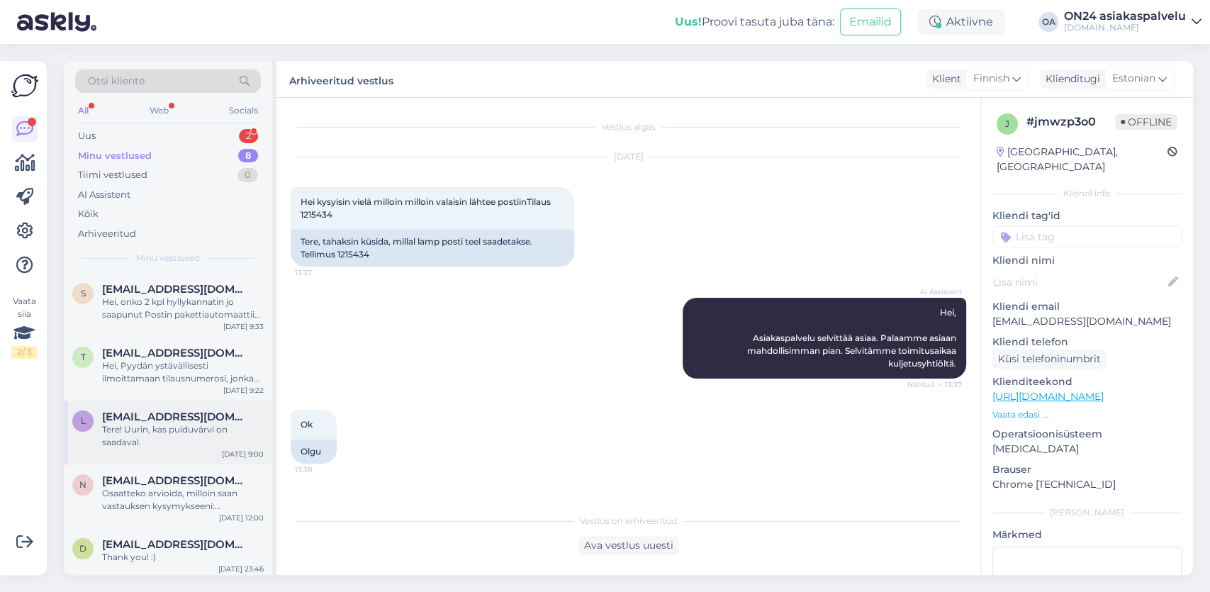
click at [166, 434] on div "Tere! Uurin, kas puiduvärvi on saadaval." at bounding box center [183, 436] width 162 height 26
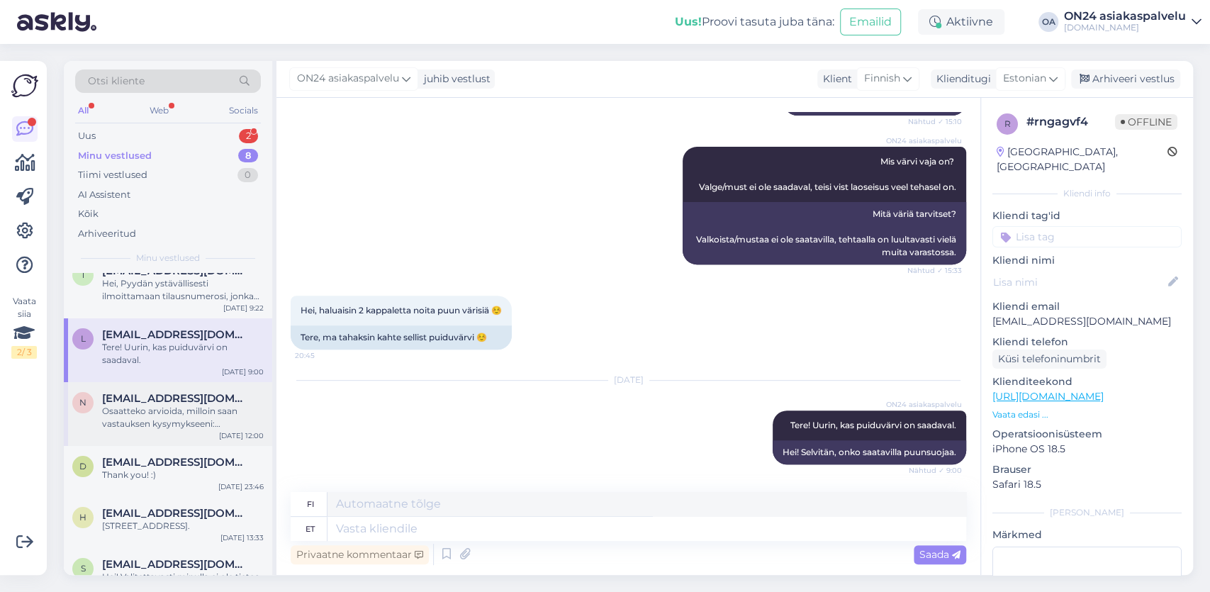
scroll to position [164, 0]
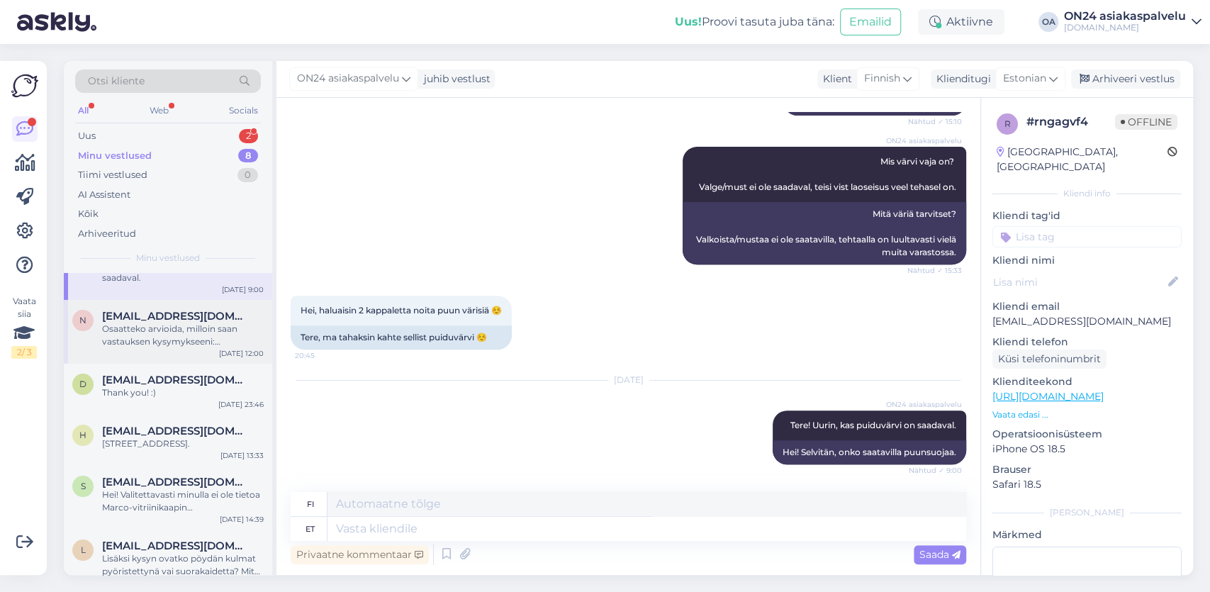
click at [163, 330] on div "Osaatteko arvioida, milloin saan vastauksen kysymykseeni: [PERSON_NAME] pohja s…" at bounding box center [183, 335] width 162 height 26
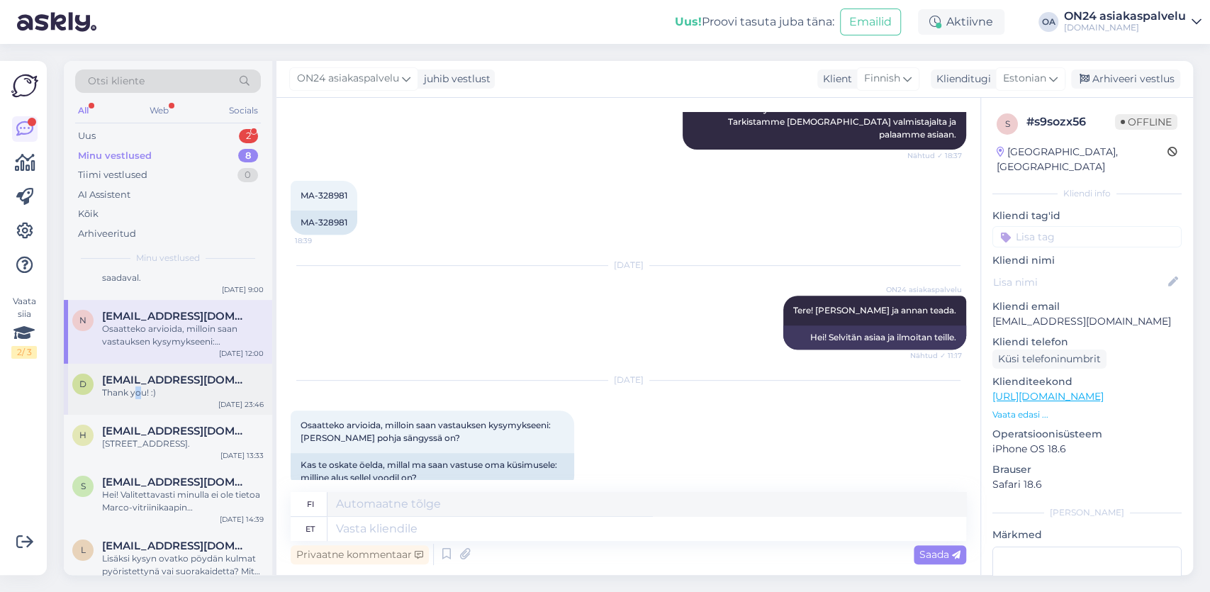
click at [137, 411] on div "d [EMAIL_ADDRESS][DOMAIN_NAME] Thank you! :) [DATE] 23:46" at bounding box center [168, 389] width 208 height 51
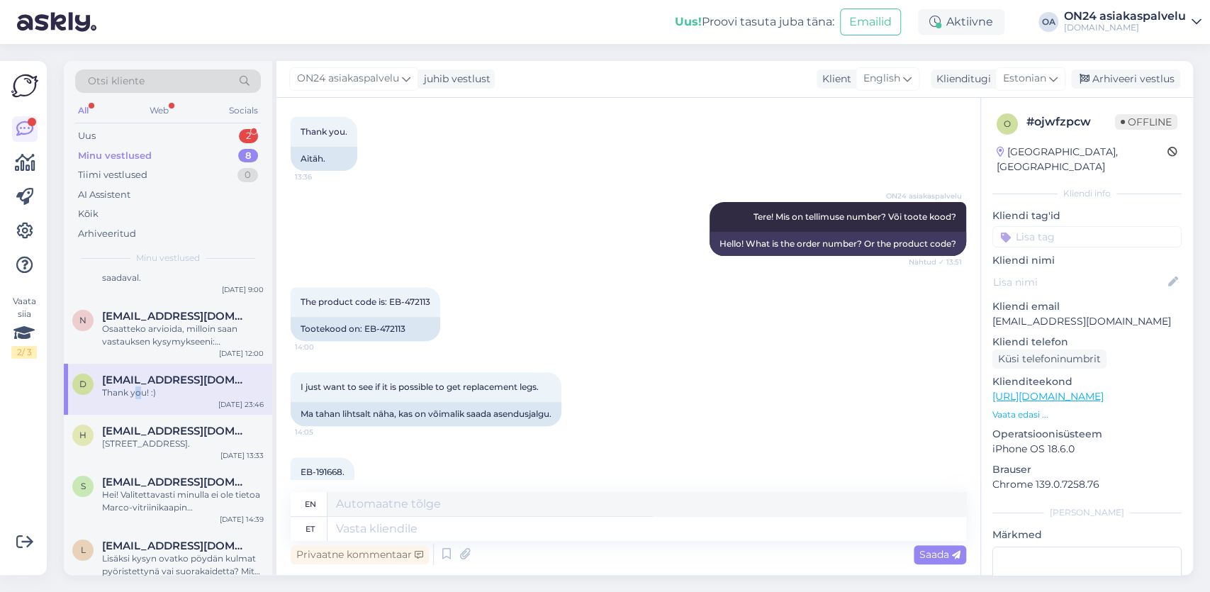
scroll to position [0, 0]
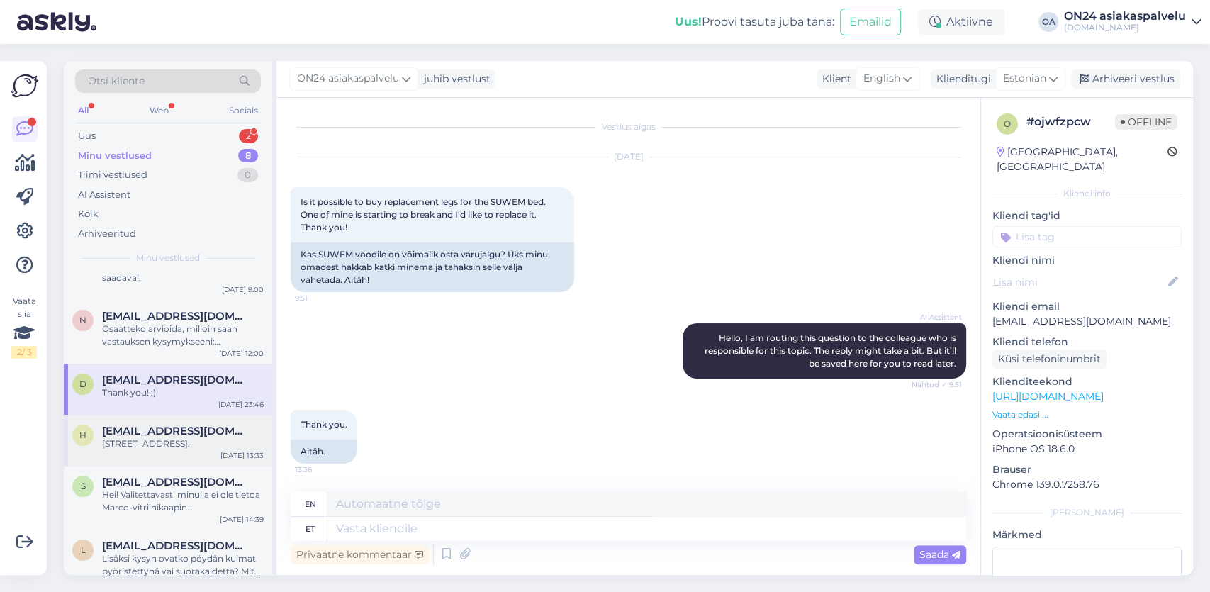
click at [172, 428] on span "[EMAIL_ADDRESS][DOMAIN_NAME]" at bounding box center [175, 430] width 147 height 13
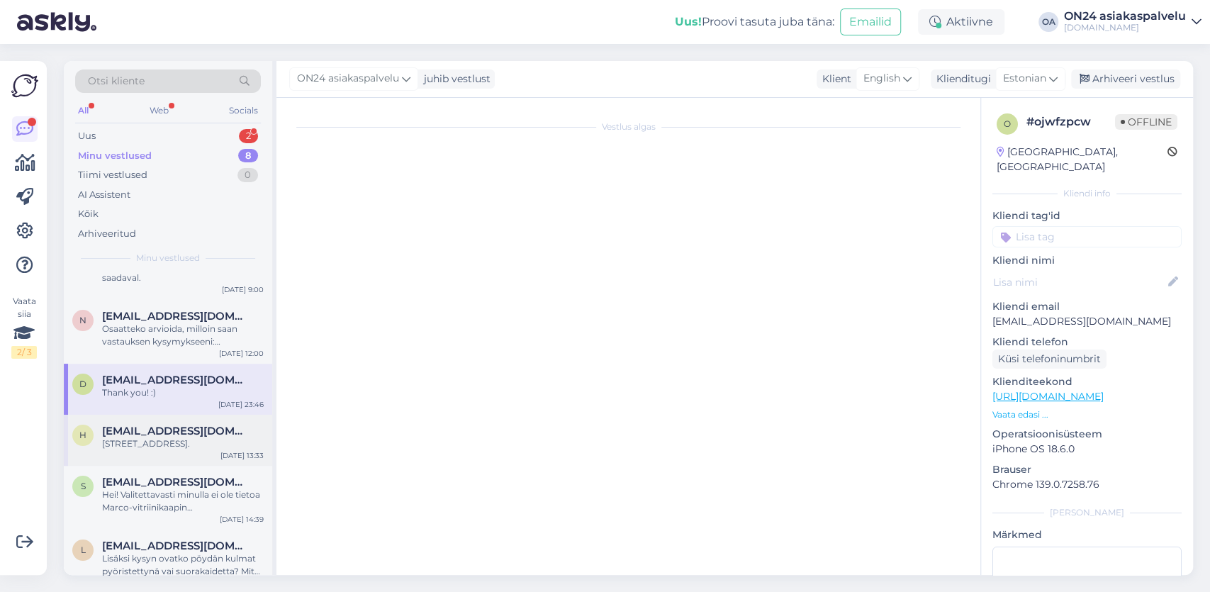
scroll to position [913, 0]
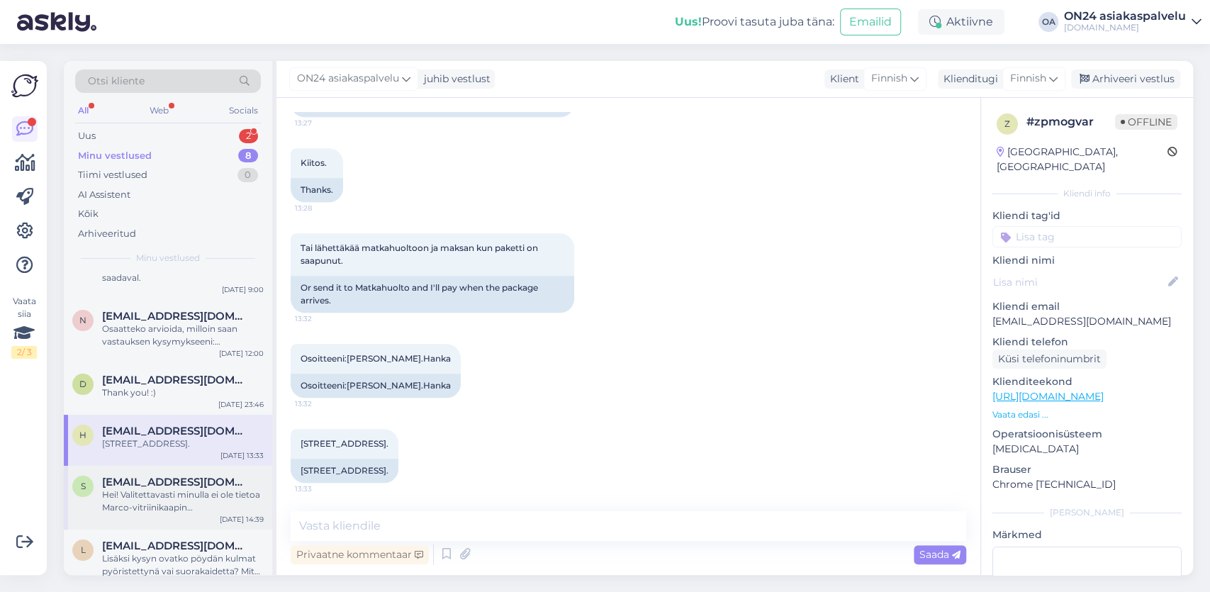
click at [168, 492] on div "Hei! Valitettavasti minulla ei ole tietoa Marco-vitriinikaapin peilikuvakokoonp…" at bounding box center [183, 501] width 162 height 26
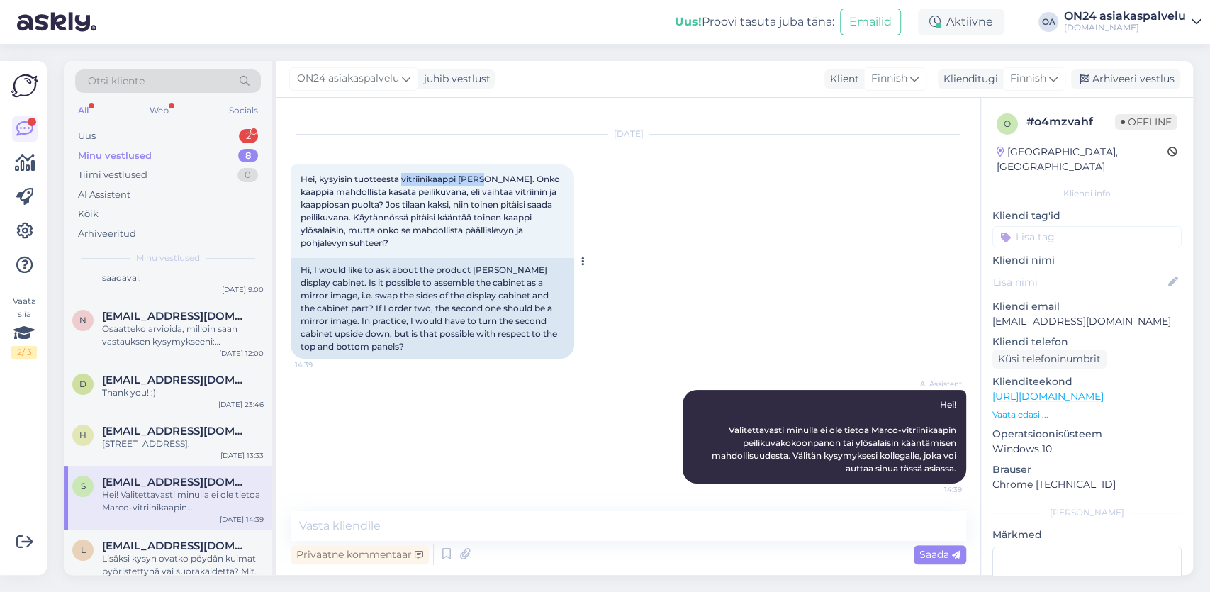
drag, startPoint x: 487, startPoint y: 178, endPoint x: 403, endPoint y: 178, distance: 83.6
click at [403, 178] on span "Hei, kysyisin tuotteesta vitriinikaappi [PERSON_NAME]. Onko kaappia mahdollista…" at bounding box center [430, 211] width 261 height 74
copy span "vitriinikaappi [PERSON_NAME]"
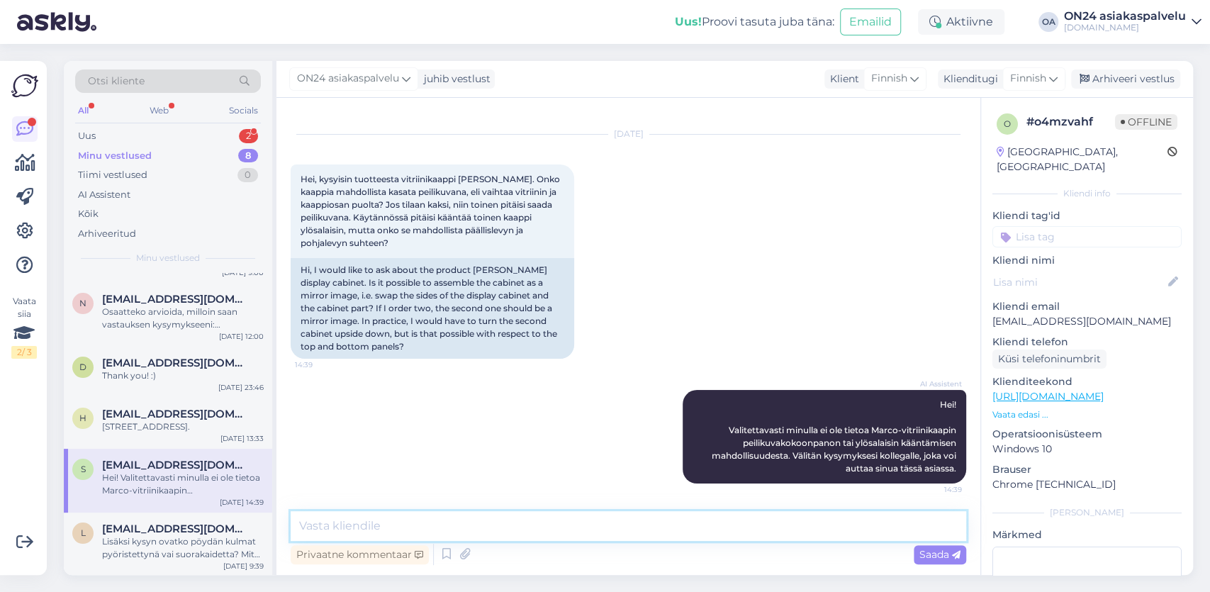
click at [330, 535] on textarea at bounding box center [628, 526] width 675 height 30
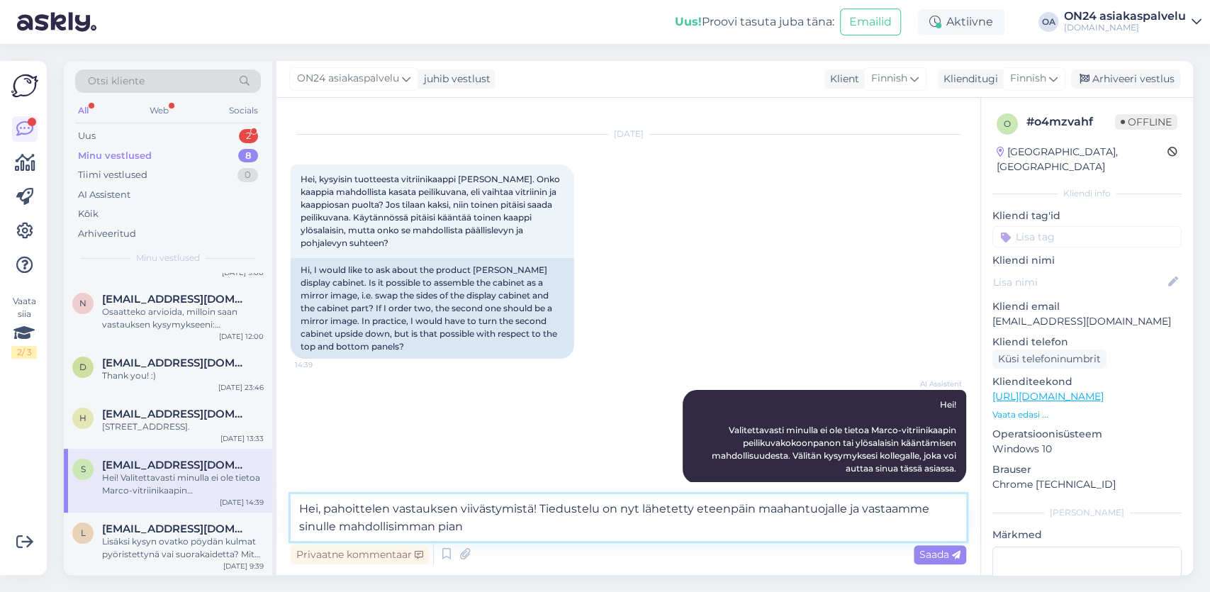
type textarea "Hei, pahoittelen vastauksen viivästymistä! Tiedustelu on nyt lähetetty eteenpäi…"
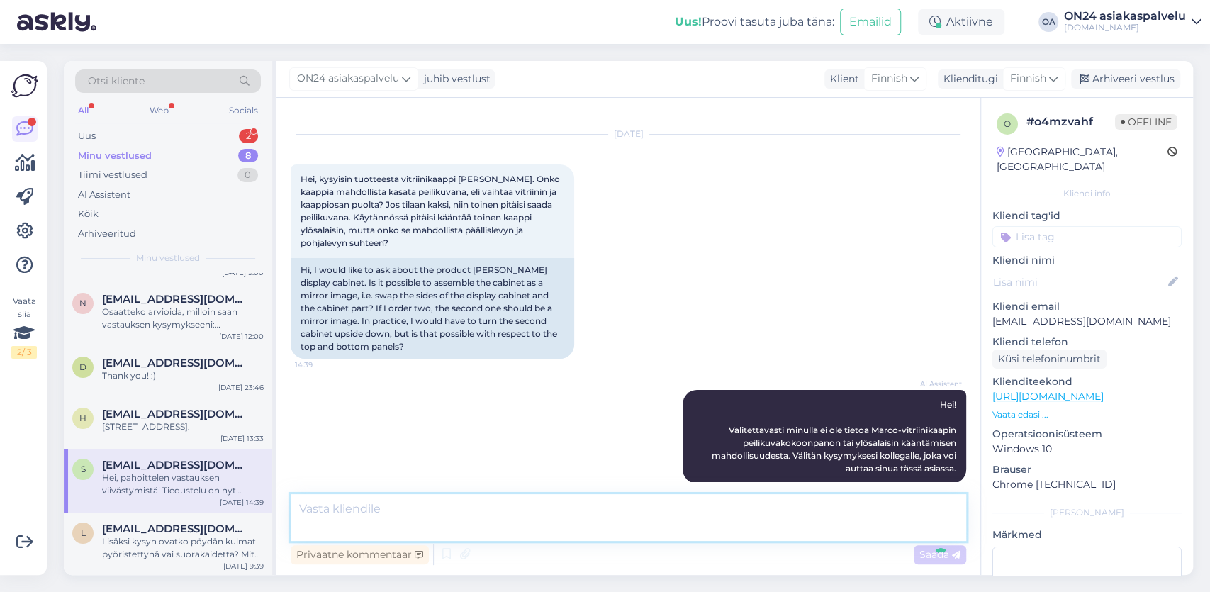
scroll to position [139, 0]
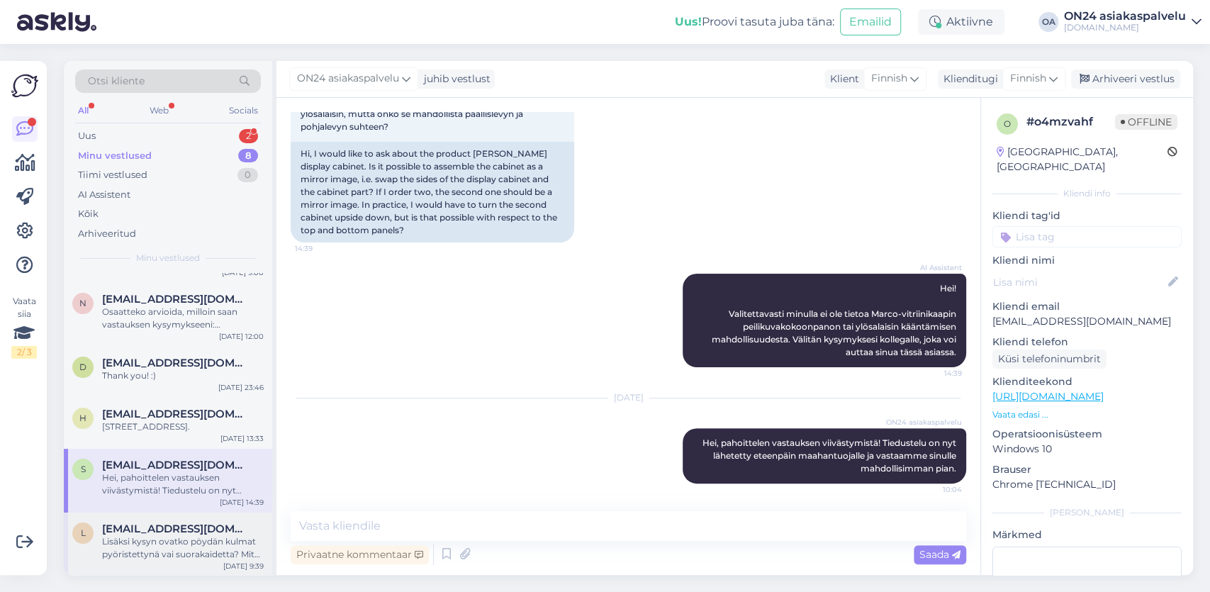
click at [152, 551] on div "Lisäksi kysyn ovatko pöydän kulmat pyöristettynä vai suorakaidetta? Mitä pöytä …" at bounding box center [183, 548] width 162 height 26
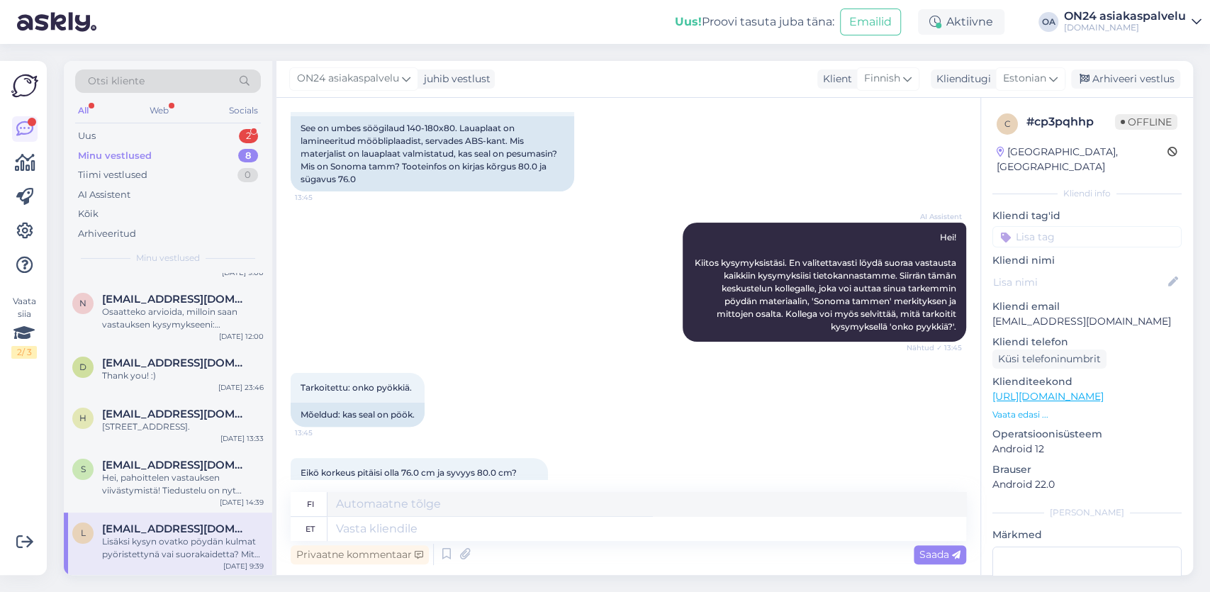
scroll to position [548, 0]
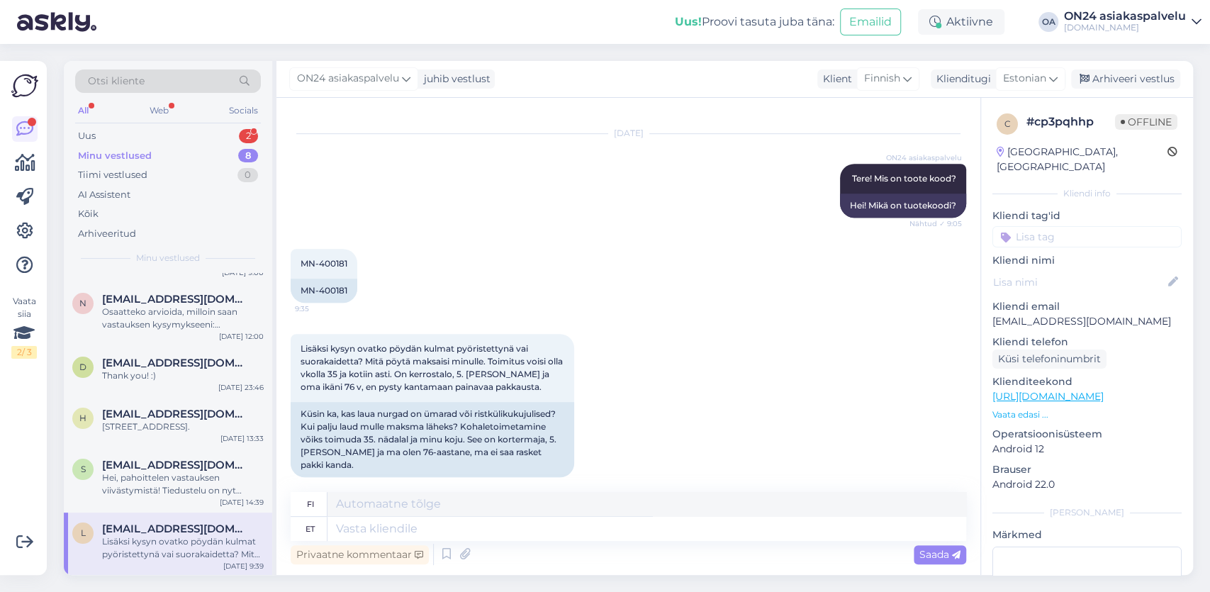
click at [234, 529] on span "[EMAIL_ADDRESS][DOMAIN_NAME]" at bounding box center [175, 528] width 147 height 13
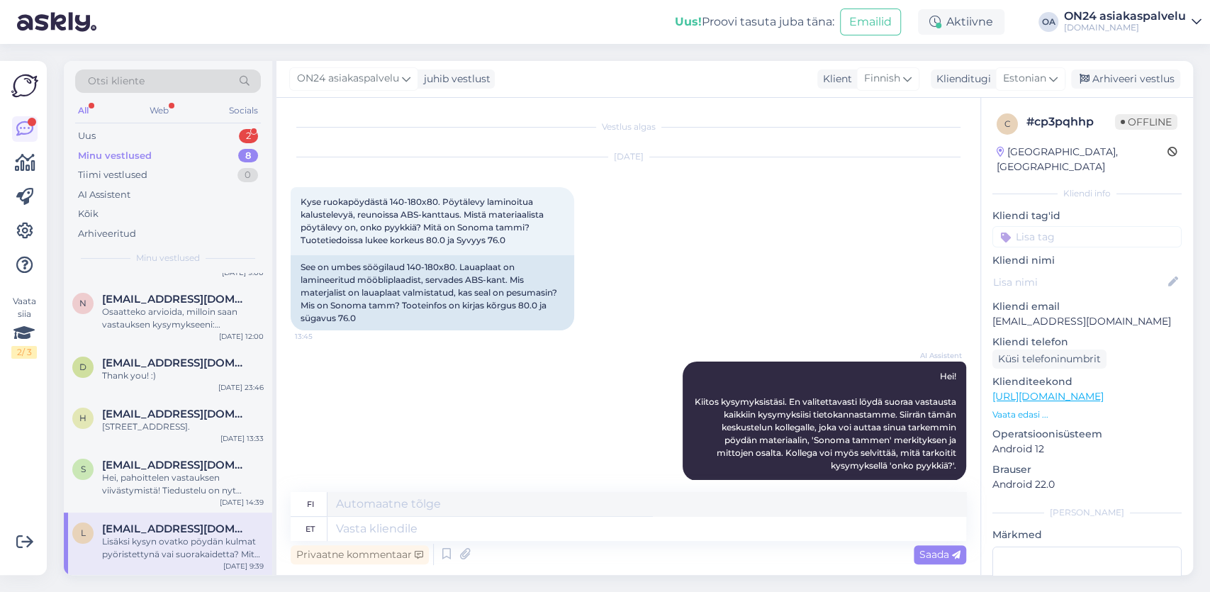
click at [225, 544] on div "Lisäksi kysyn ovatko pöydän kulmat pyöristettynä vai suorakaidetta? Mitä pöytä …" at bounding box center [183, 548] width 162 height 26
click at [236, 536] on div "Lisäksi kysyn ovatko pöydän kulmat pyöristettynä vai suorakaidetta? Mitä pöytä …" at bounding box center [183, 548] width 162 height 26
click at [229, 546] on div "Lisäksi kysyn ovatko pöydän kulmat pyöristettynä vai suorakaidetta? Mitä pöytä …" at bounding box center [183, 548] width 162 height 26
click at [1130, 77] on div "Arhiveeri vestlus" at bounding box center [1125, 78] width 109 height 19
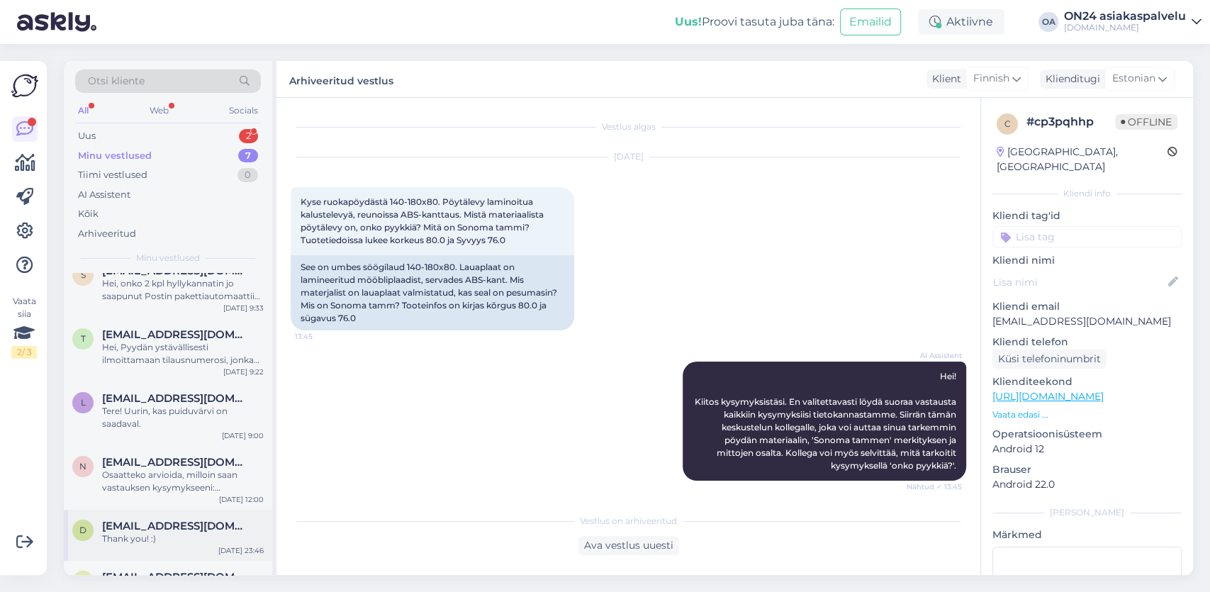
scroll to position [118, 0]
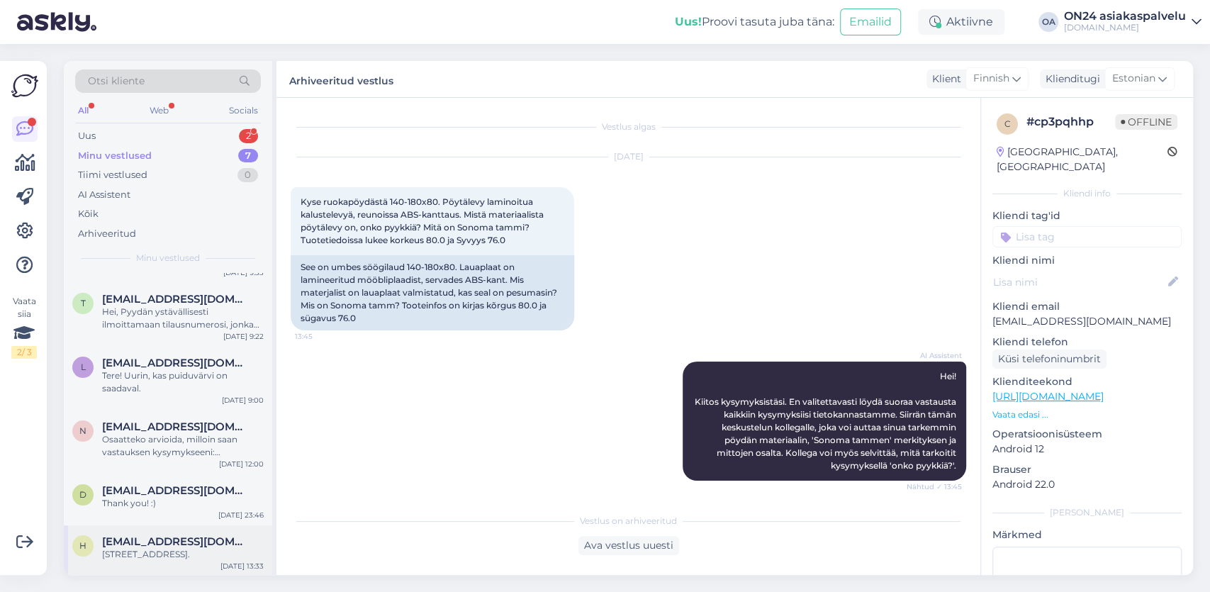
click at [149, 551] on div "[STREET_ADDRESS]." at bounding box center [183, 554] width 162 height 13
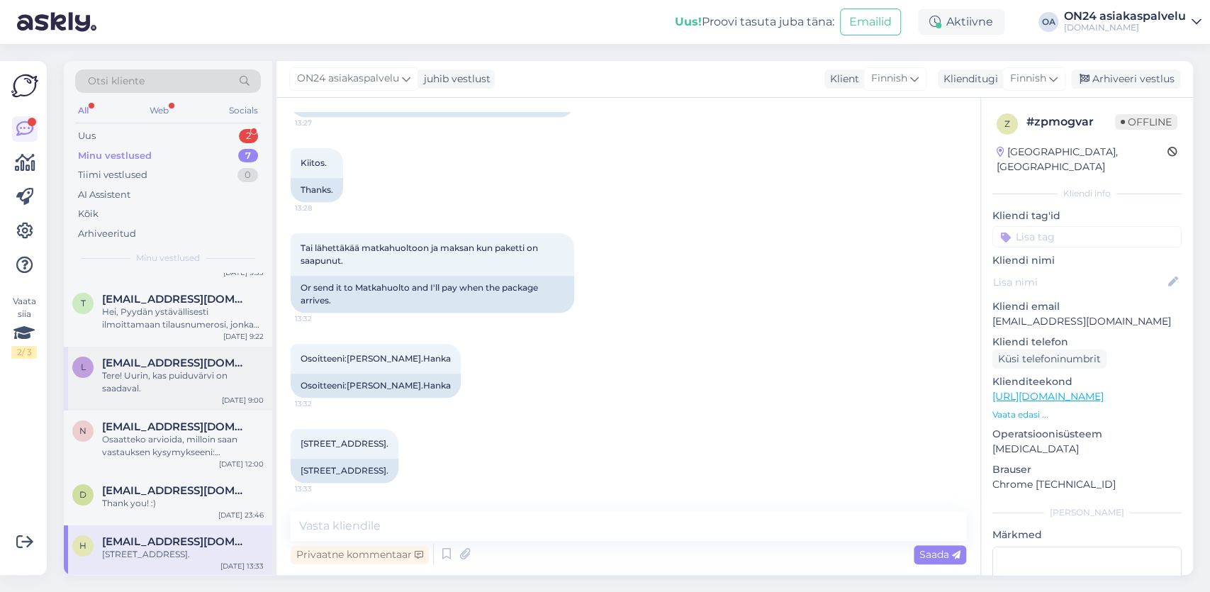
scroll to position [0, 0]
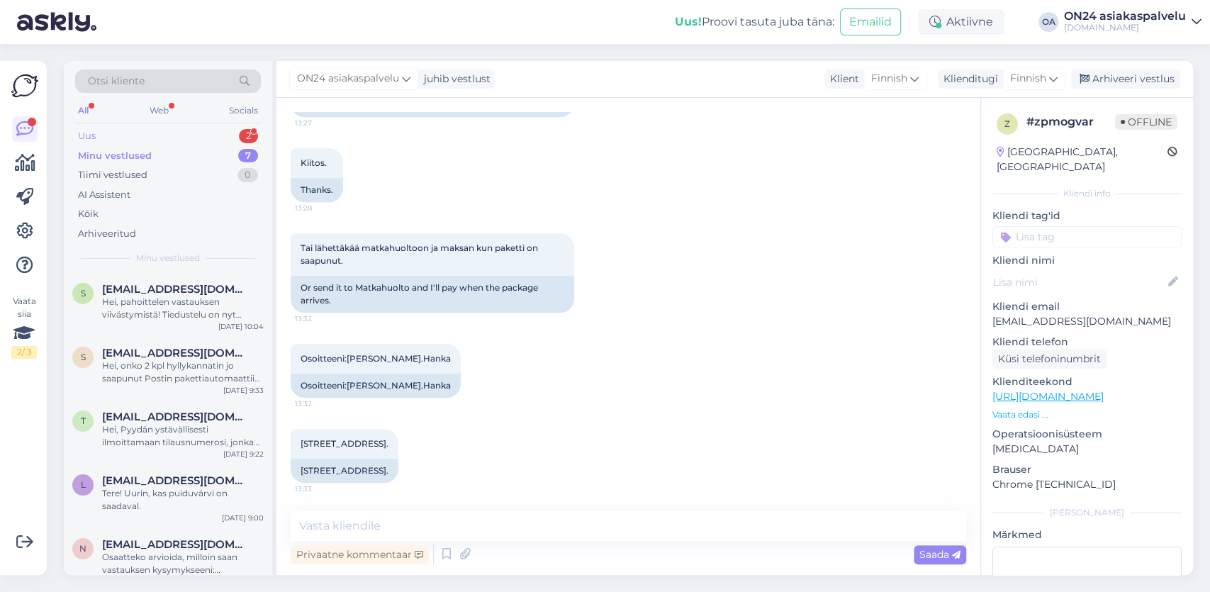
click at [91, 134] on div "Uus" at bounding box center [87, 136] width 18 height 14
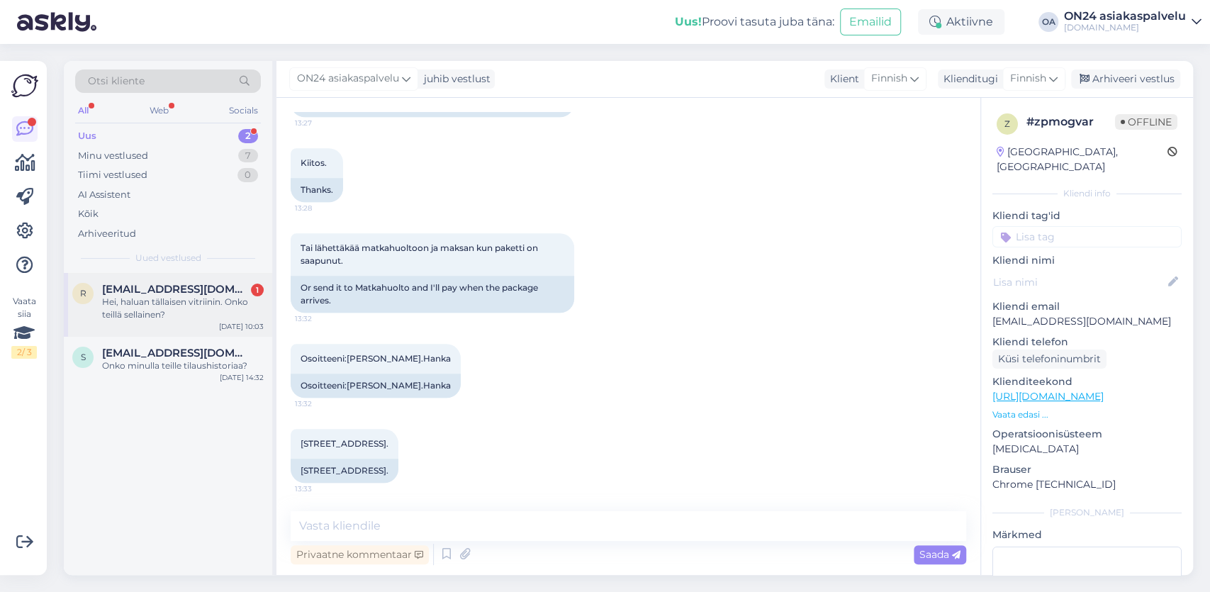
click at [199, 312] on div "Hei, haluan tällaisen vitriinin. Onko teillä sellainen?" at bounding box center [183, 309] width 162 height 26
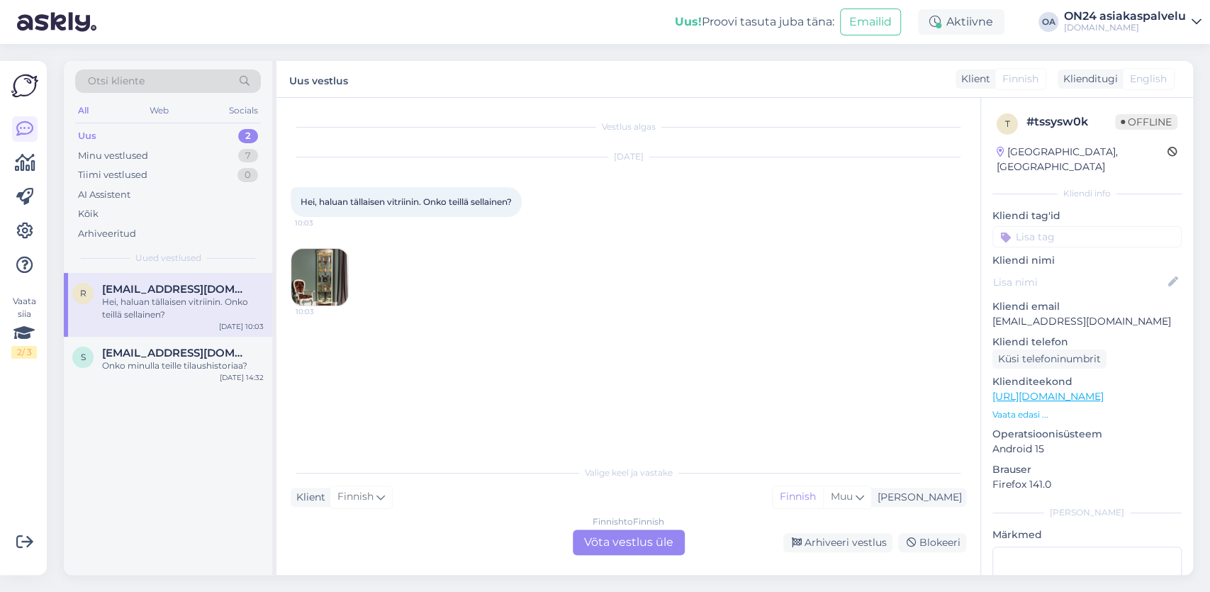
click at [325, 287] on img at bounding box center [319, 277] width 57 height 57
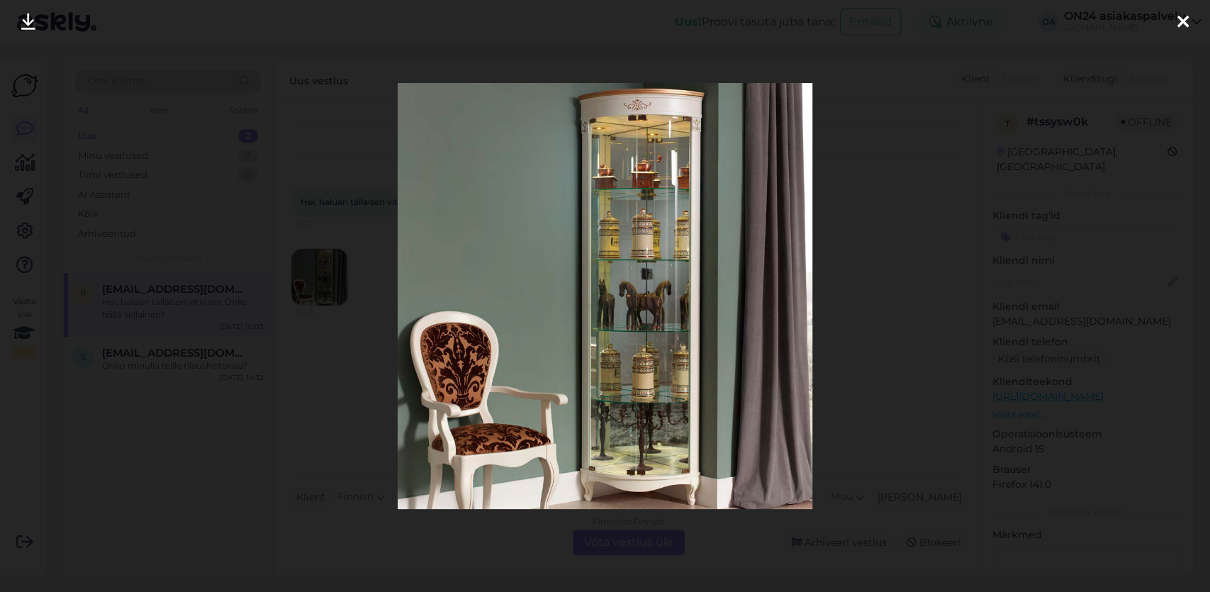
click at [1182, 22] on icon at bounding box center [1182, 22] width 11 height 18
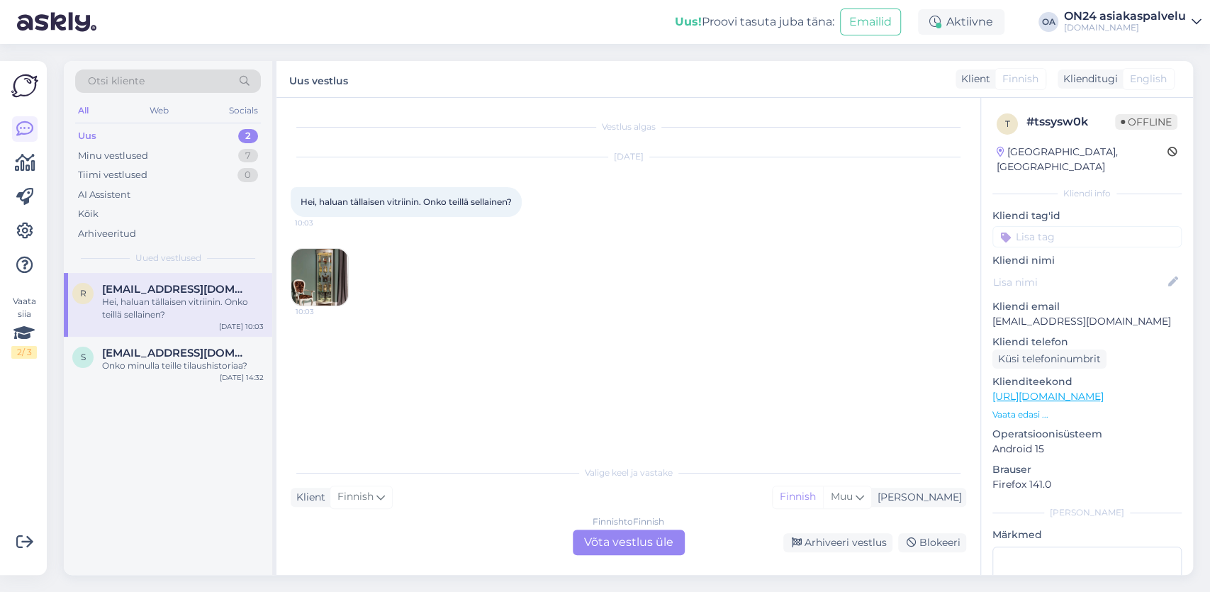
click at [618, 537] on div "Finnish to Finnish Võta vestlus üle" at bounding box center [629, 542] width 112 height 26
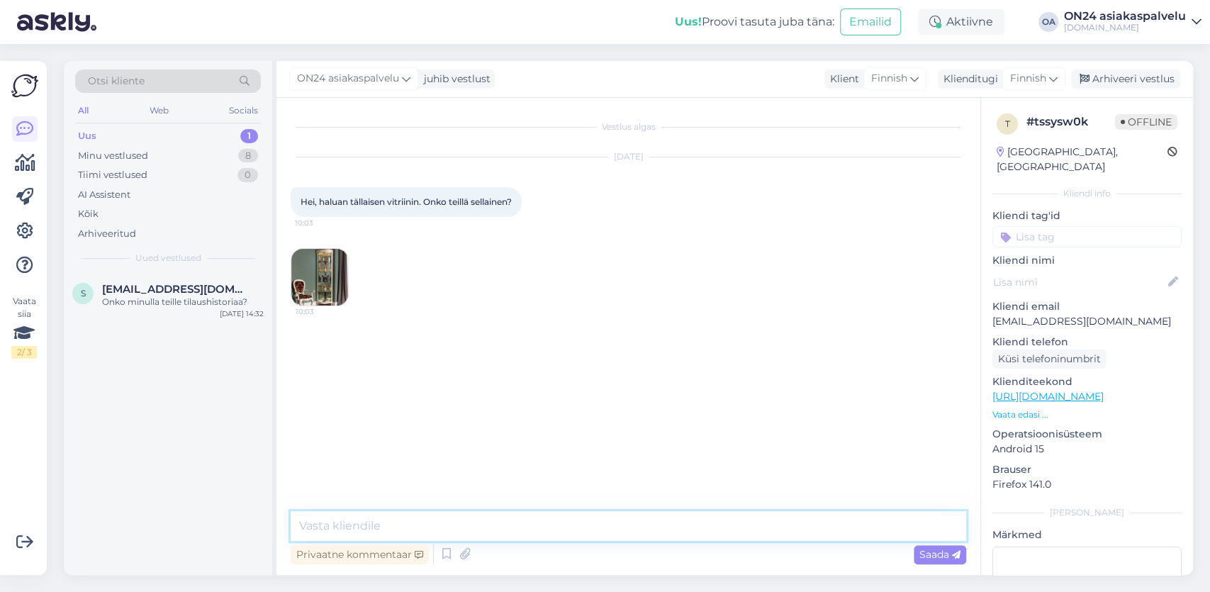
click at [344, 527] on textarea at bounding box center [628, 526] width 675 height 30
paste textarea "[URL][DOMAIN_NAME]"
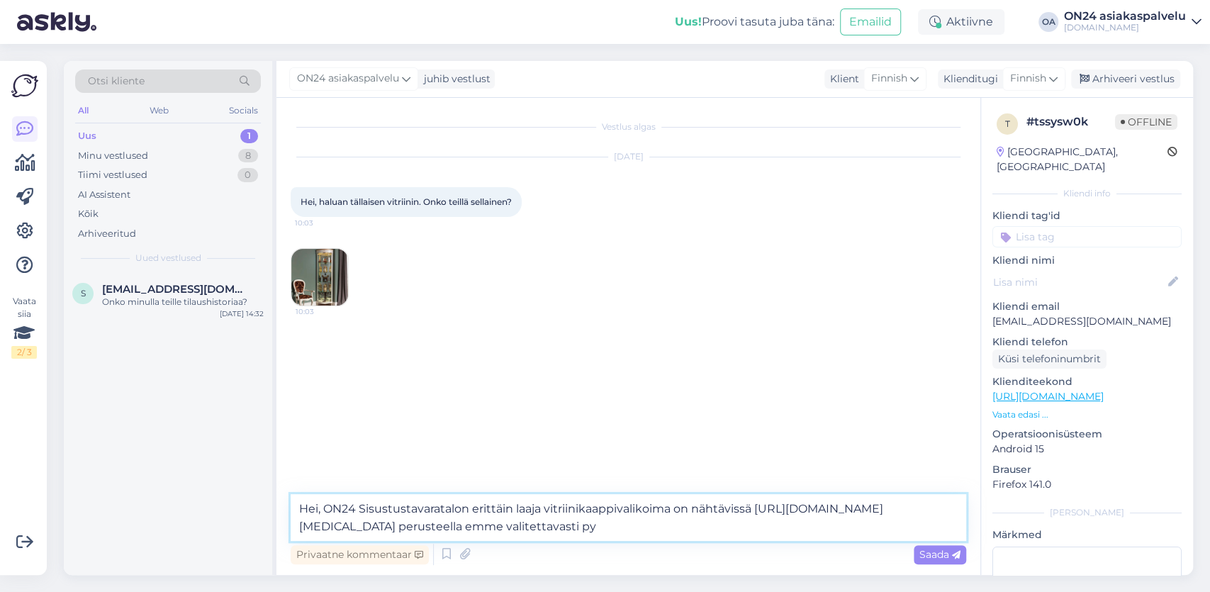
click at [397, 526] on textarea "Hei, ON24 Sisustustavaratalon erittäin laaja vitriinikaappivalikoima on nähtävi…" at bounding box center [628, 517] width 675 height 47
click at [765, 532] on textarea "Hei, ON24 Sisustustavaratalon erittäin laaja vitriinikaappivalikoima on nähtävi…" at bounding box center [628, 517] width 675 height 47
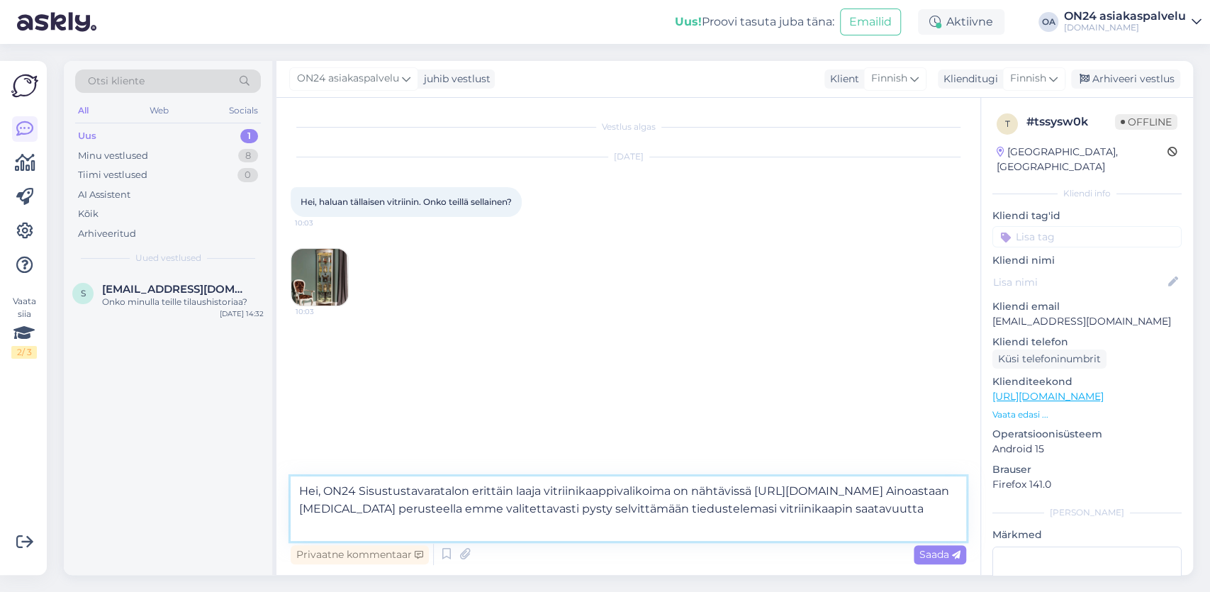
type textarea "Hei, ON24 Sisustustavaratalon erittäin laaja vitriinikaappivalikoima on nähtävi…"
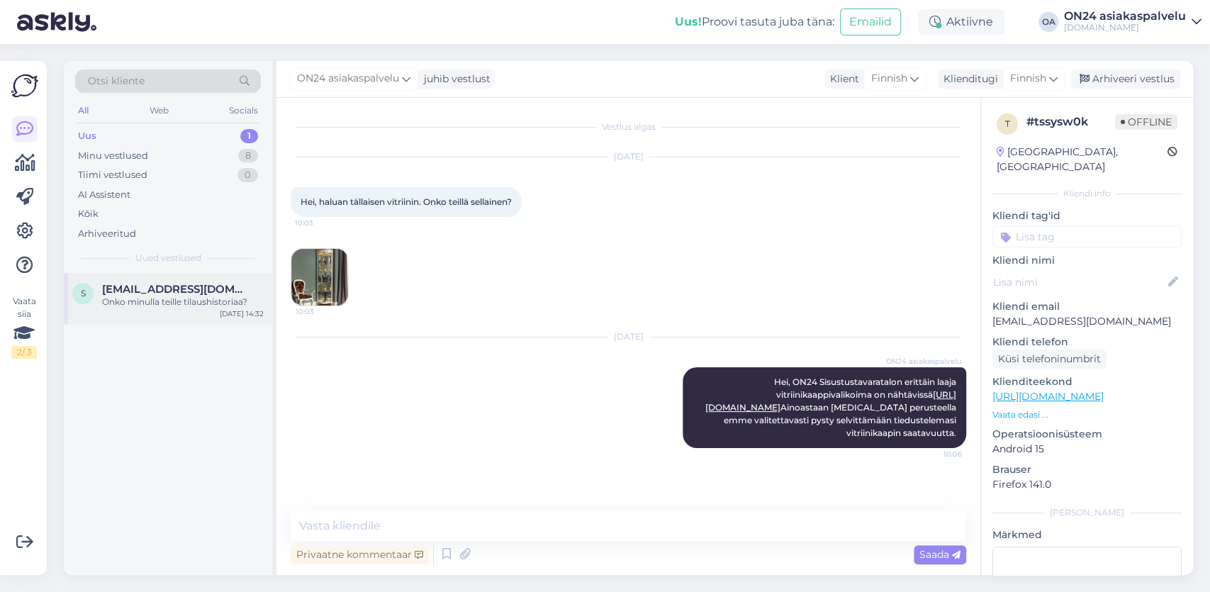
click at [213, 301] on div "Onko minulla teille tilaushistoriaa?" at bounding box center [183, 302] width 162 height 13
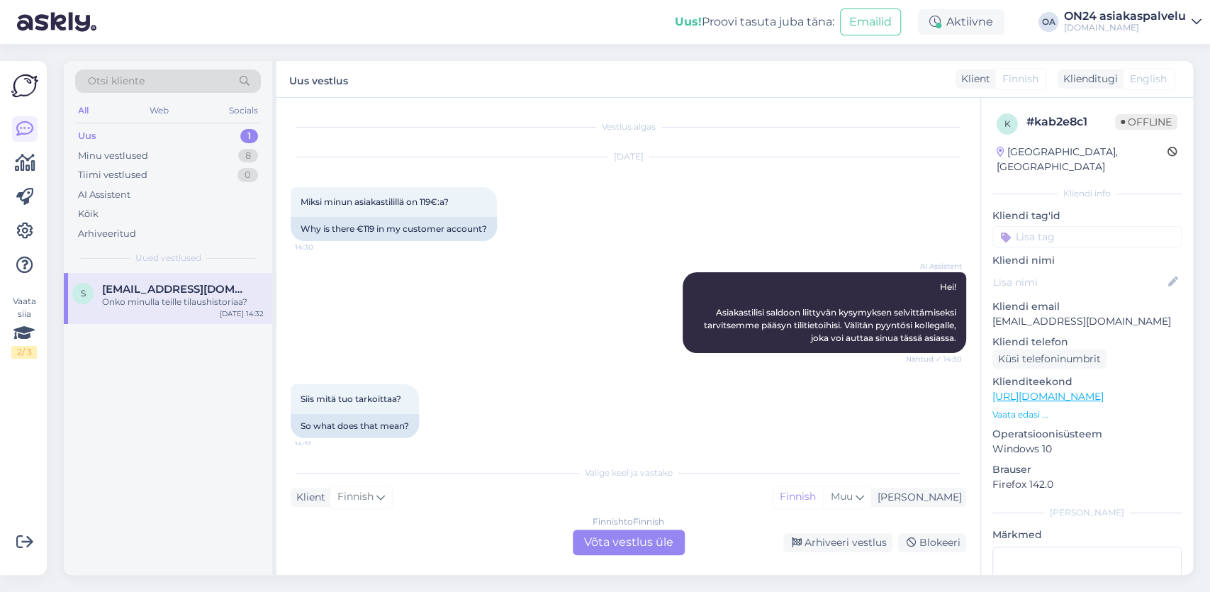
click at [630, 548] on div "Finnish to Finnish Võta vestlus üle" at bounding box center [629, 542] width 112 height 26
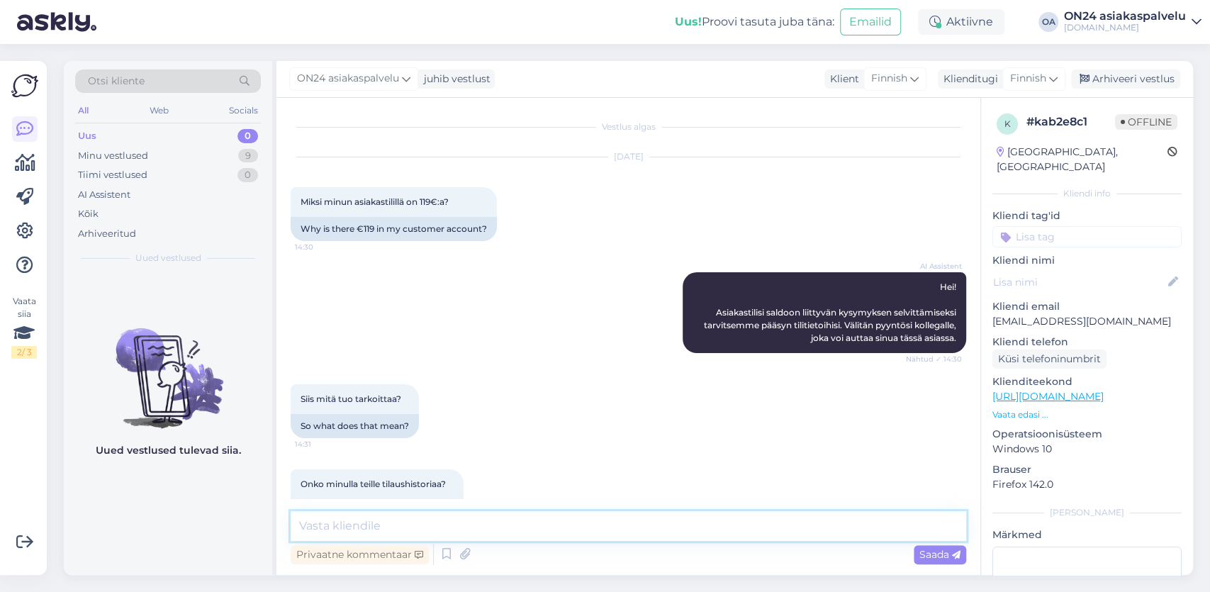
click at [344, 521] on textarea at bounding box center [628, 526] width 675 height 30
paste textarea "[DATE] 17:47:03"
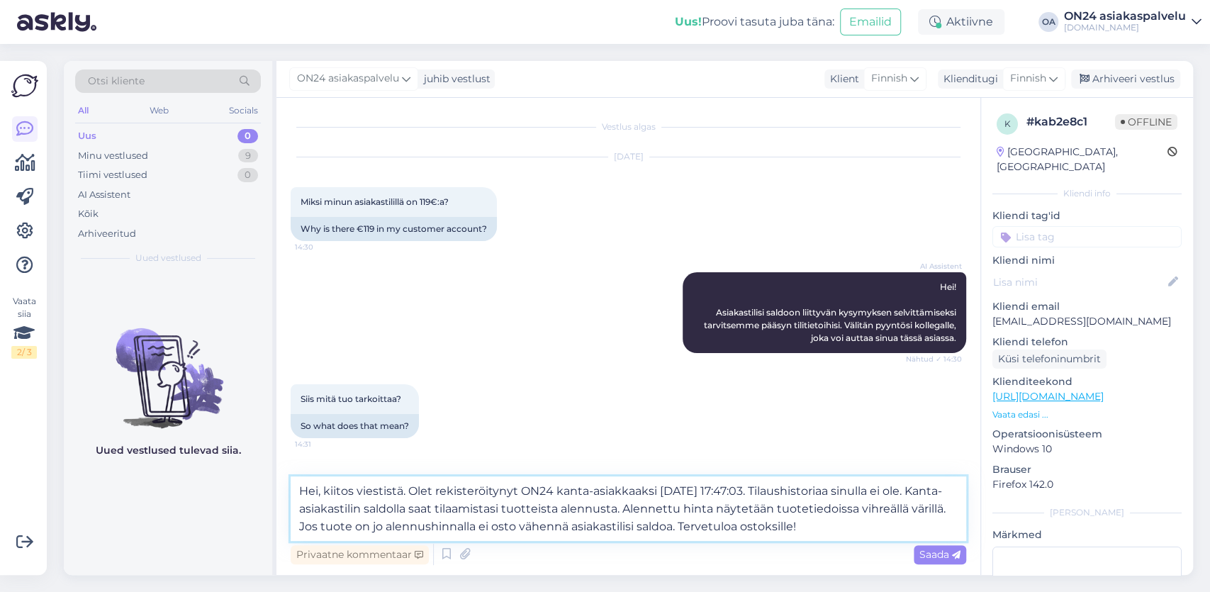
paste textarea "[URL][DOMAIN_NAME]"
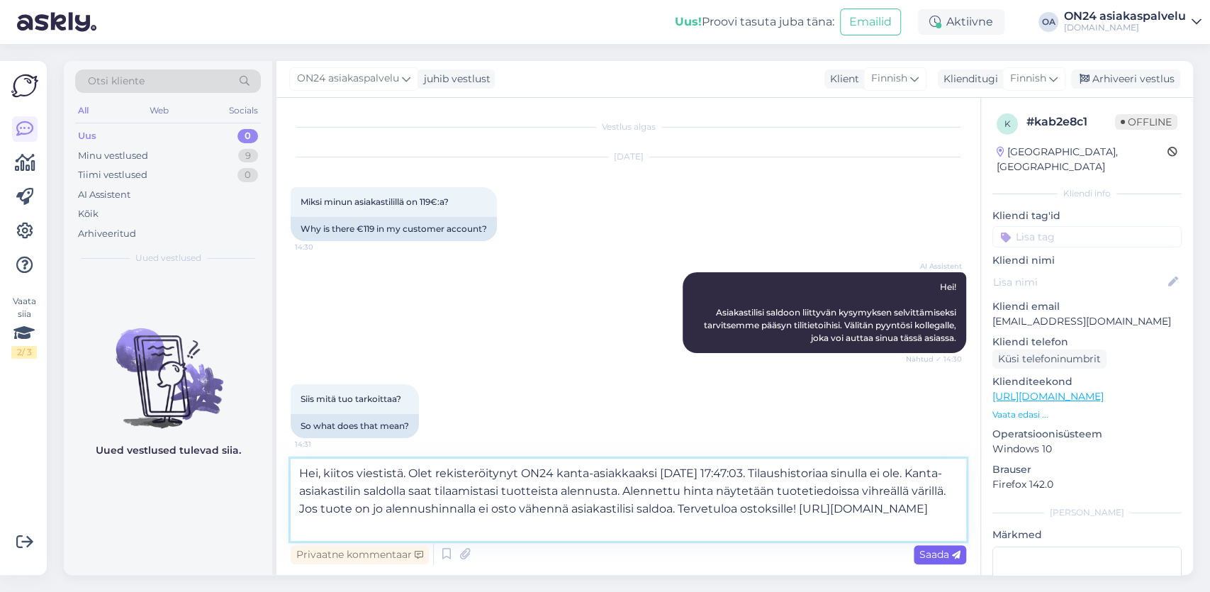
type textarea "Hei, kiitos viestistä. Olet rekisteröitynyt ON24 kanta-asiakkaaksi [DATE] 17:47…"
click at [947, 552] on span "Saada" at bounding box center [939, 554] width 41 height 13
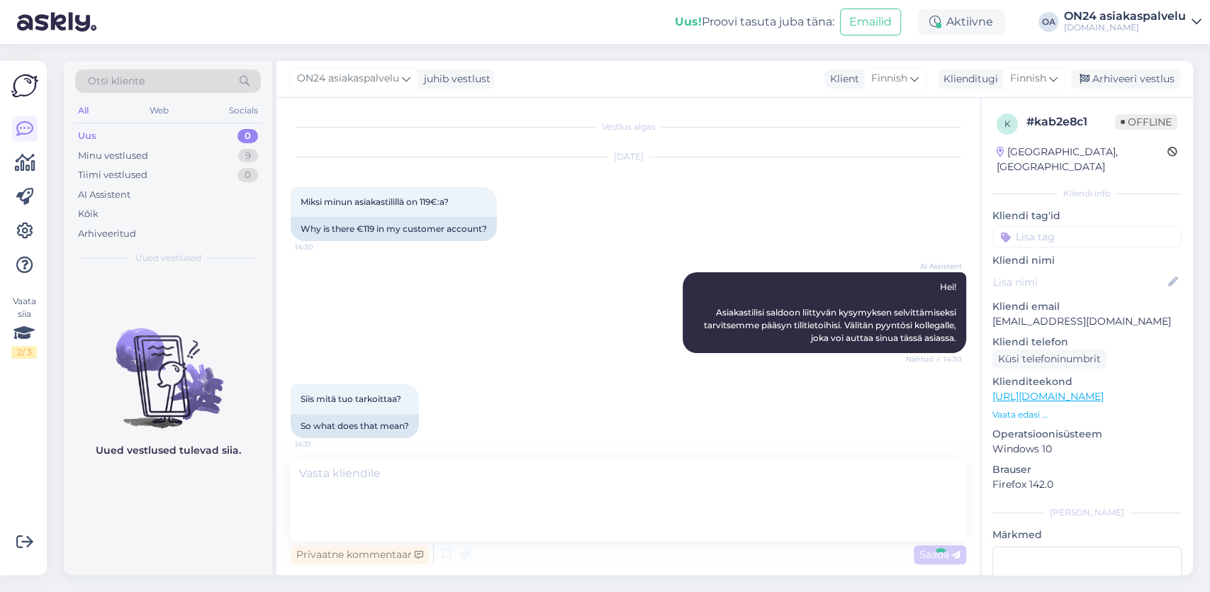
scroll to position [194, 0]
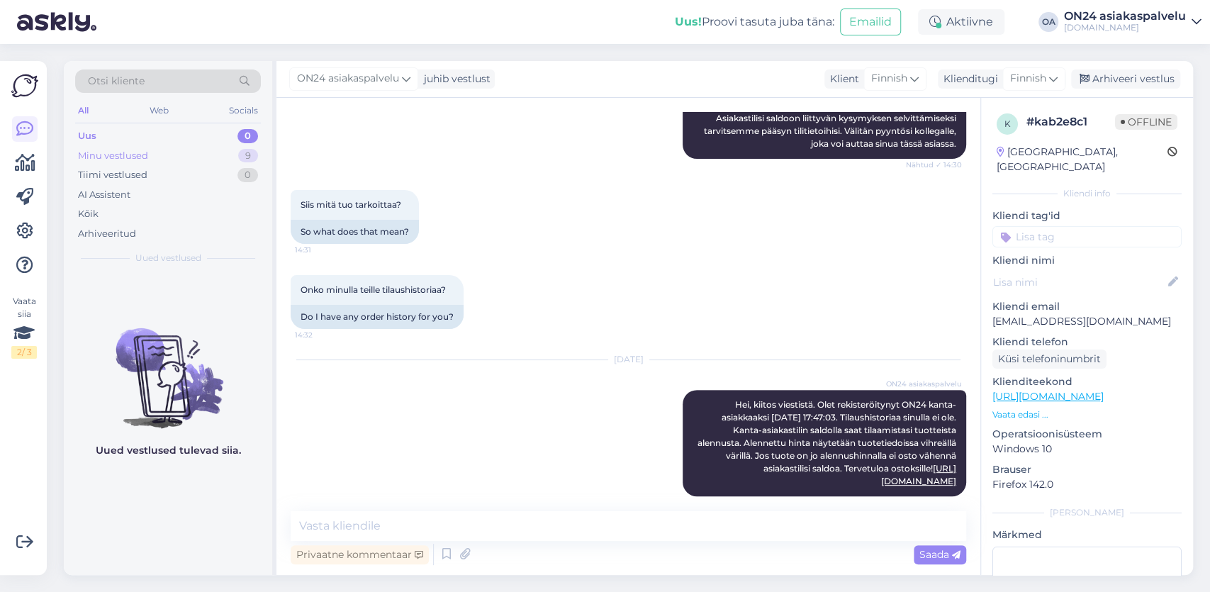
click at [154, 153] on div "Minu vestlused 9" at bounding box center [168, 156] width 186 height 20
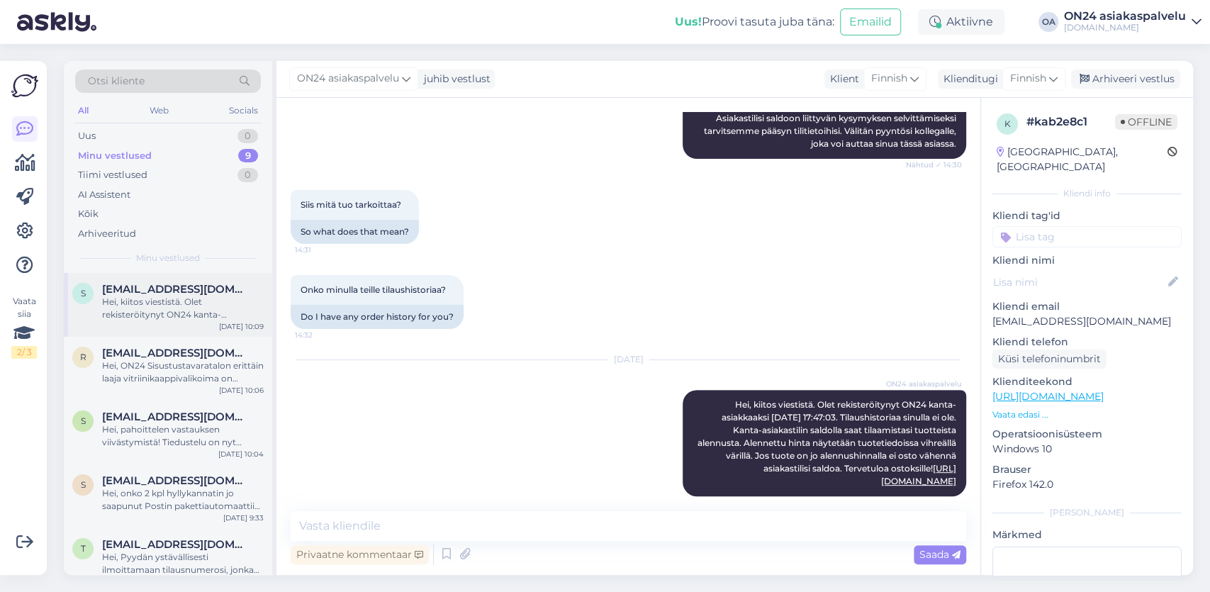
click at [197, 300] on div "Hei, kiitos viestistä. Olet rekisteröitynyt ON24 kanta-asiakkaaksi [DATE] 17:47…" at bounding box center [183, 309] width 162 height 26
click at [1115, 79] on div "Arhiveeri vestlus" at bounding box center [1125, 78] width 109 height 19
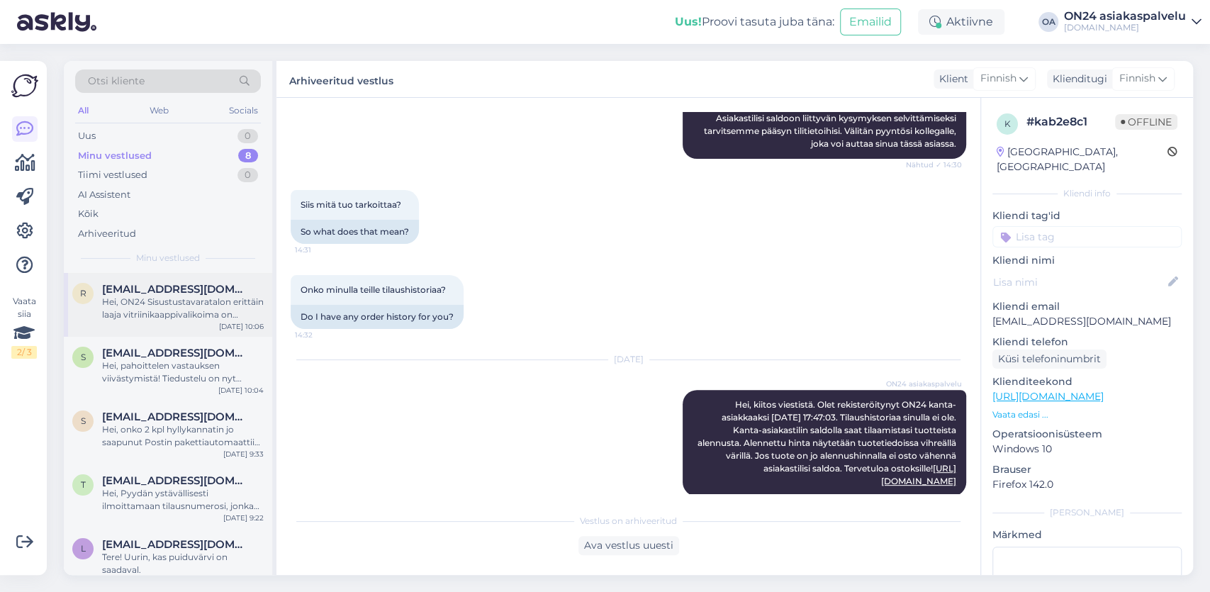
click at [147, 322] on div "r [EMAIL_ADDRESS][DOMAIN_NAME] Hei, ON24 Sisustustavaratalon erittäin laaja vit…" at bounding box center [168, 305] width 208 height 64
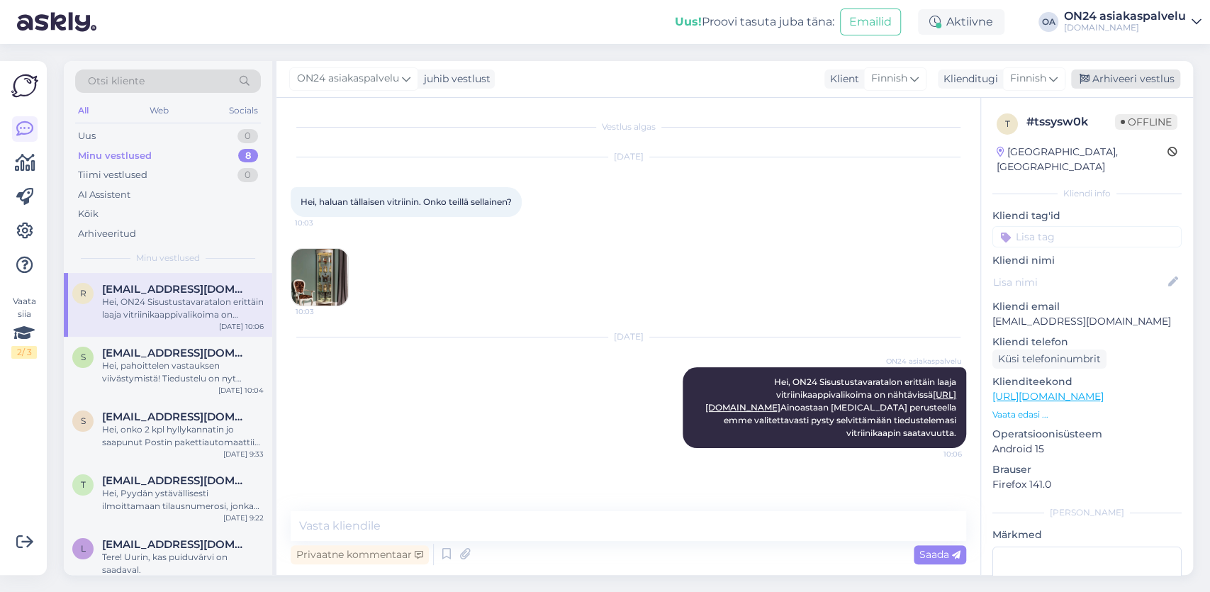
drag, startPoint x: 1130, startPoint y: 78, endPoint x: 1096, endPoint y: 86, distance: 35.6
click at [1130, 79] on div "Arhiveeri vestlus" at bounding box center [1125, 78] width 109 height 19
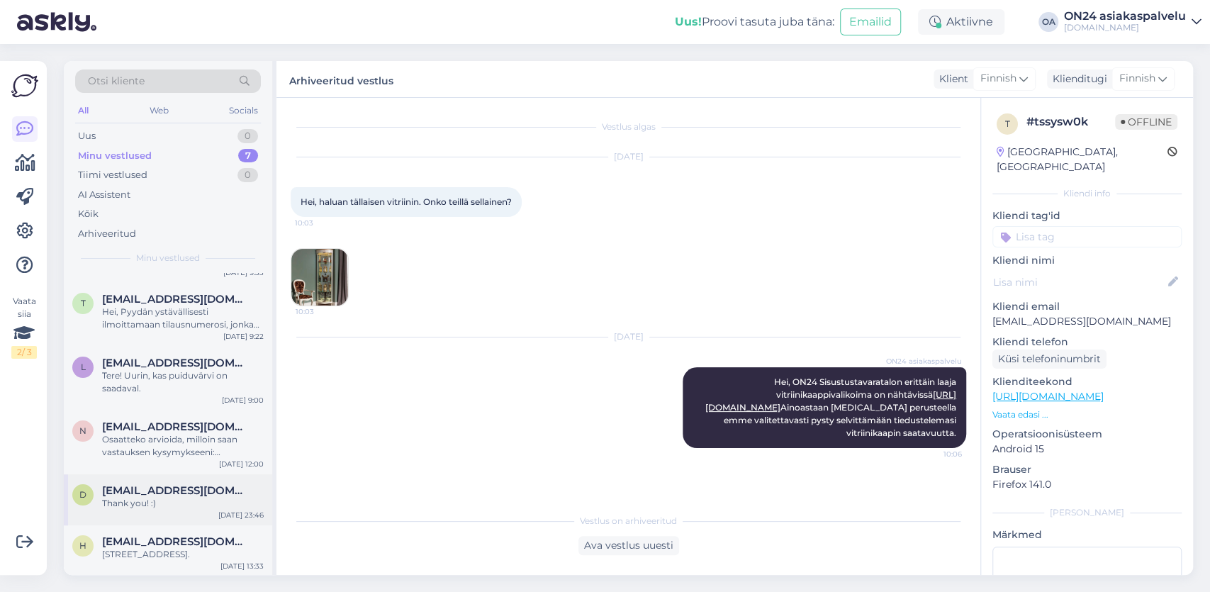
scroll to position [118, 0]
click at [157, 494] on span "[EMAIL_ADDRESS][DOMAIN_NAME]" at bounding box center [175, 490] width 147 height 13
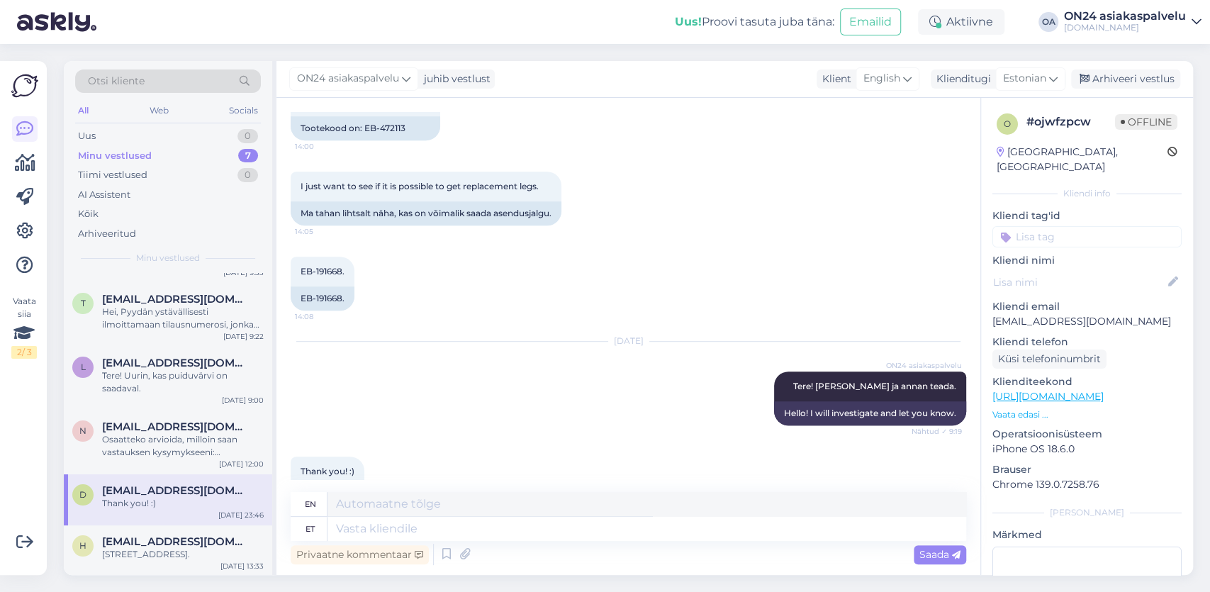
scroll to position [539, 0]
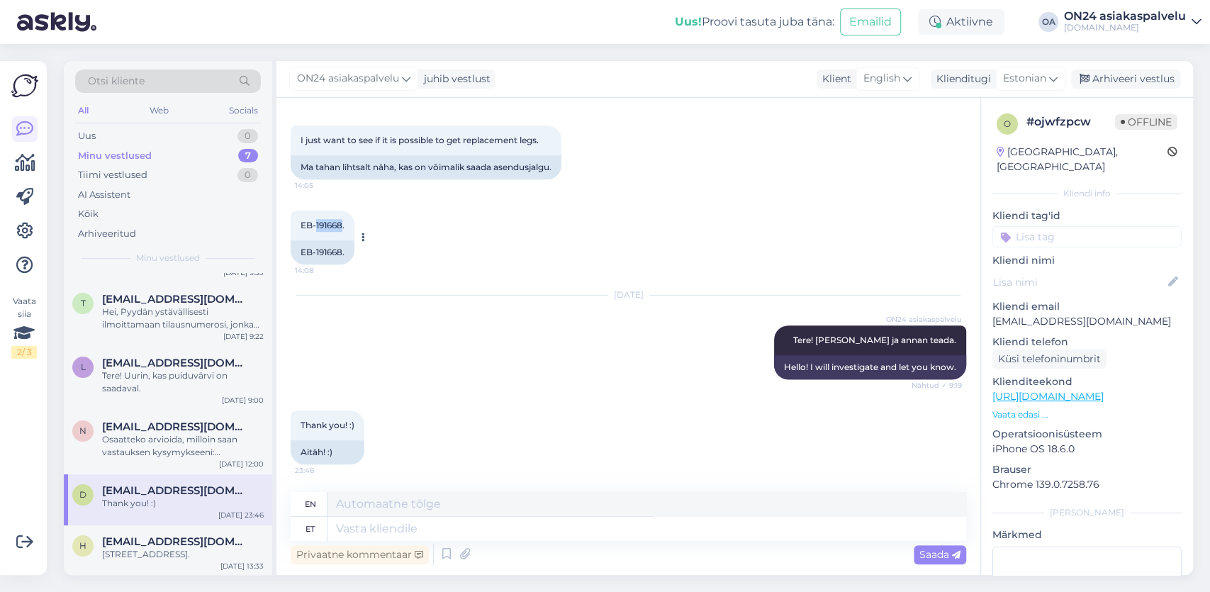
drag, startPoint x: 344, startPoint y: 223, endPoint x: 317, endPoint y: 222, distance: 27.0
click at [317, 222] on span "EB-191668." at bounding box center [322, 225] width 44 height 11
click at [348, 531] on textarea at bounding box center [646, 529] width 639 height 24
click at [1055, 79] on icon at bounding box center [1053, 79] width 9 height 16
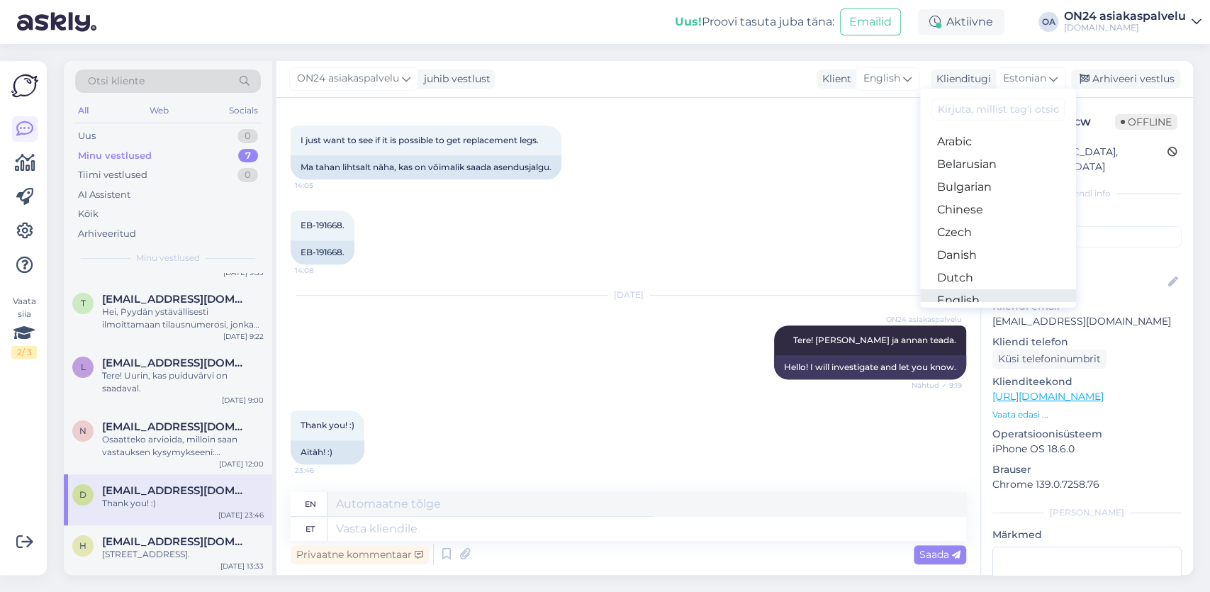
scroll to position [82, 0]
click at [963, 261] on link "Finnish" at bounding box center [998, 263] width 156 height 23
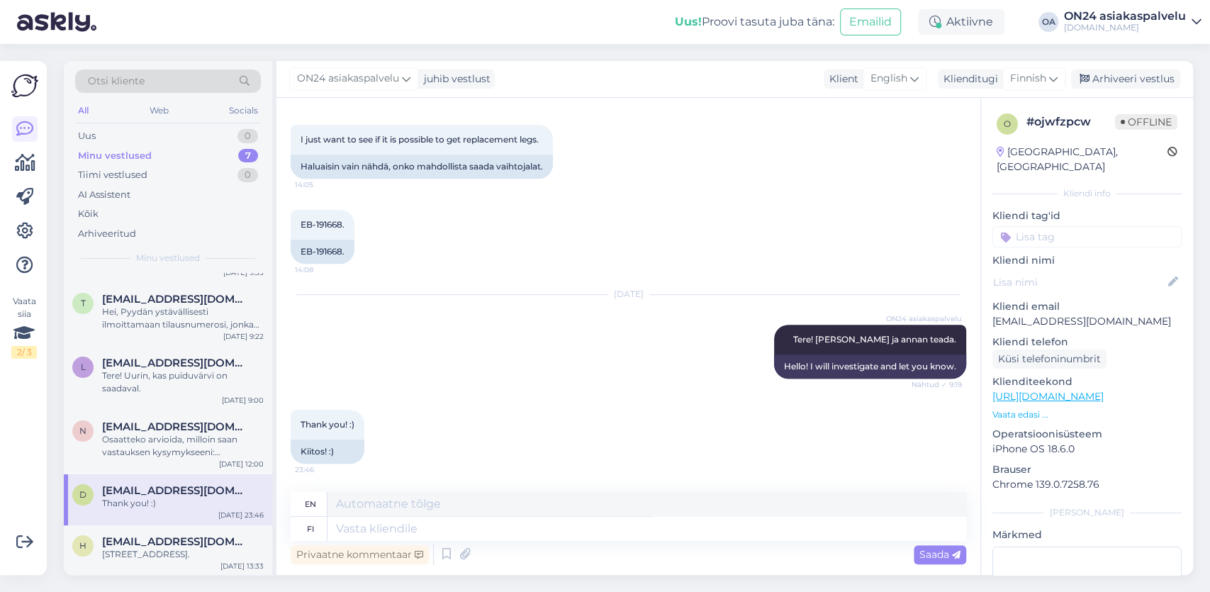
scroll to position [527, 0]
click at [365, 532] on textarea at bounding box center [646, 529] width 639 height 24
type textarea "H"
type textarea "Hei,"
type textarea "Hello,"
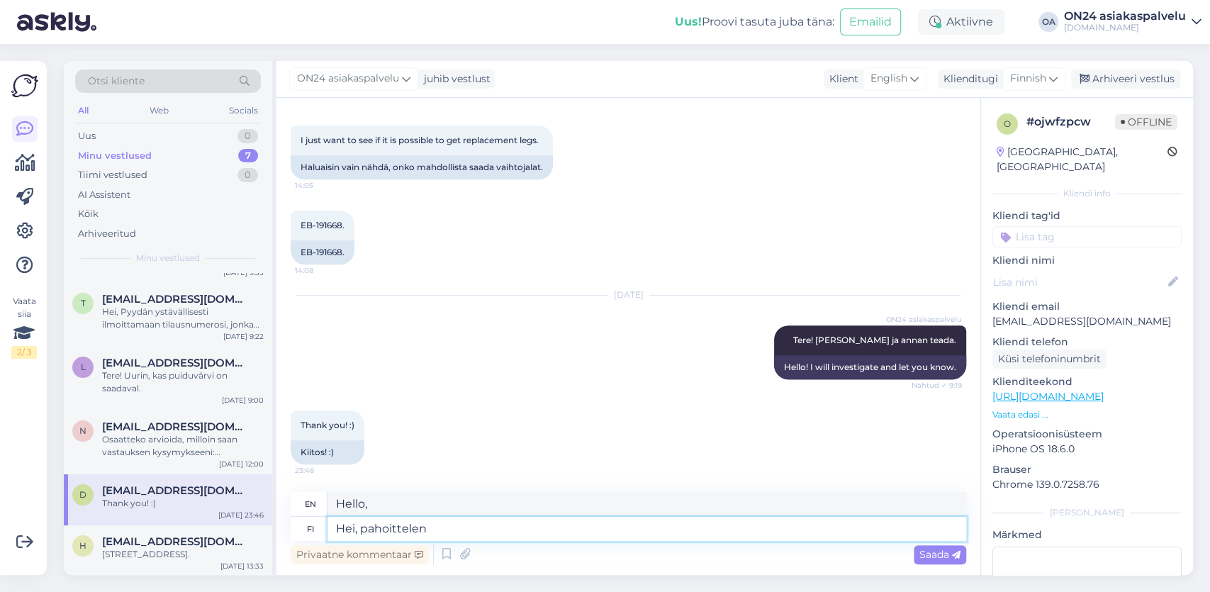
type textarea "Hei, pahoittelen v"
type textarea "Hi, I'm sorry."
type textarea "Hei, pahoittelen vastauksen v"
type textarea "Hi, sorry for the reply."
type textarea "Hei, pahoittelen vastauksen viivästymistä."
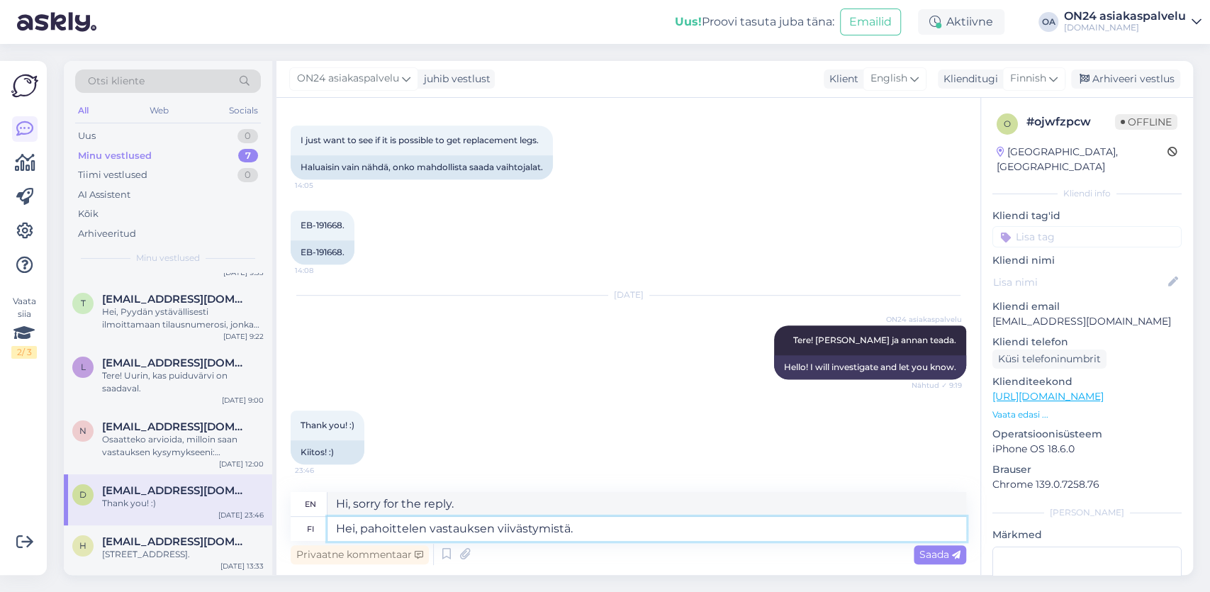
type textarea "Hi, I apologize for the delay in responding."
type textarea "Hei, pahoittelen vastauksen viivästymistä. Pyydämme"
type textarea "Hello, I apologize for the delay in responding. We kindly ask"
type textarea "Hei, pahoittelen vastauksen viivästymistä. Pyydämme tarkempaa t"
type textarea "Hi, I apologize for the delay in responding. We would like to ask for more deta…"
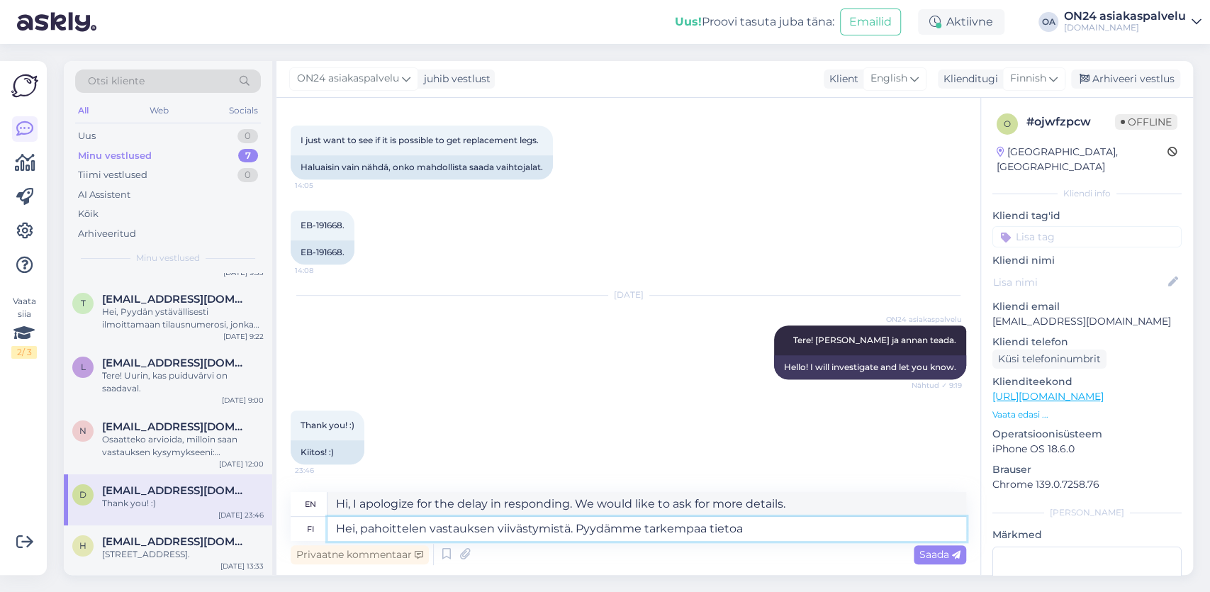
type textarea "Hei, pahoittelen vastauksen viivästymistä. Pyydämme tarkempaa tietoa m"
type textarea "Hello, I apologize for the delay in responding. We would like to ask for more i…"
type textarea "Hei, pahoittelen vastauksen viivästymistä. Pyydämme tarkempaa tietoa mitkä"
type textarea "Hi, I apologize for the delay in responding. We would like to ask for more info…"
type textarea "Hei, pahoittelen vastauksen viivästymistä. Pyydämme tarkempaa tietoa mitkä sä"
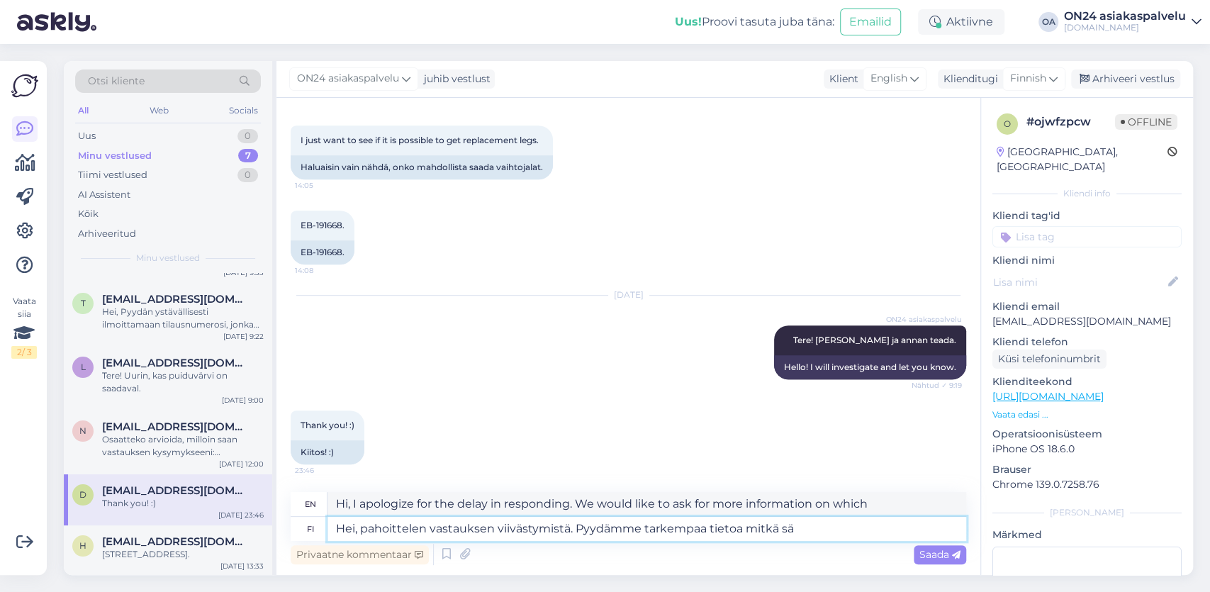
type textarea "Hi, I apologize for the delay in responding. We would like to ask for more info…"
type textarea "Hei, pahoittelen vastauksen viivästymistä. Pyydämme tarkempaa tietoa mitkä"
type textarea "Hi, I apologize for the delay in responding. We would like to ask for more info…"
type textarea "Hei, pahoittelen vastauksen viivästymistä. Pyydämme tarkempaa tietoa mitkä vaih…"
type textarea "Hi, I apologize for the delay in responding. We would like to know more about w…"
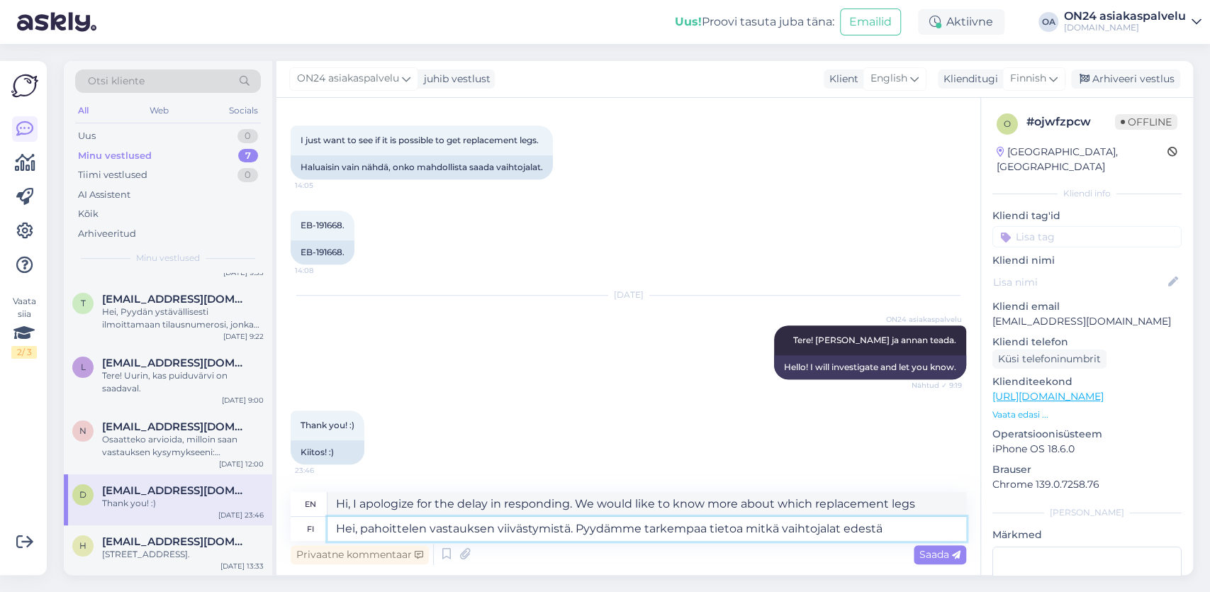
type textarea "Hei, pahoittelen vastauksen viivästymistä. Pyydämme tarkempaa tietoa mitkä vaih…"
type textarea "Hi, sorry for the delay in replying. We would like to ask for more information …"
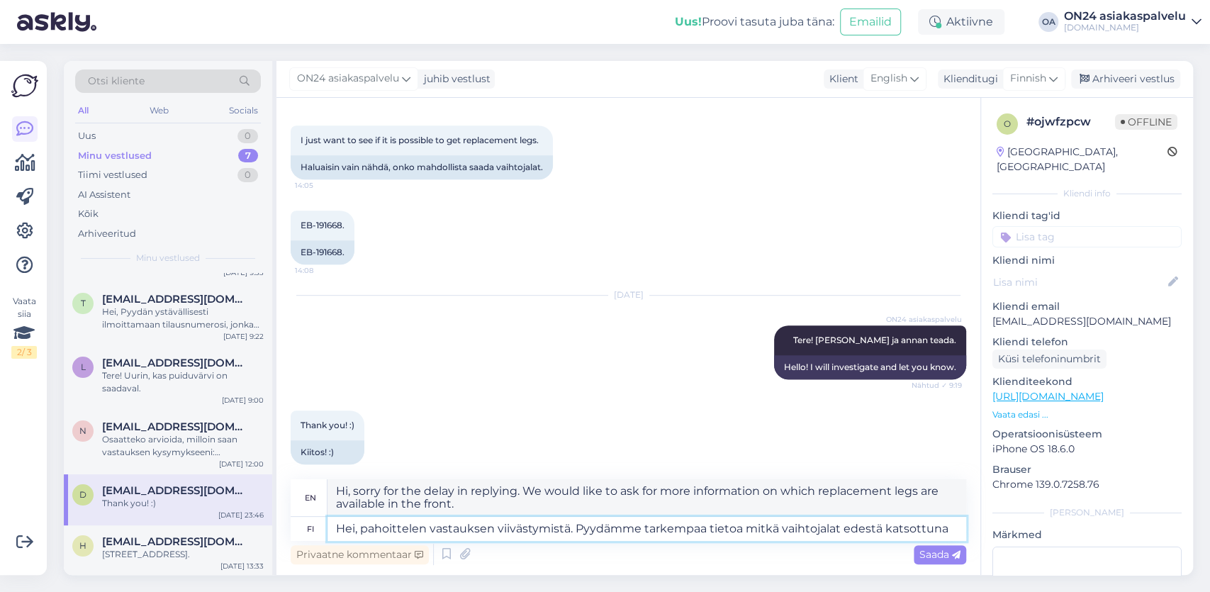
type textarea "Hei, pahoittelen vastauksen viivästymistä. Pyydämme tarkempaa tietoa mitkä vaih…"
type textarea "Hi, sorry for the delay in replying. We would like to ask for more information …"
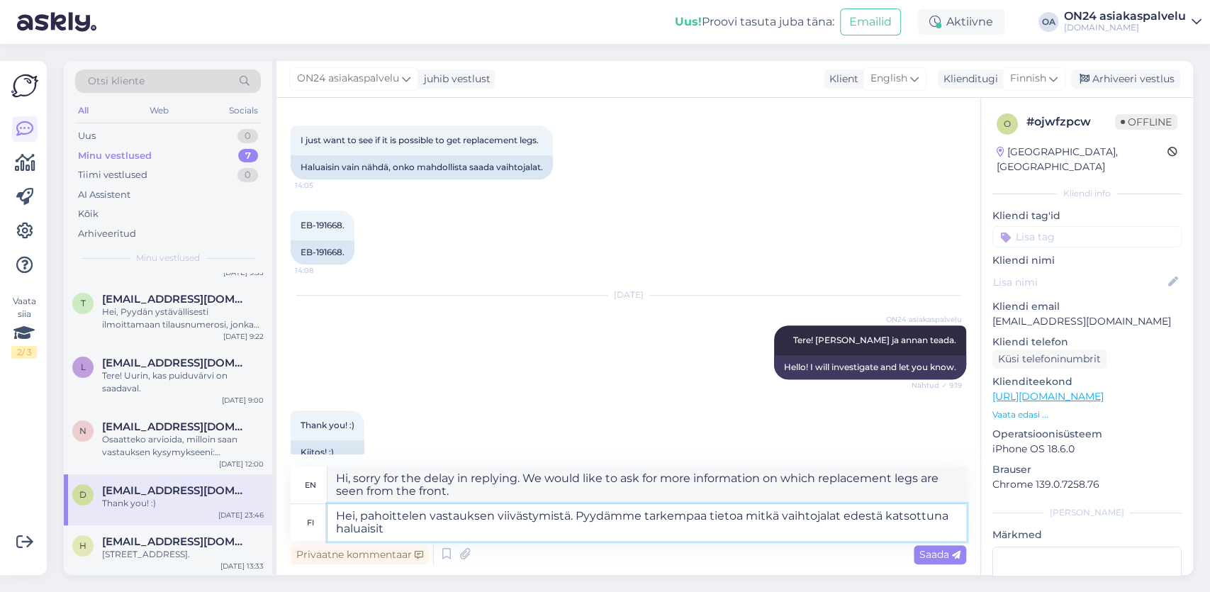
type textarea "Hei, pahoittelen vastauksen viivästymistä. Pyydämme tarkempaa tietoa mitkä vaih…"
type textarea "Hi, sorry for the delay in responding. We would like to know more about which r…"
type textarea "Hei, pahoittelen vastauksen viivästymistä. Pyydämme tarkempaa tietoa mitkä vaih…"
type textarea "Hi, I apologize for the delay in responding. We would like to know more about w…"
type textarea "Hei, pahoittelen vastauksen viivästymistä. Pyydämme tarkempaa tietoa mitkä vaih…"
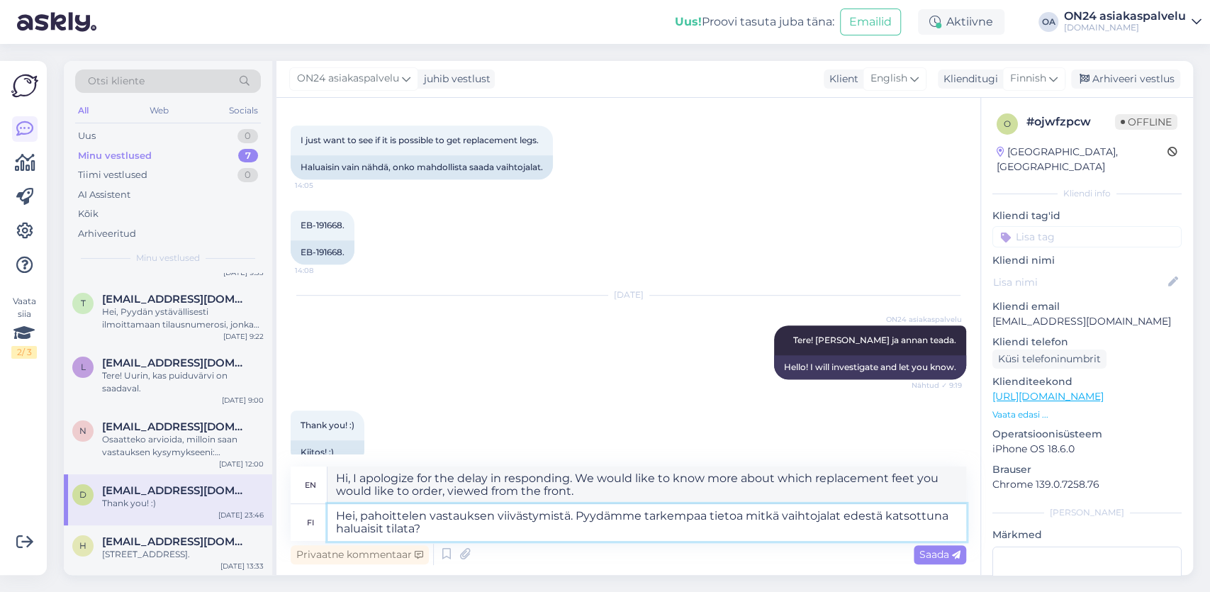
type textarea "Hi, I apologize for the delay in responding. We would like to know more about w…"
type textarea "Hei, pahoittelen vastauksen viivästymistä. Pyydämme tarkempaa tietoa mitkä vaih…"
type textarea "Hi, I apologize for the delay in responding. We would like to know more about w…"
type textarea "Hei, pahoittelen vastauksen viivästymistä. Pyydämme tarkempaa tietoa mitkä vaih…"
type textarea "Hi, I apologize for the delay in responding. We would like to ask for more info…"
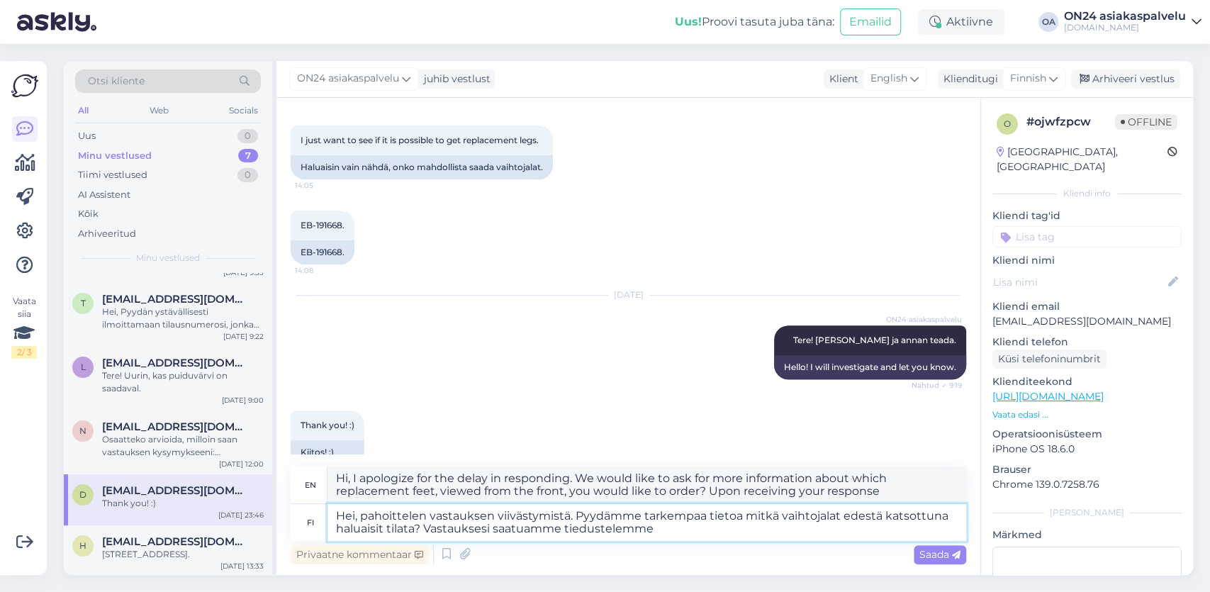
type textarea "Hei, pahoittelen vastauksen viivästymistä. Pyydämme tarkempaa tietoa mitkä vaih…"
type textarea "Hi, I apologize for the delay in responding. We would like to know more about w…"
type textarea "Hei, pahoittelen vastauksen viivästymistä. Pyydämme tarkempaa tietoa mitkä vaih…"
type textarea "Hi, I apologize for the delay in responding. We would like to know more about w…"
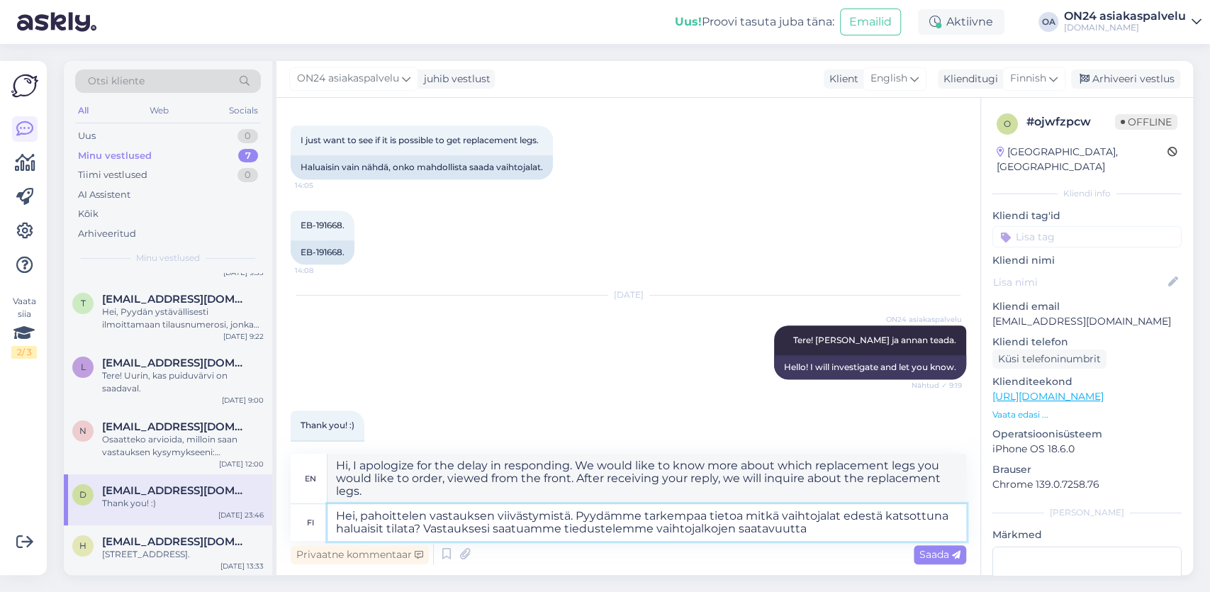
type textarea "Hei, pahoittelen vastauksen viivästymistä. Pyydämme tarkempaa tietoa mitkä vaih…"
type textarea "Hi, I apologize for the delay in responding. We would like to know more about w…"
type textarea "Hei, pahoittelen vastauksen viivästymistä. Pyydämme tarkempaa tietoa mitkä vaih…"
type textarea "Hi, I apologize for the delay in responding. We would like to know more about w…"
type textarea "Hei, pahoittelen vastauksen viivästymistä. Pyydämme tarkempaa tietoa mitkä vaih…"
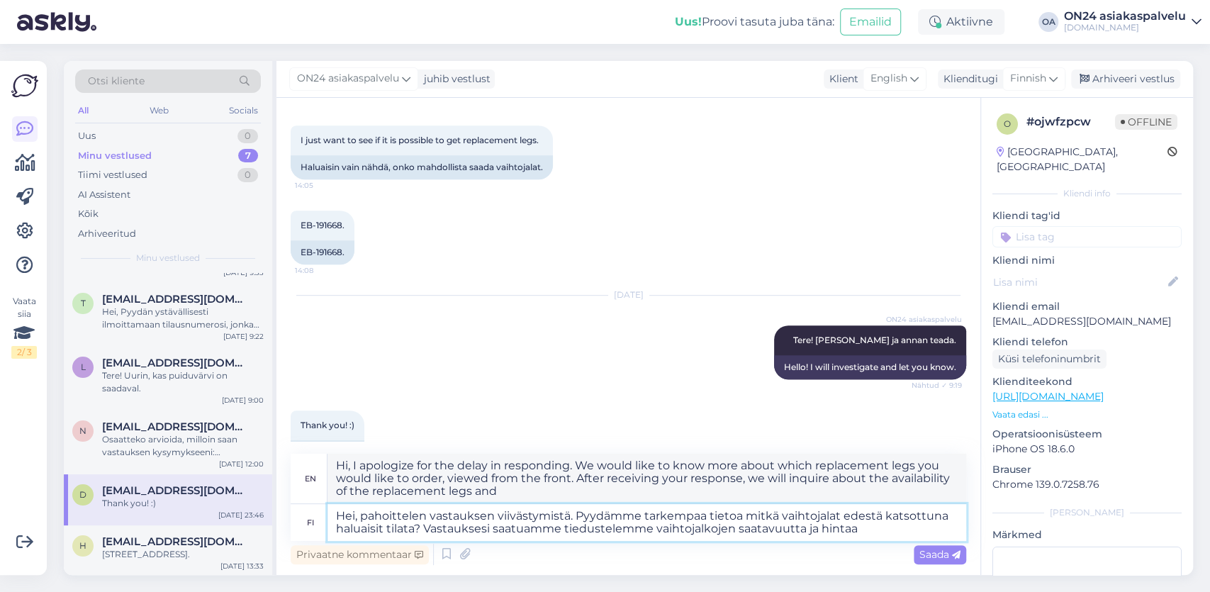
type textarea "Hi, I apologize for the delay in responding. We would like to know more about w…"
type textarea "Hei, pahoittelen vastauksen viivästymistä. Pyydämme tarkempaa tietoa mitkä vaih…"
type textarea "Hello, I apologize for the delay in responding. We would like to know more abou…"
type textarea "Hei, pahoittelen vastauksen viivästymistä. Pyydämme tarkempaa tietoa mitkä vaih…"
click at [957, 553] on icon at bounding box center [956, 555] width 9 height 9
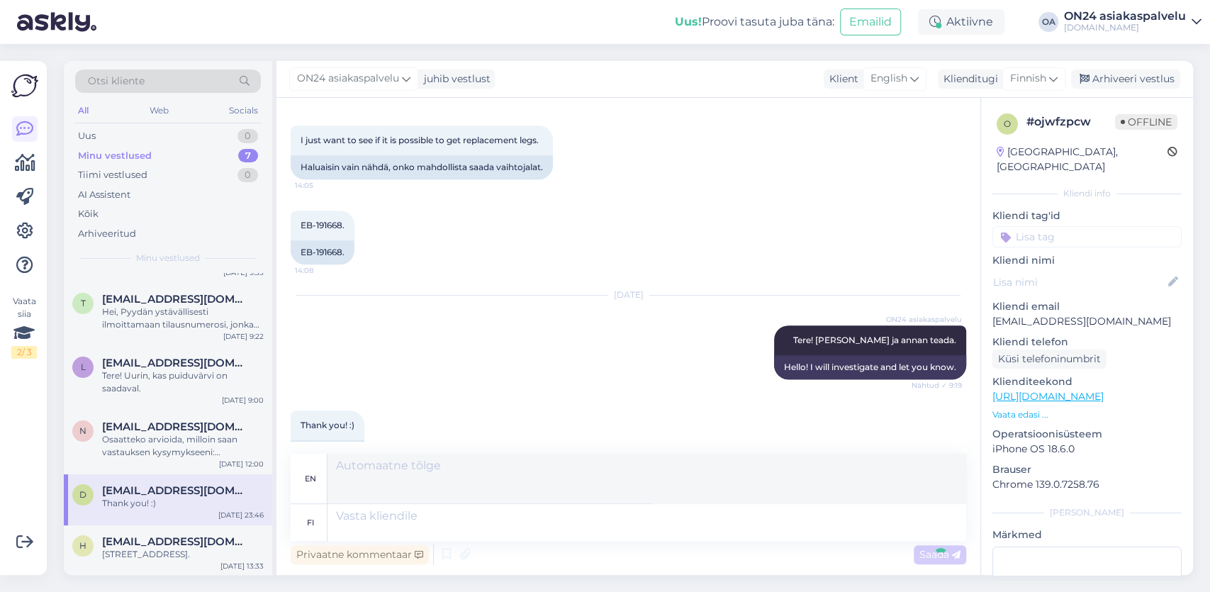
scroll to position [731, 0]
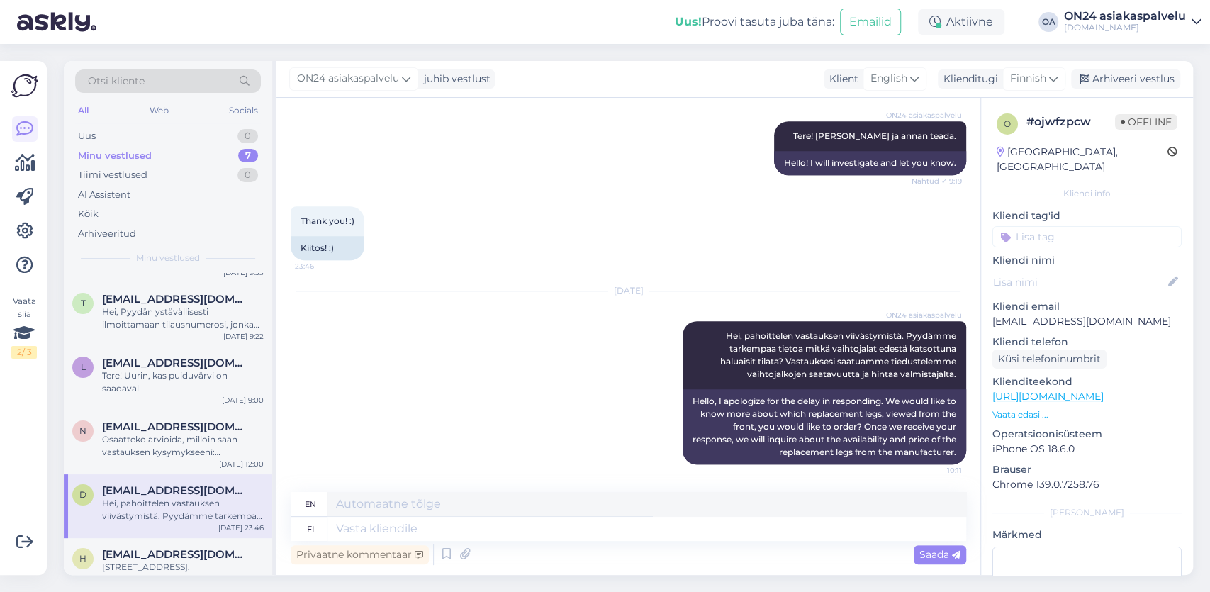
click at [177, 502] on div "Hei, pahoittelen vastauksen viivästymistä. Pyydämme tarkempaa tietoa mitkä vaih…" at bounding box center [183, 510] width 162 height 26
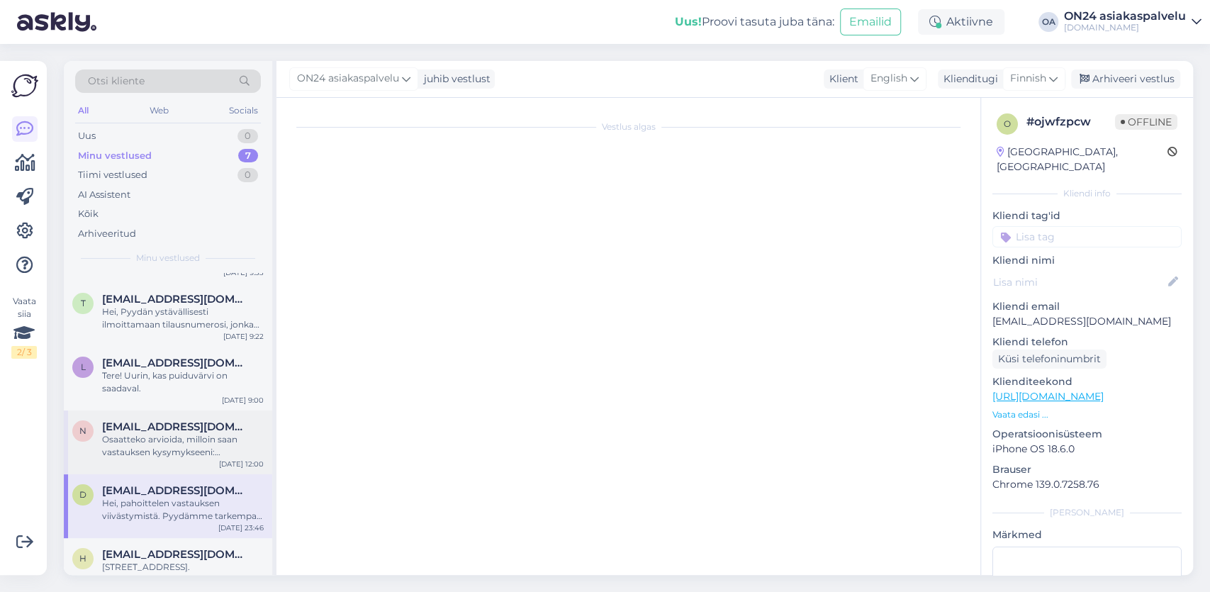
scroll to position [0, 0]
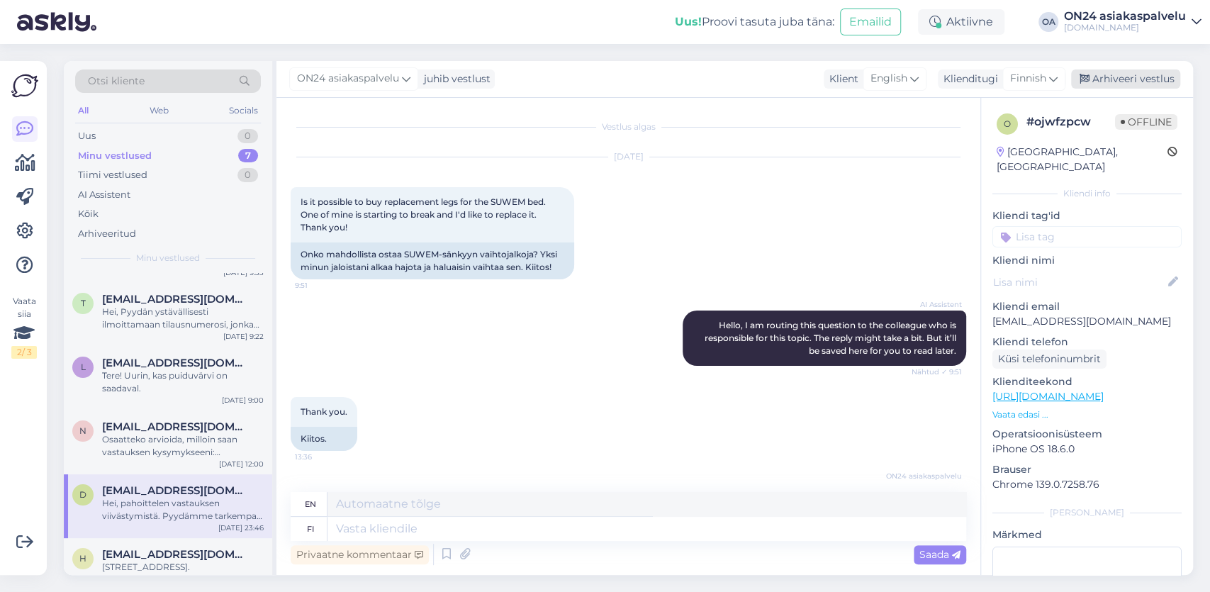
click at [1127, 81] on div "Arhiveeri vestlus" at bounding box center [1125, 78] width 109 height 19
